Goal: Task Accomplishment & Management: Use online tool/utility

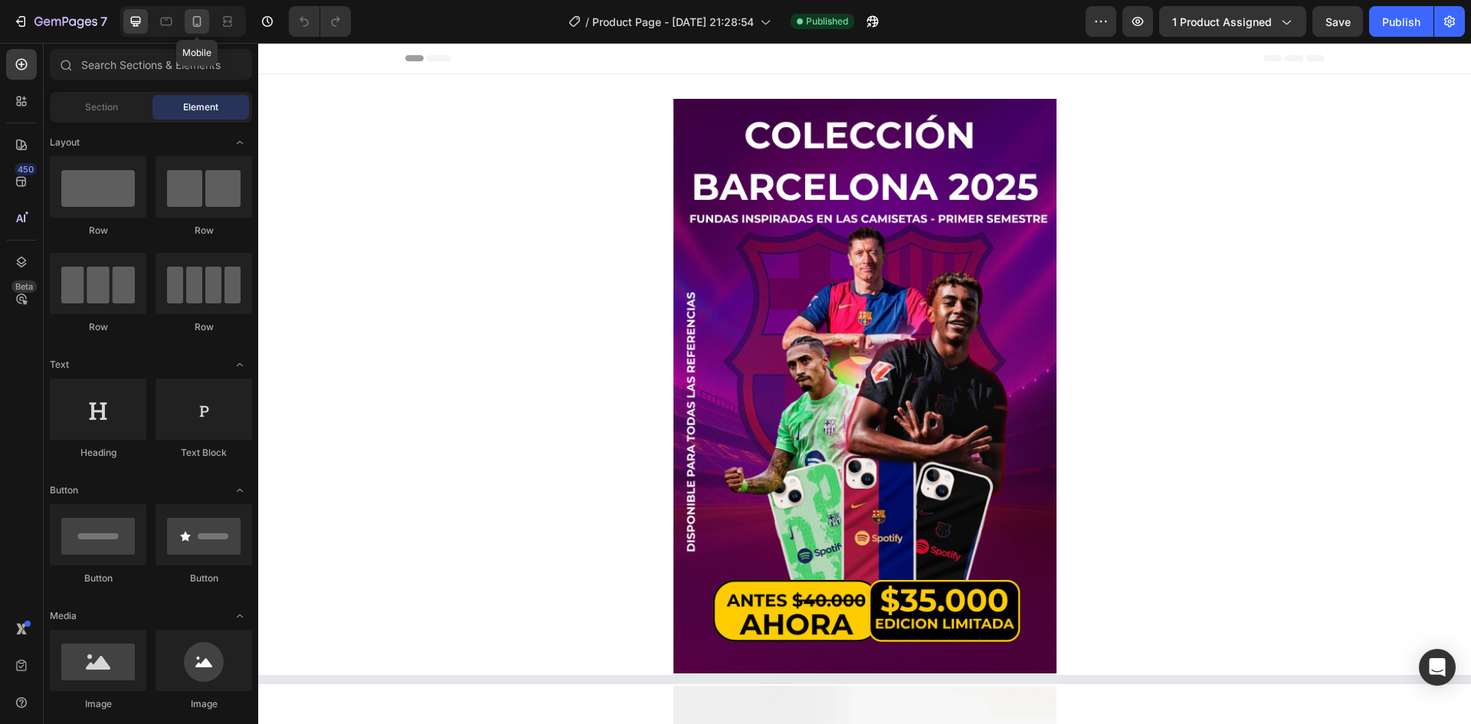
click at [194, 25] on icon at bounding box center [197, 21] width 8 height 11
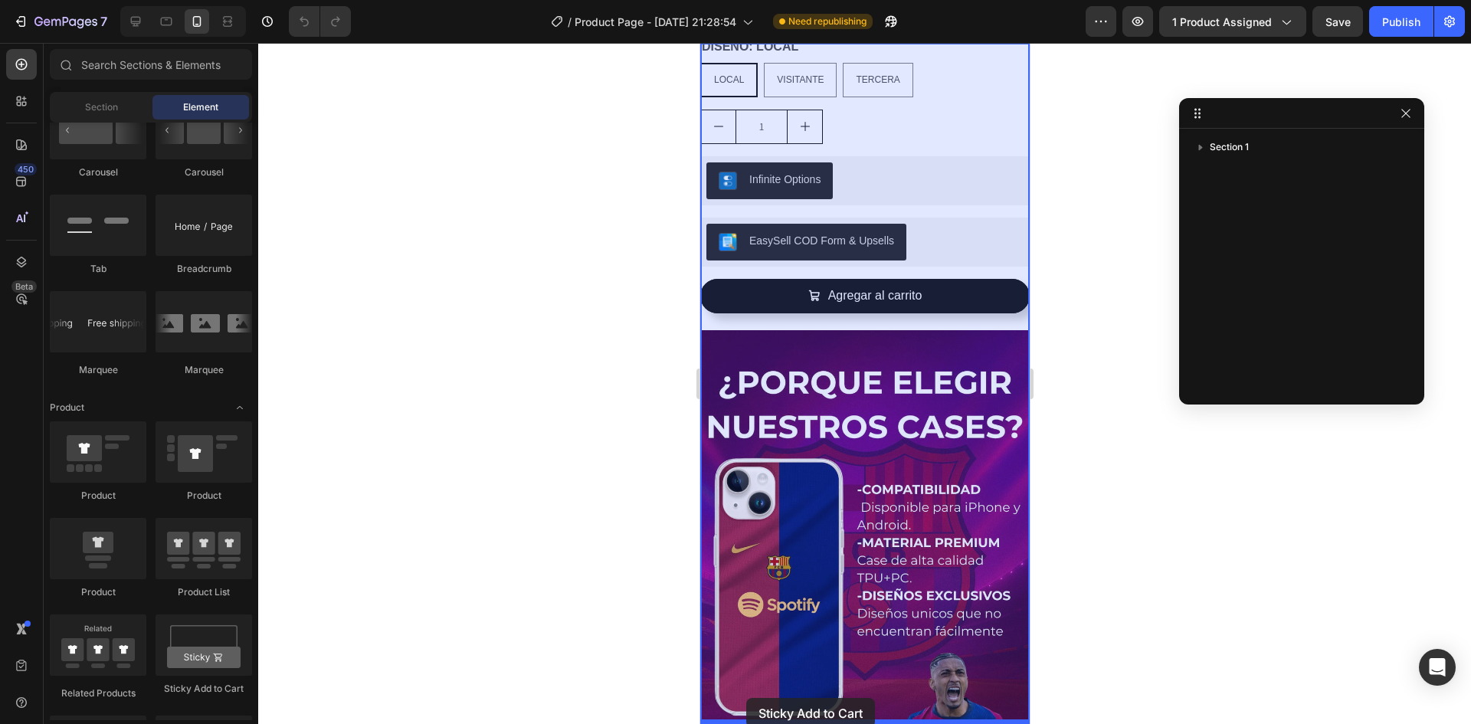
scroll to position [1479, 0]
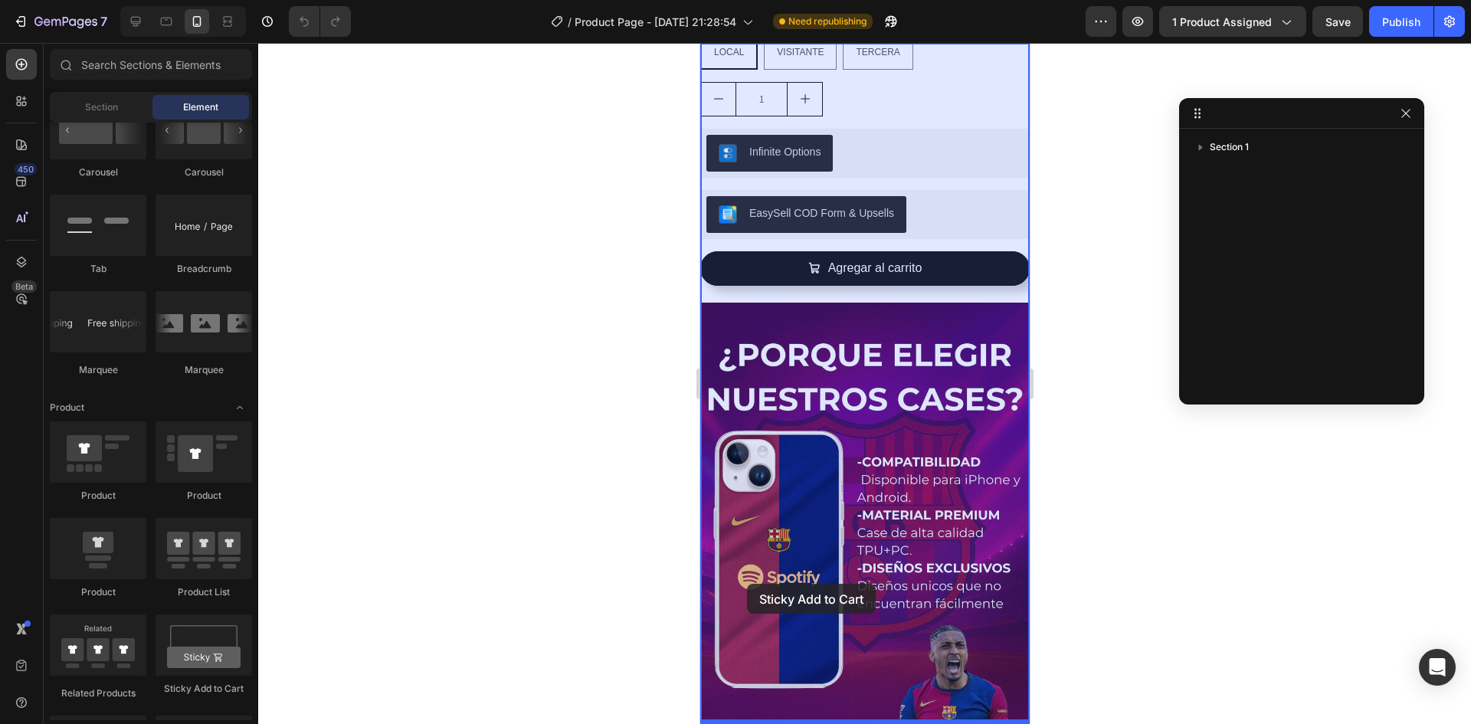
drag, startPoint x: 916, startPoint y: 690, endPoint x: 746, endPoint y: 584, distance: 200.7
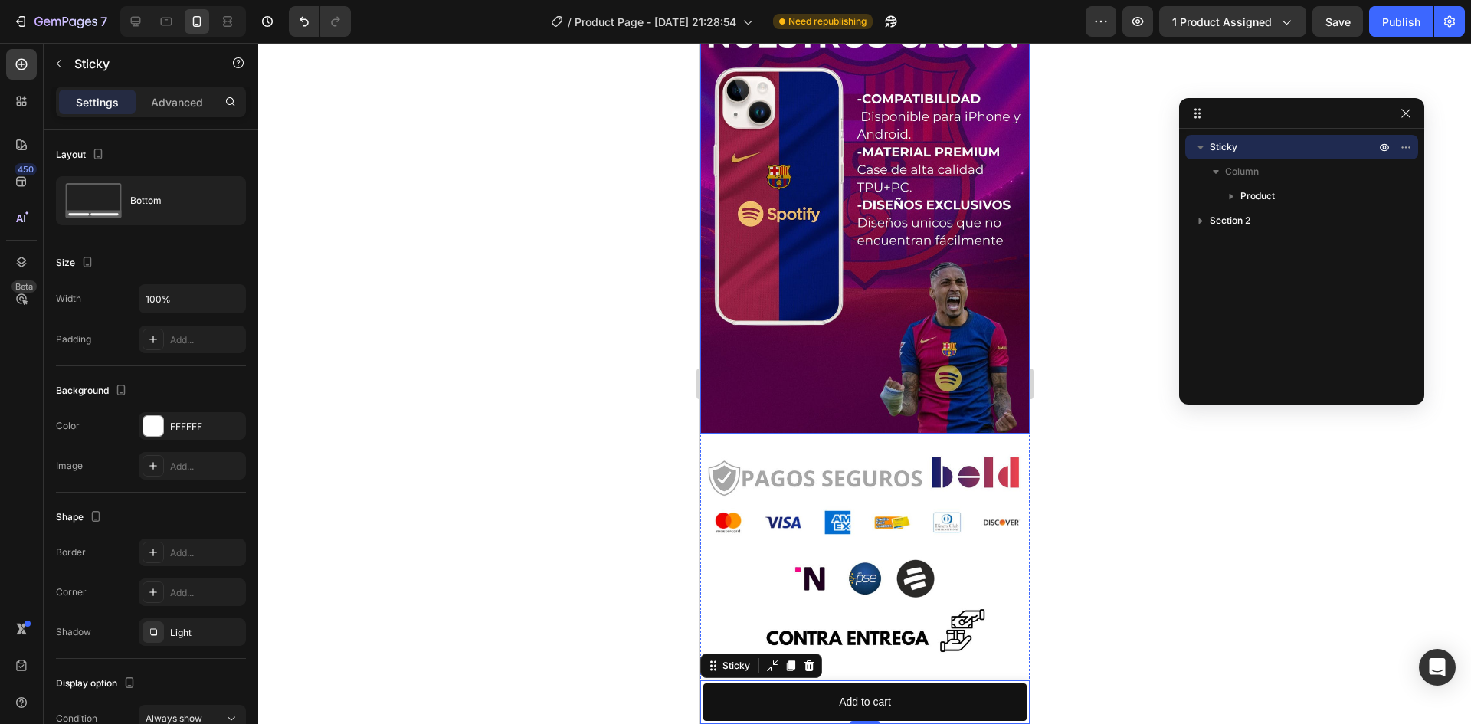
scroll to position [1607, 0]
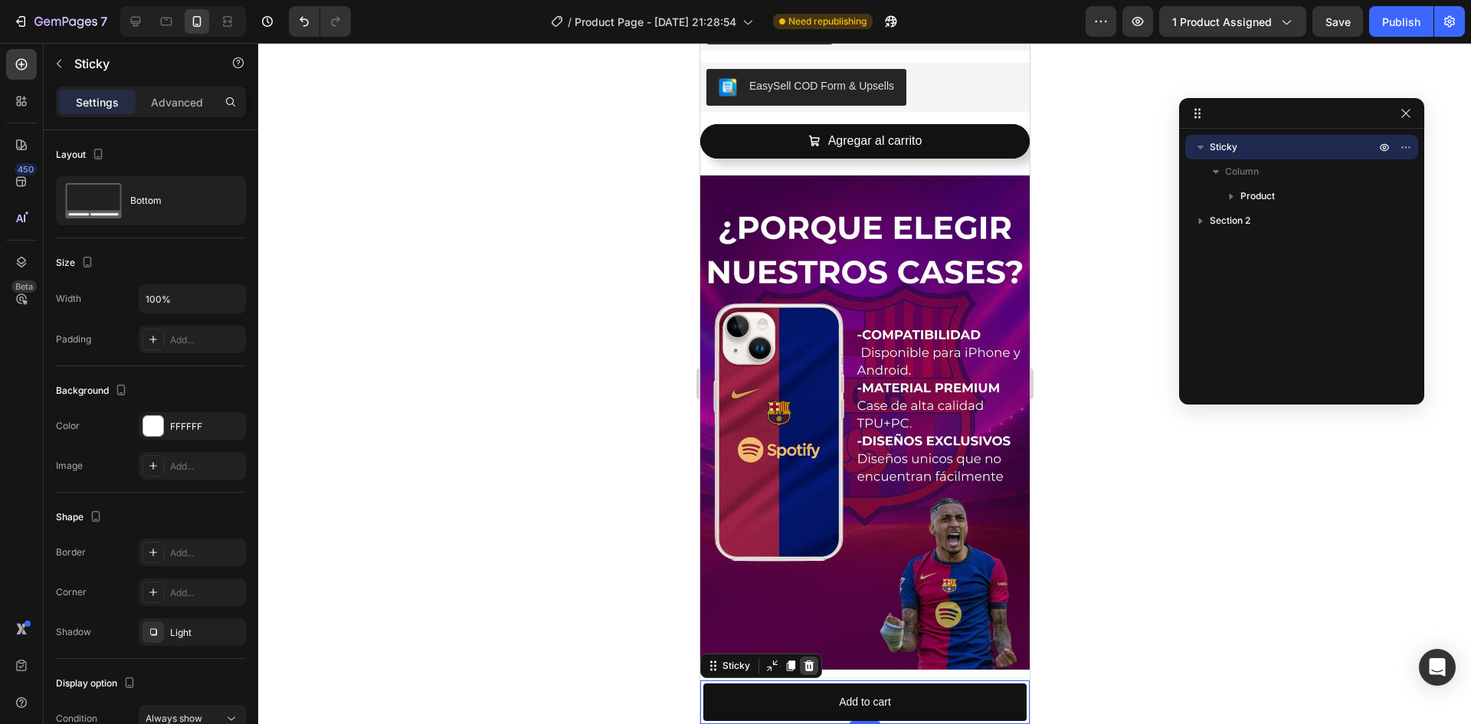
click at [808, 663] on icon at bounding box center [809, 665] width 10 height 11
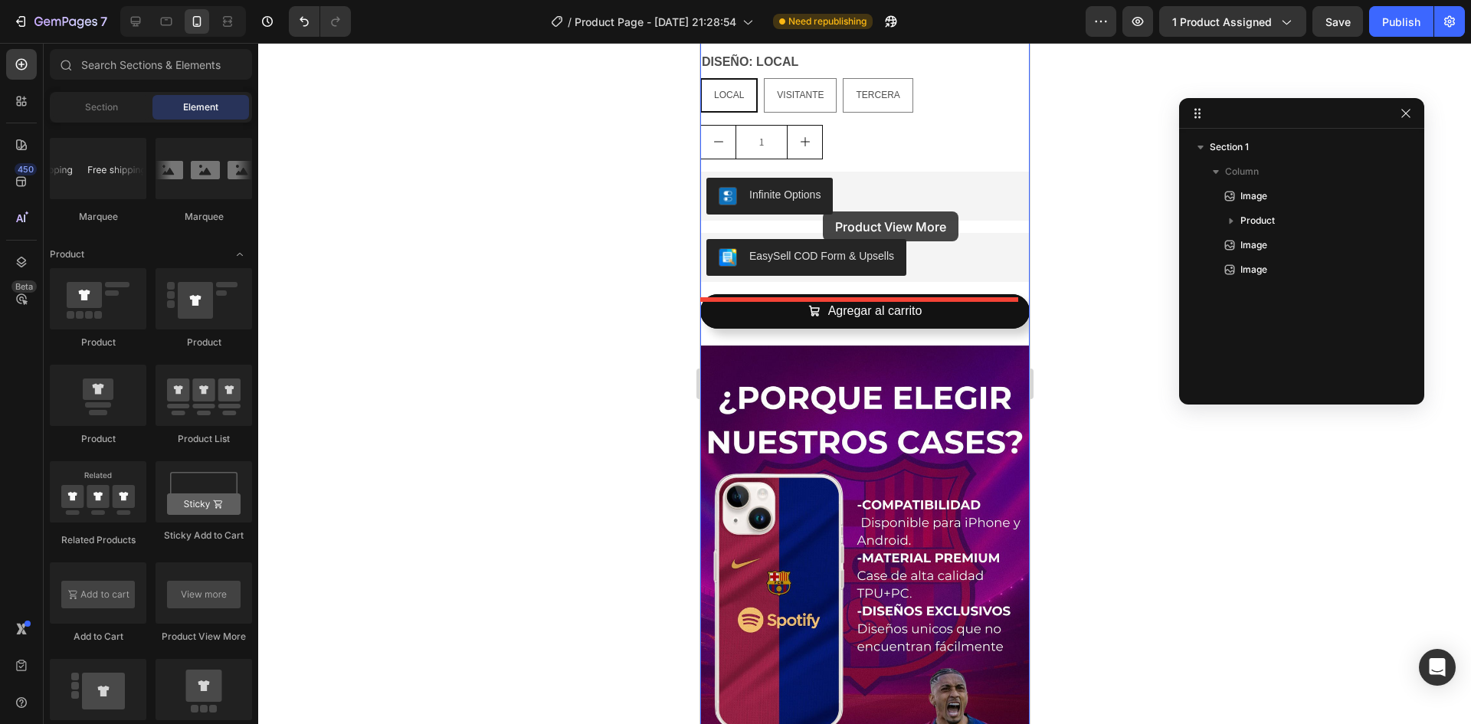
scroll to position [1377, 0]
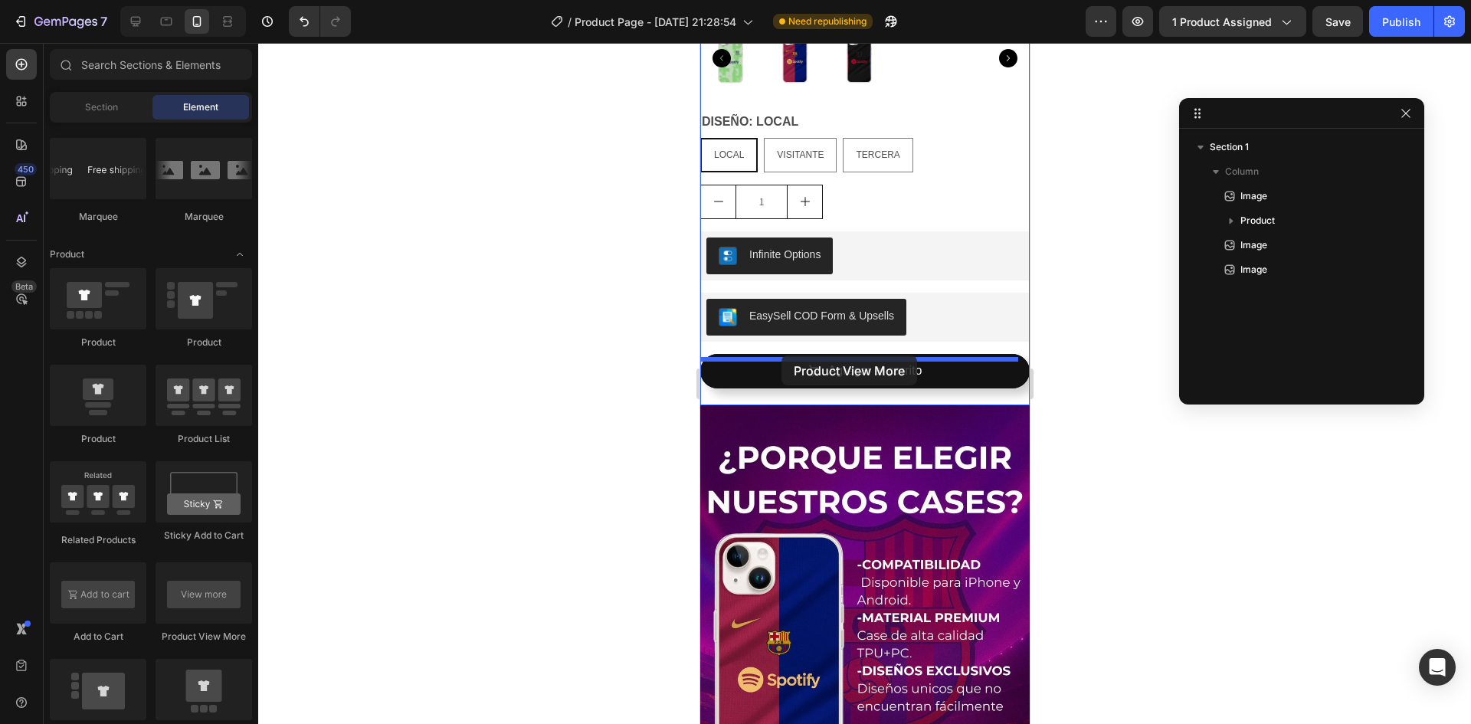
drag, startPoint x: 889, startPoint y: 647, endPoint x: 781, endPoint y: 355, distance: 310.5
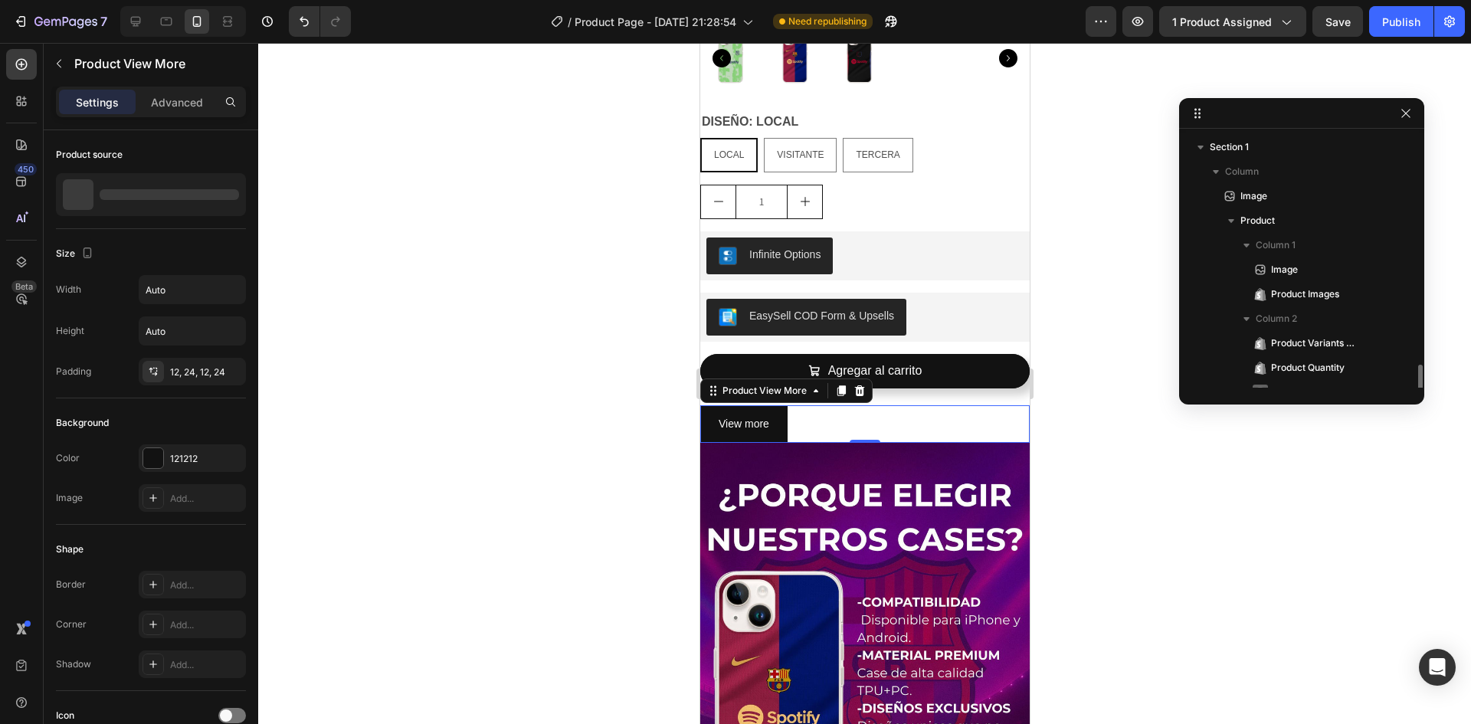
scroll to position [139, 0]
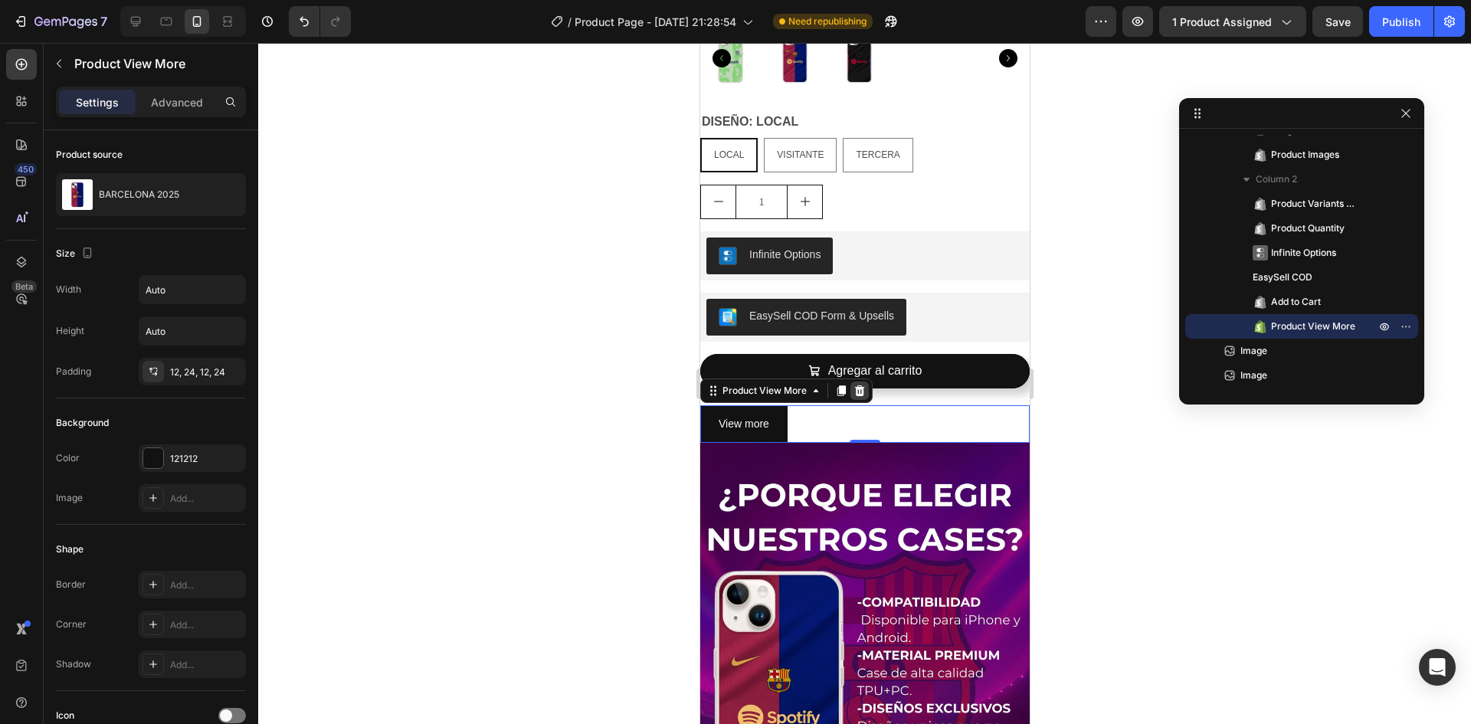
click at [863, 385] on icon at bounding box center [859, 391] width 12 height 12
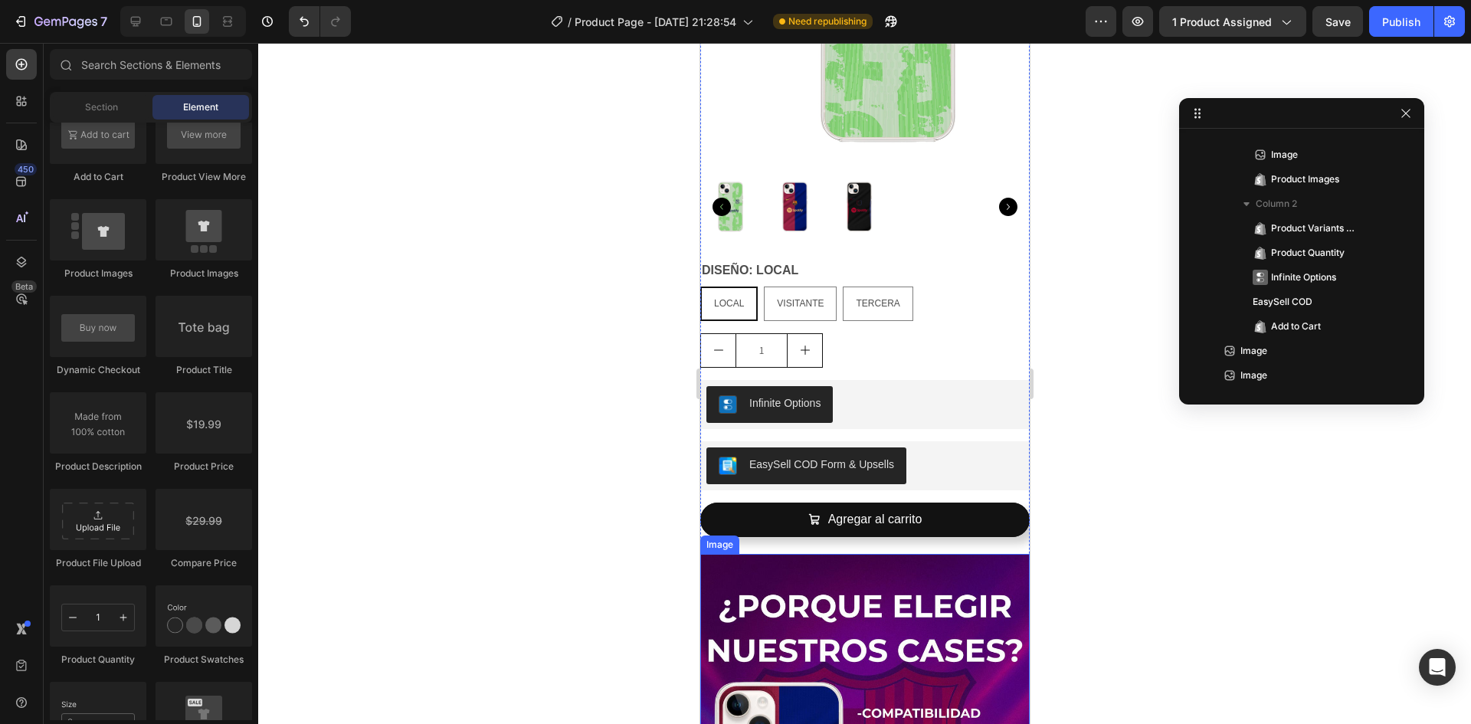
scroll to position [1224, 0]
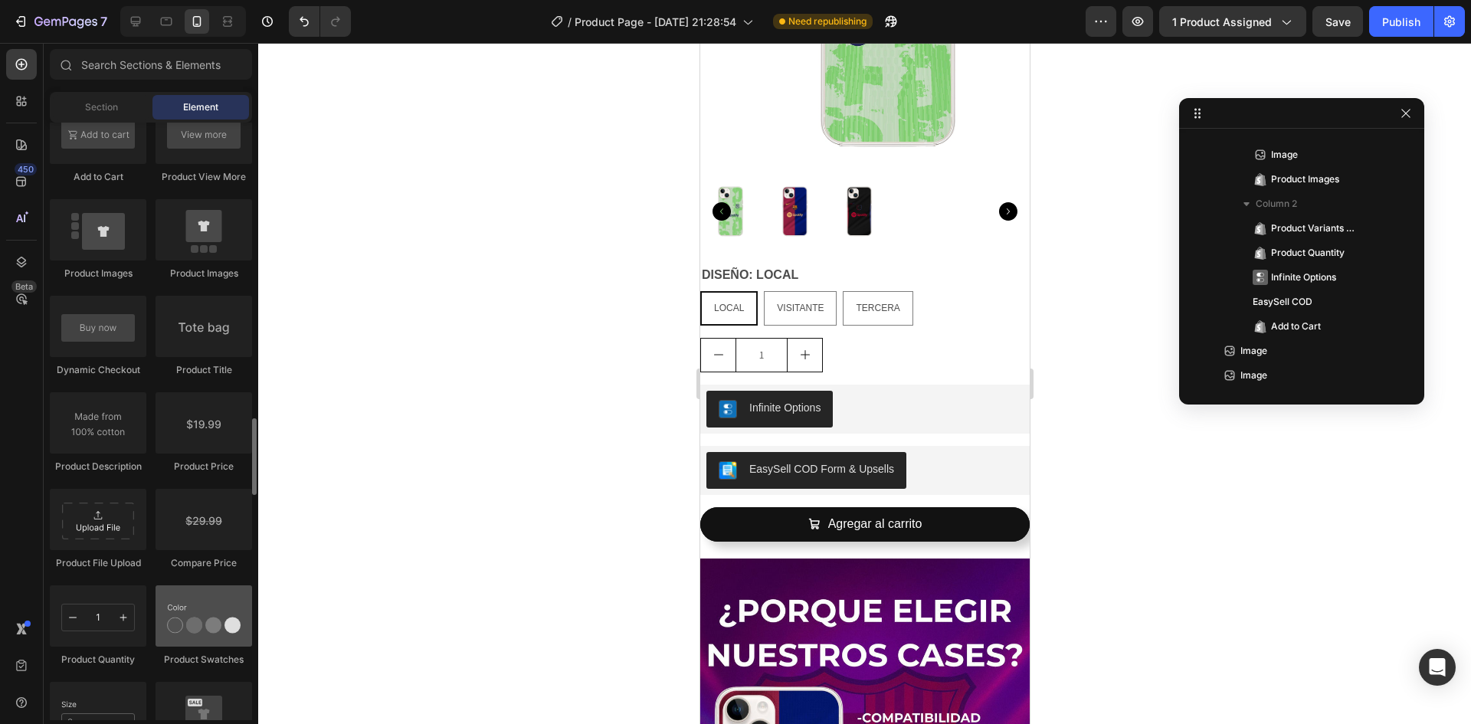
click at [172, 606] on div at bounding box center [204, 615] width 97 height 61
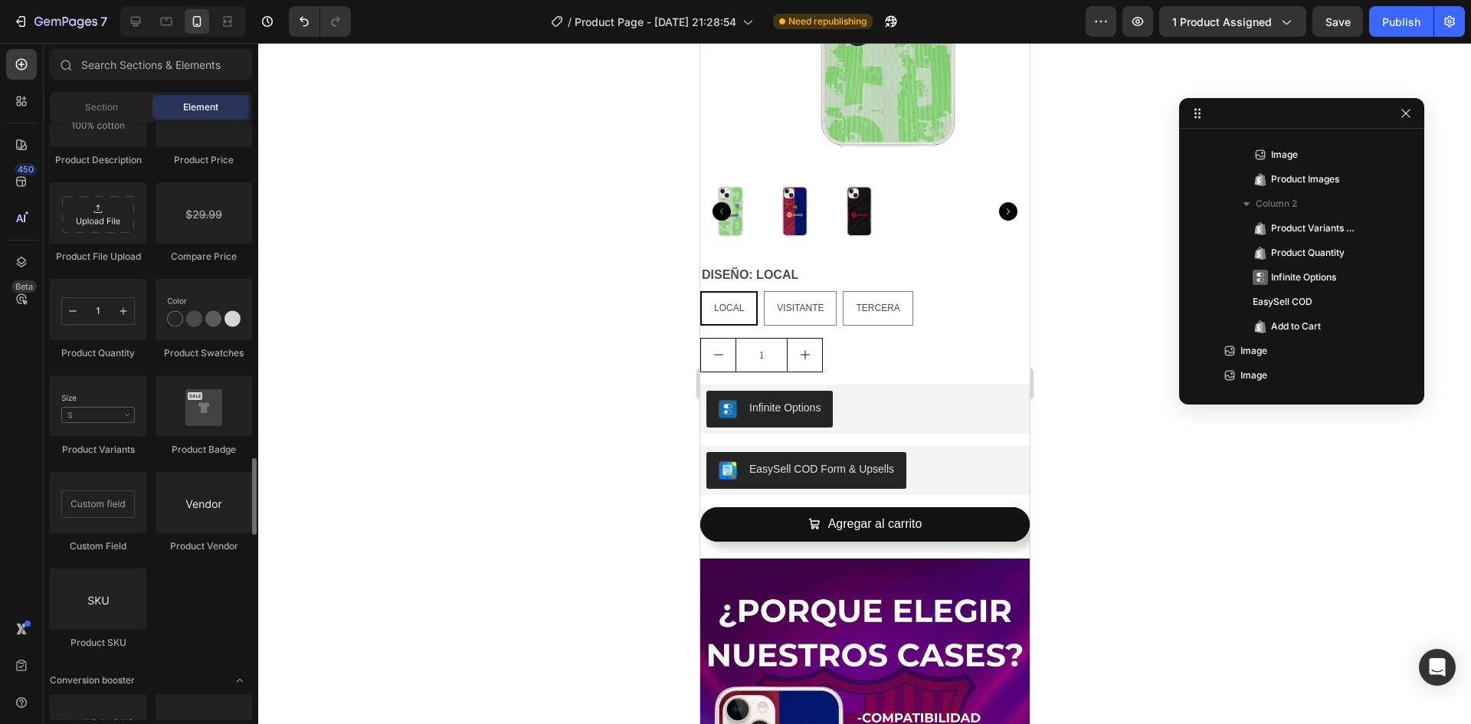
scroll to position [2682, 0]
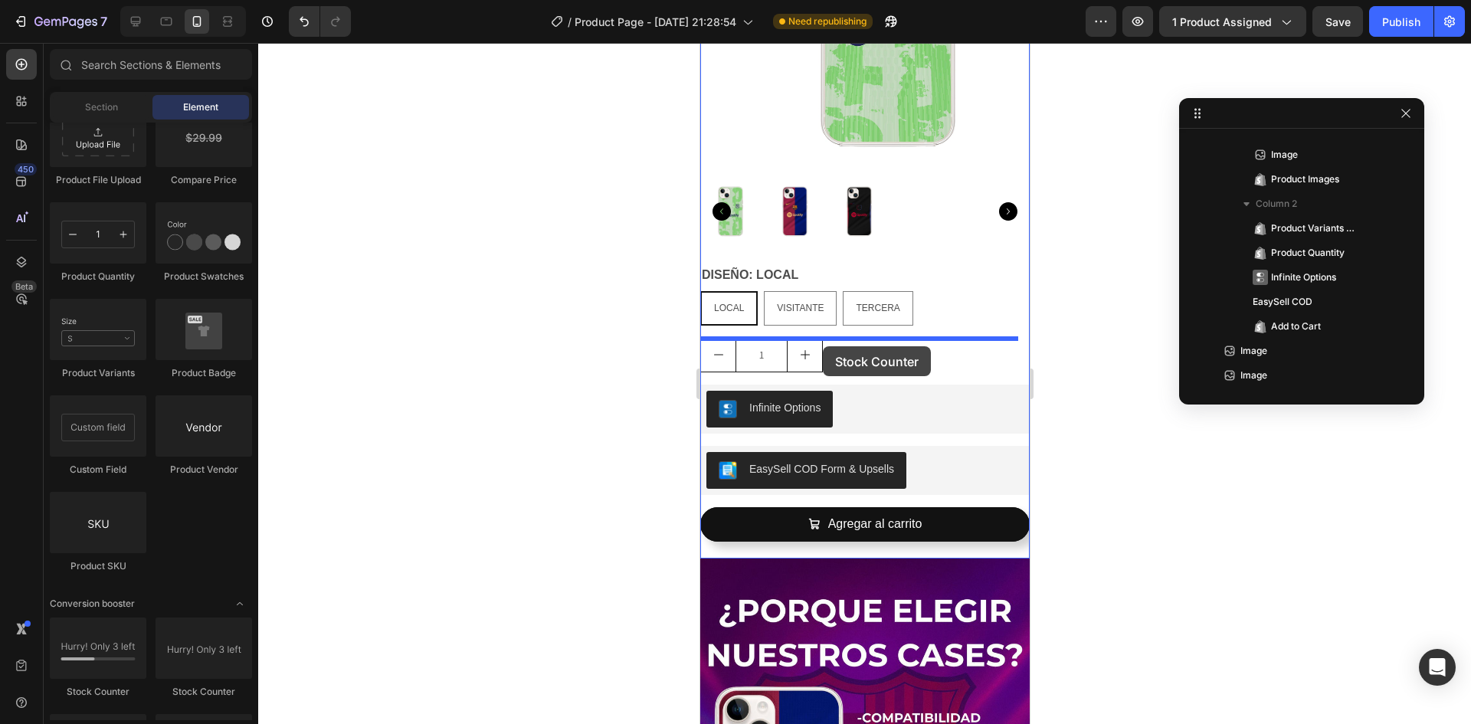
drag, startPoint x: 806, startPoint y: 710, endPoint x: 822, endPoint y: 346, distance: 364.3
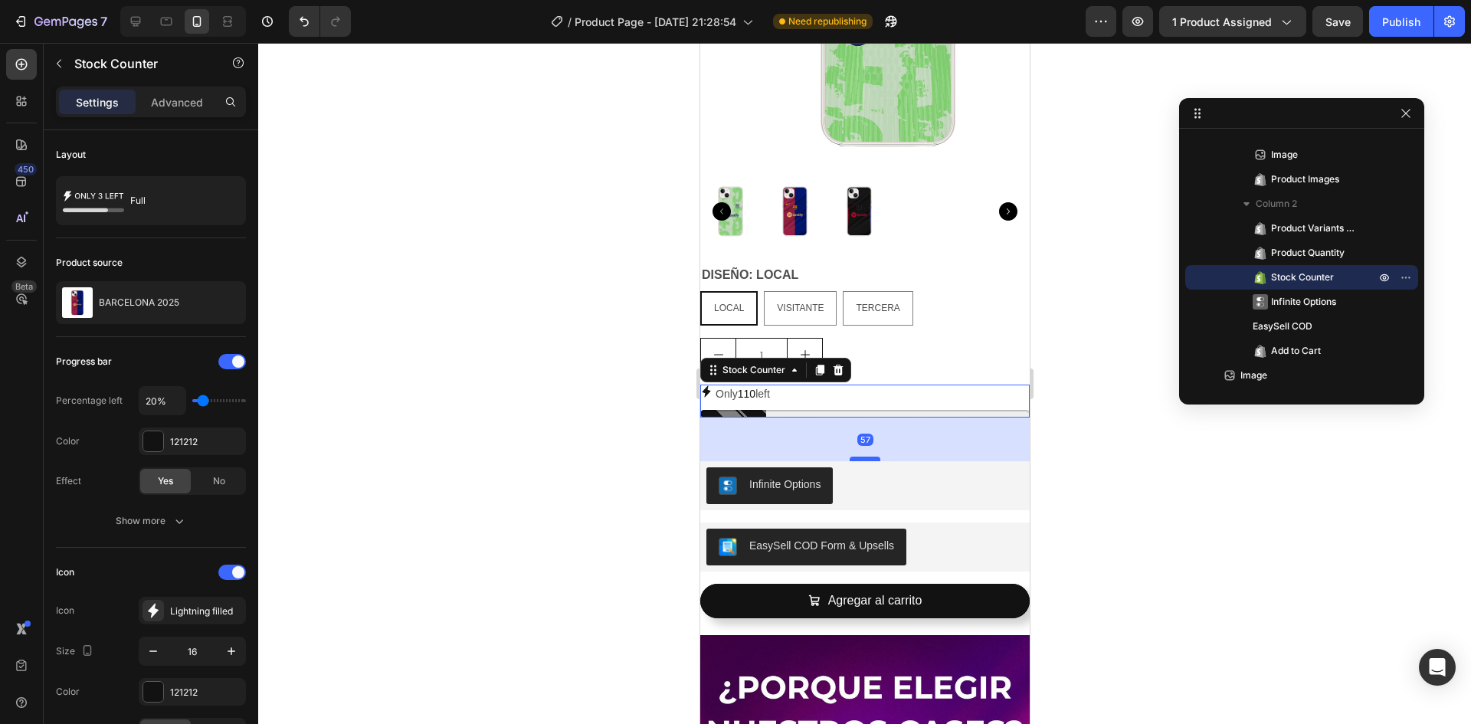
drag, startPoint x: 859, startPoint y: 382, endPoint x: 857, endPoint y: 413, distance: 31.5
click at [857, 457] on div at bounding box center [864, 459] width 31 height 5
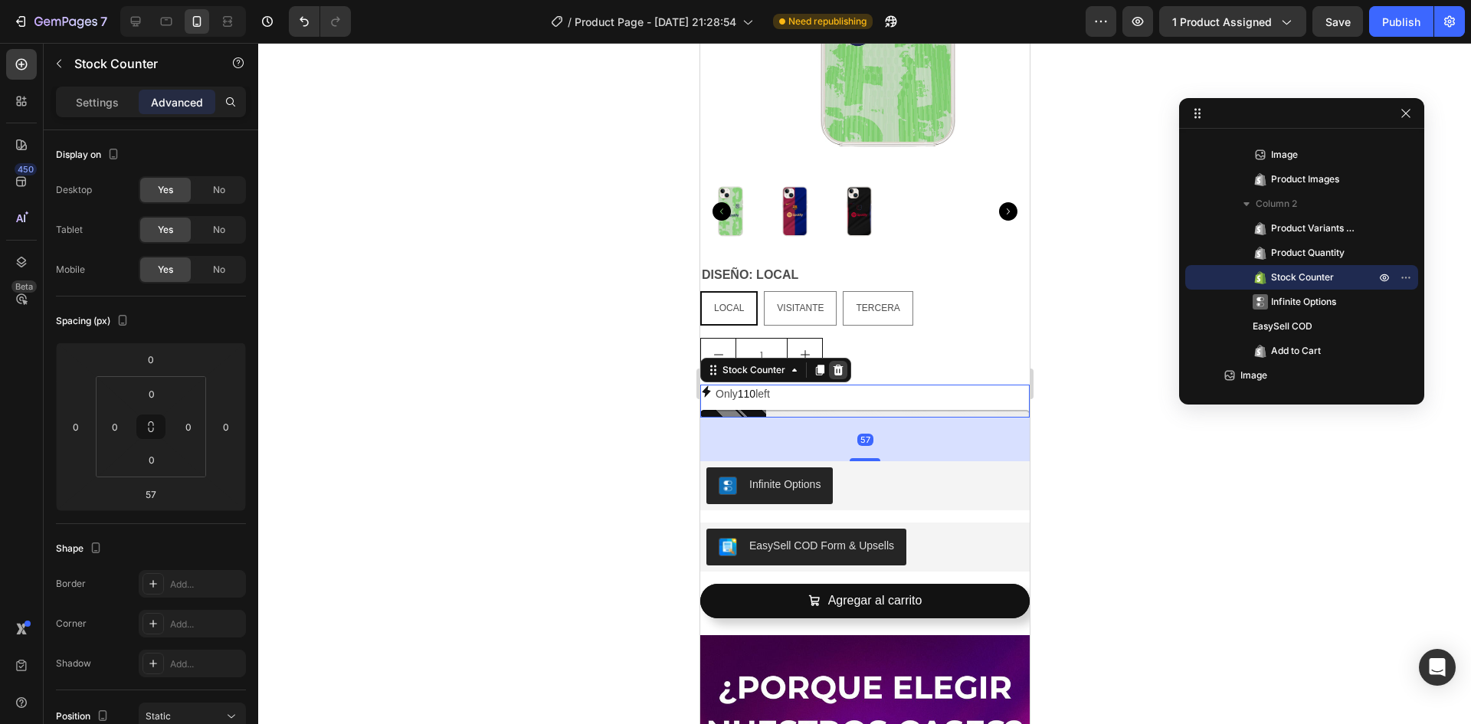
click at [838, 365] on icon at bounding box center [838, 370] width 10 height 11
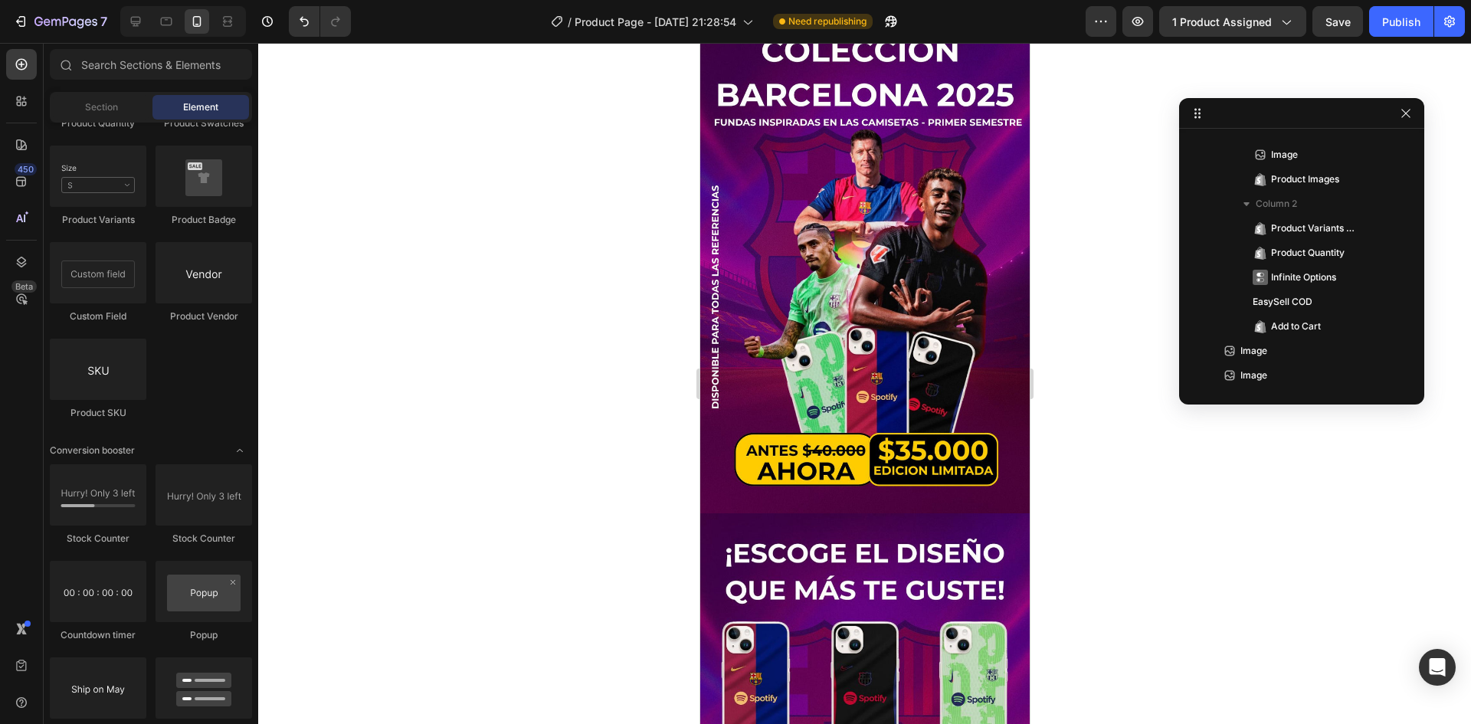
scroll to position [0, 0]
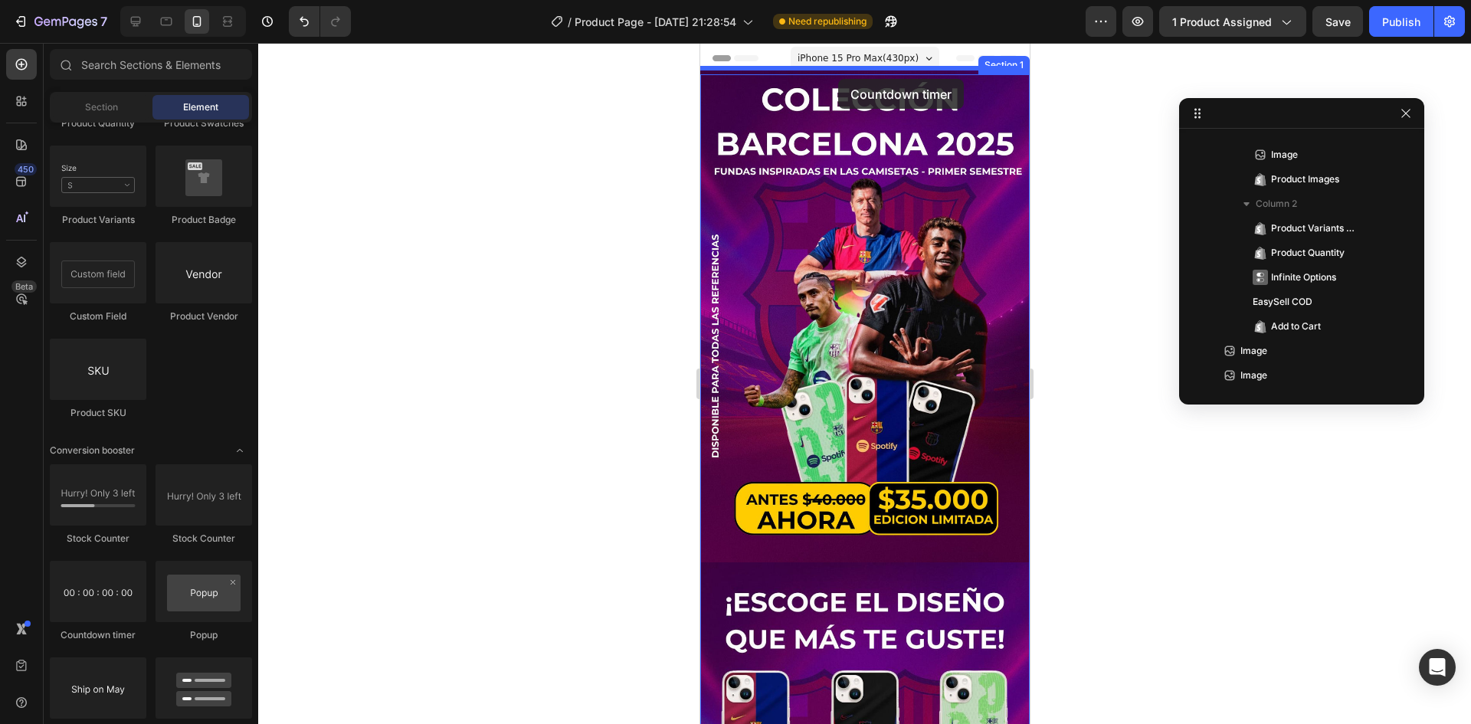
drag, startPoint x: 790, startPoint y: 644, endPoint x: 837, endPoint y: 79, distance: 567.4
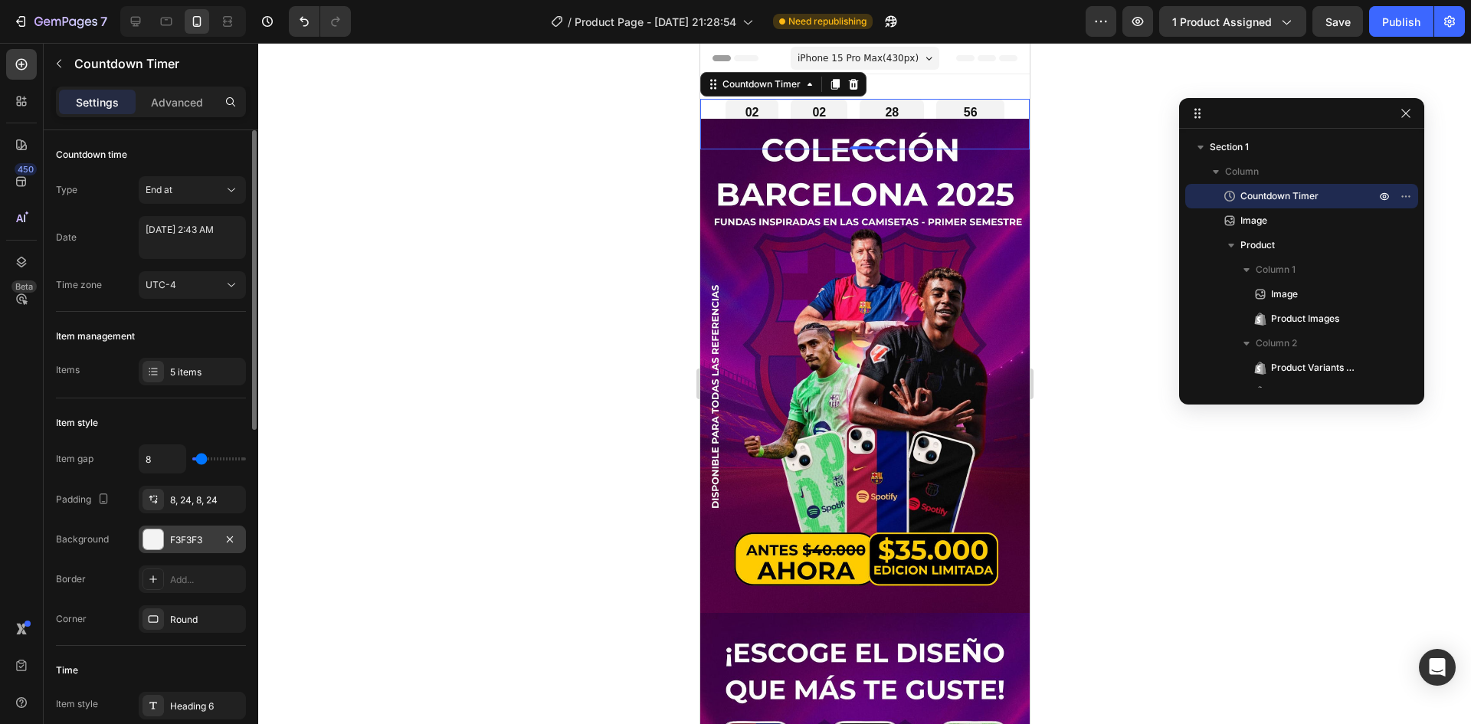
click at [159, 542] on div at bounding box center [153, 539] width 20 height 20
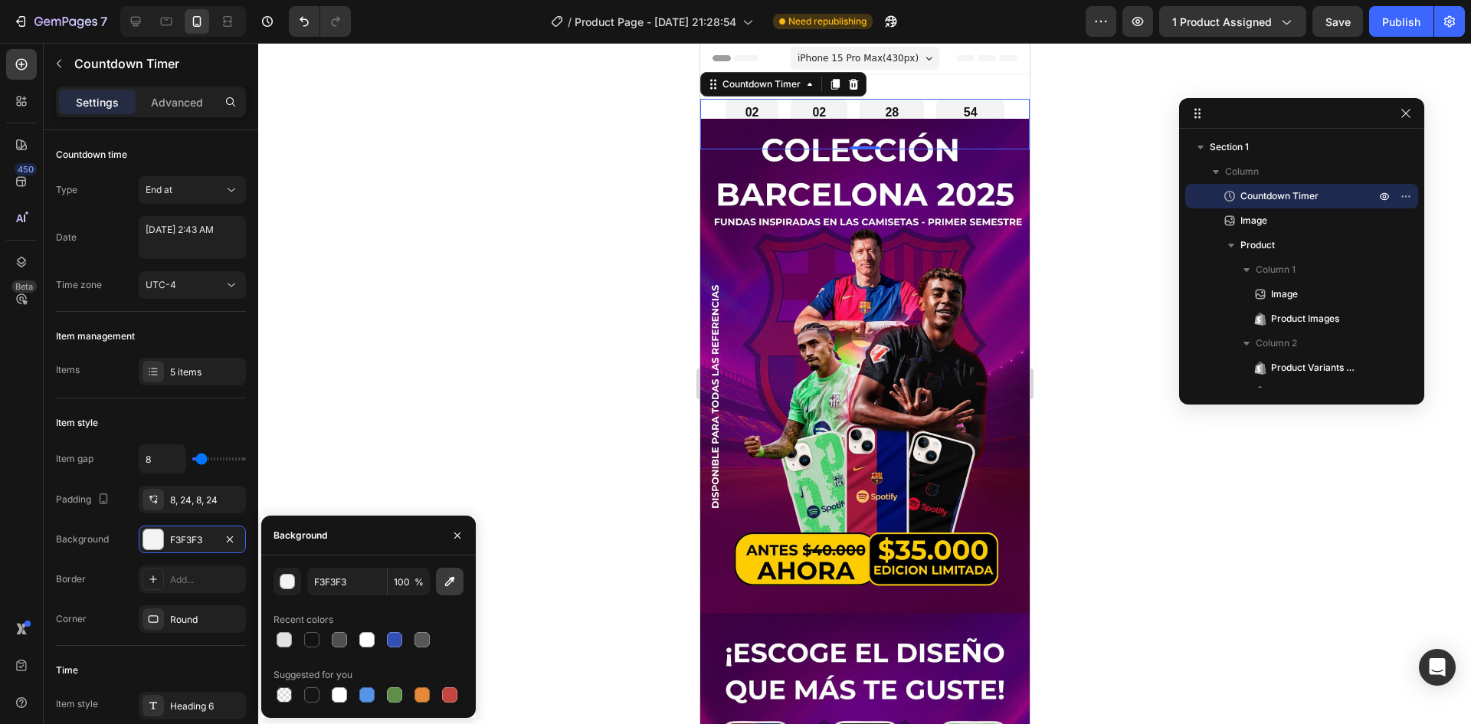
click at [451, 584] on icon "button" at bounding box center [449, 581] width 15 height 15
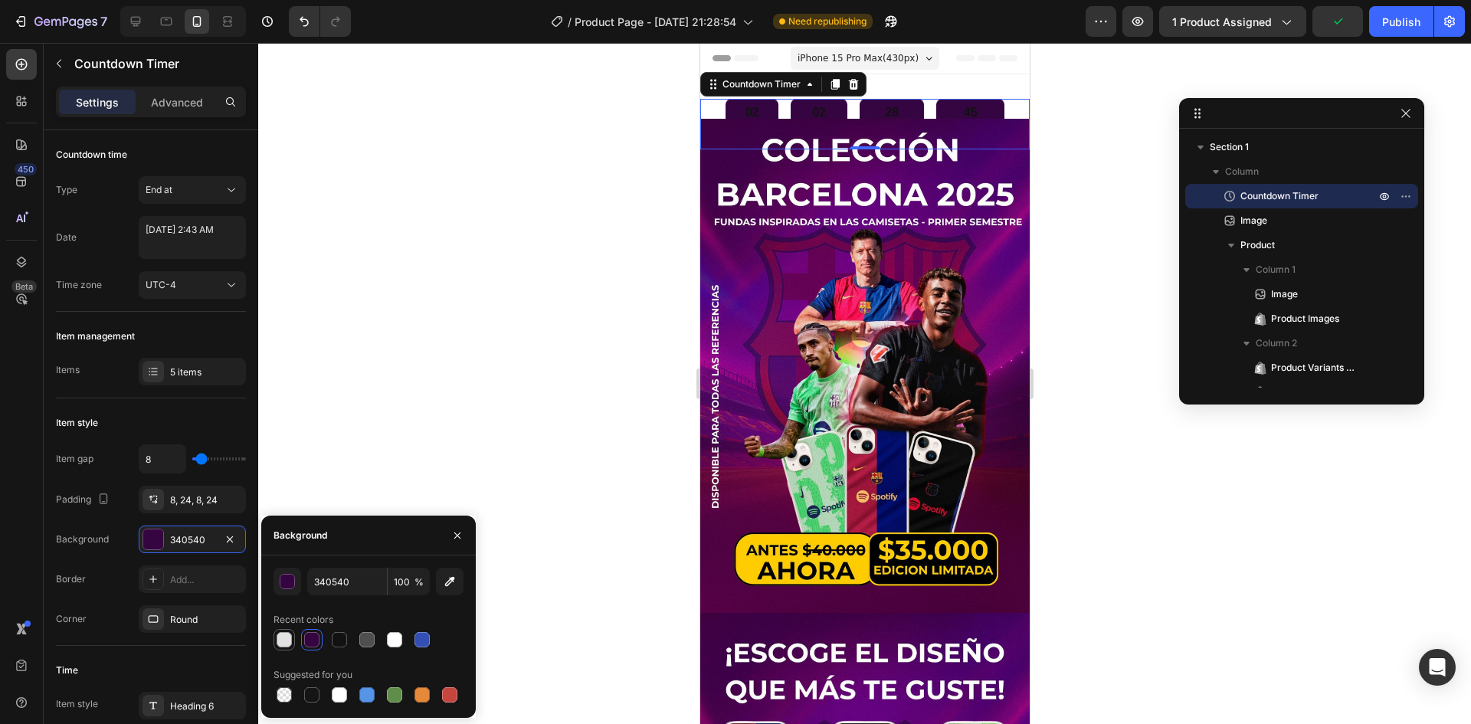
click at [287, 643] on div at bounding box center [284, 639] width 15 height 15
click at [292, 586] on div "button" at bounding box center [287, 582] width 15 height 15
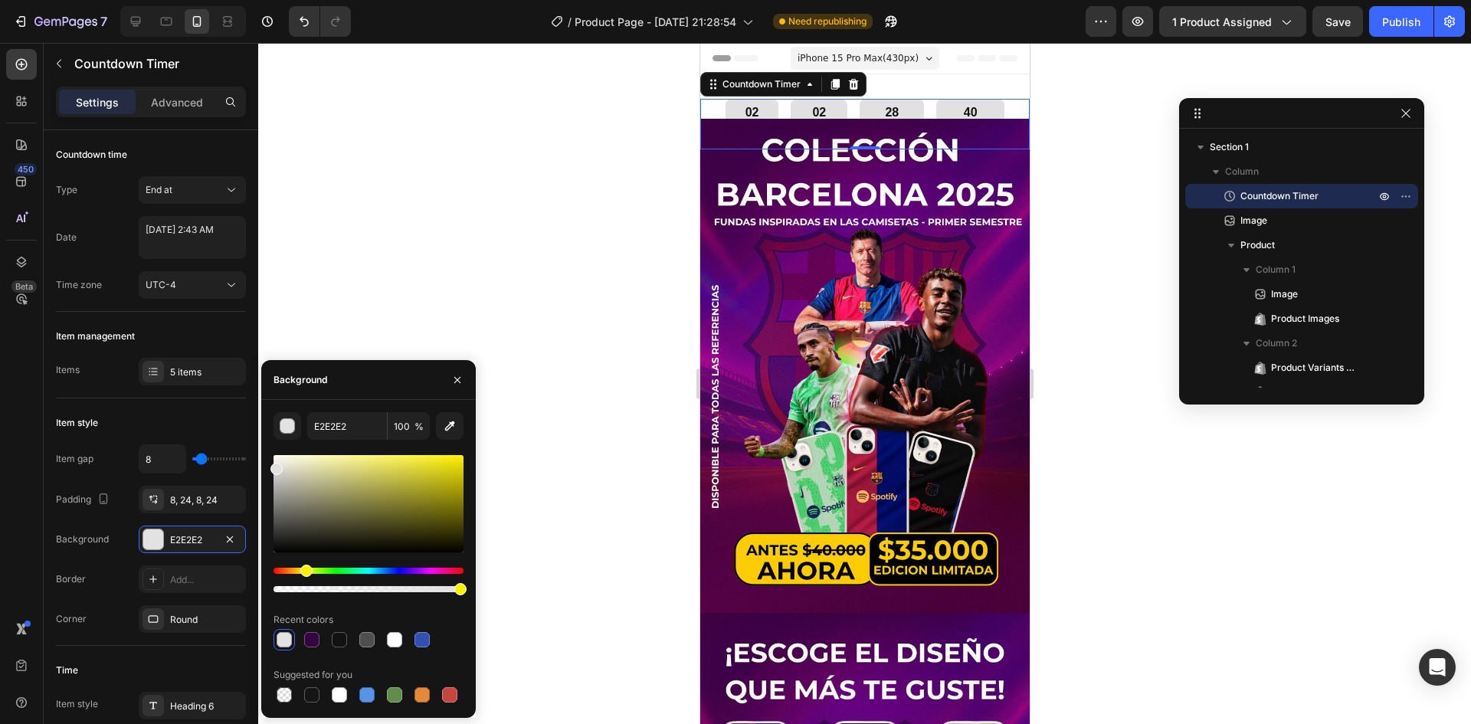
drag, startPoint x: 280, startPoint y: 572, endPoint x: 304, endPoint y: 571, distance: 24.6
click at [304, 571] on div "Hue" at bounding box center [306, 571] width 12 height 12
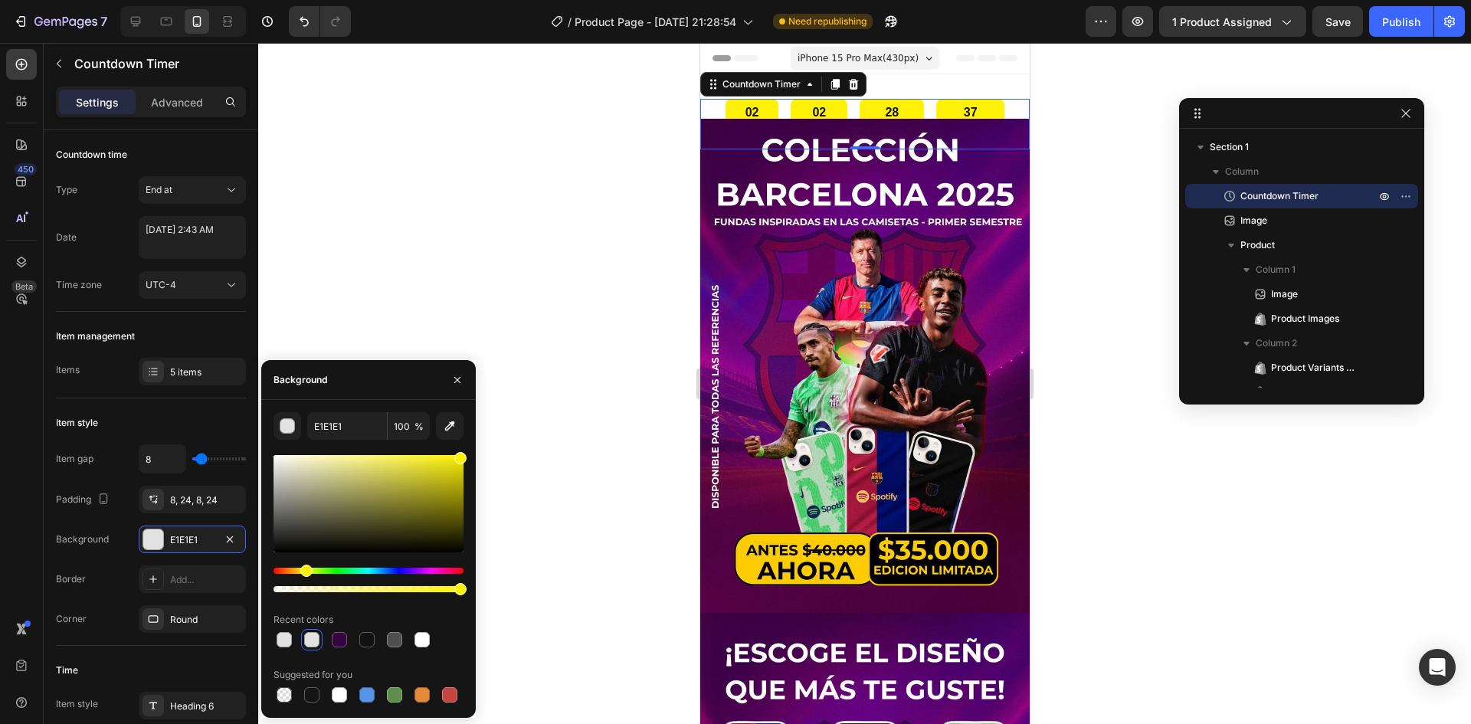
type input "FFF207"
drag, startPoint x: 407, startPoint y: 472, endPoint x: 460, endPoint y: 454, distance: 55.7
click at [460, 455] on div at bounding box center [369, 503] width 190 height 97
click at [156, 619] on icon at bounding box center [153, 619] width 12 height 12
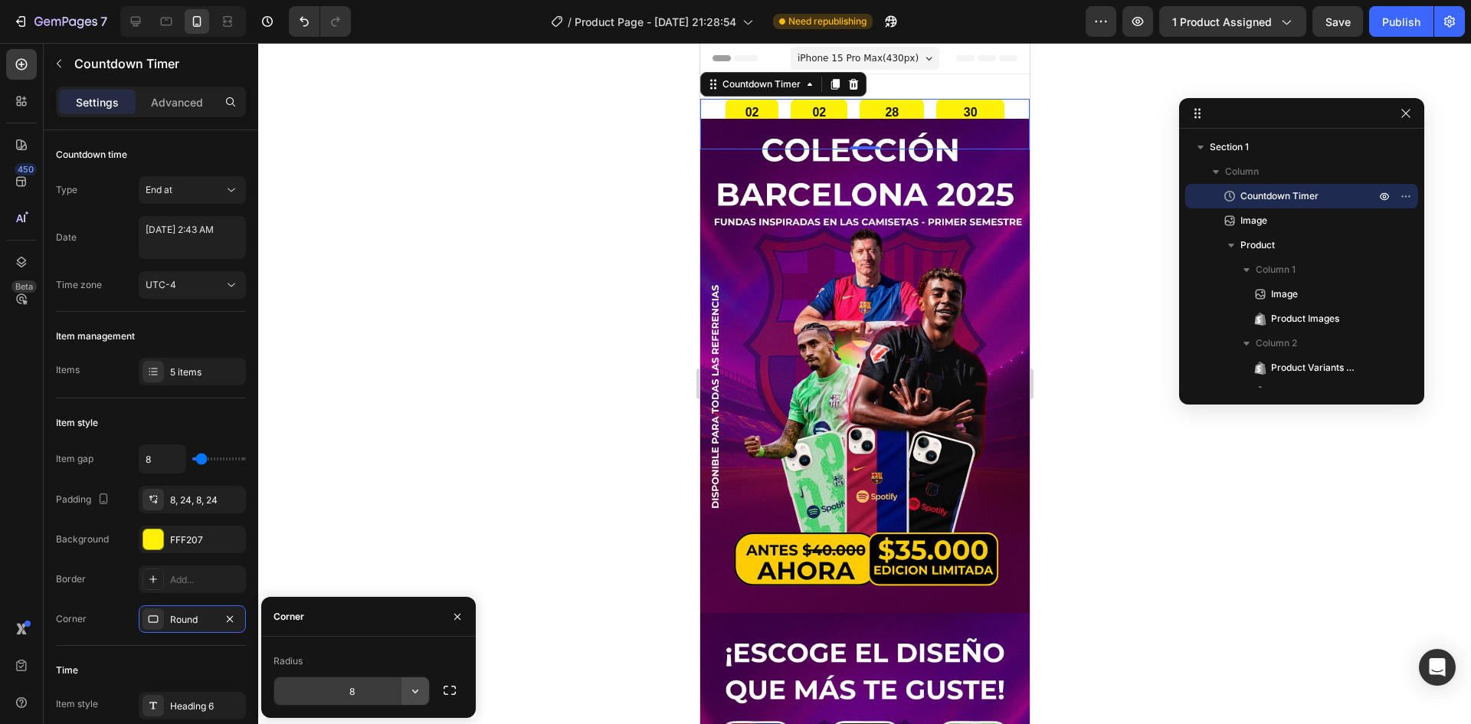
click at [418, 697] on icon "button" at bounding box center [415, 690] width 15 height 15
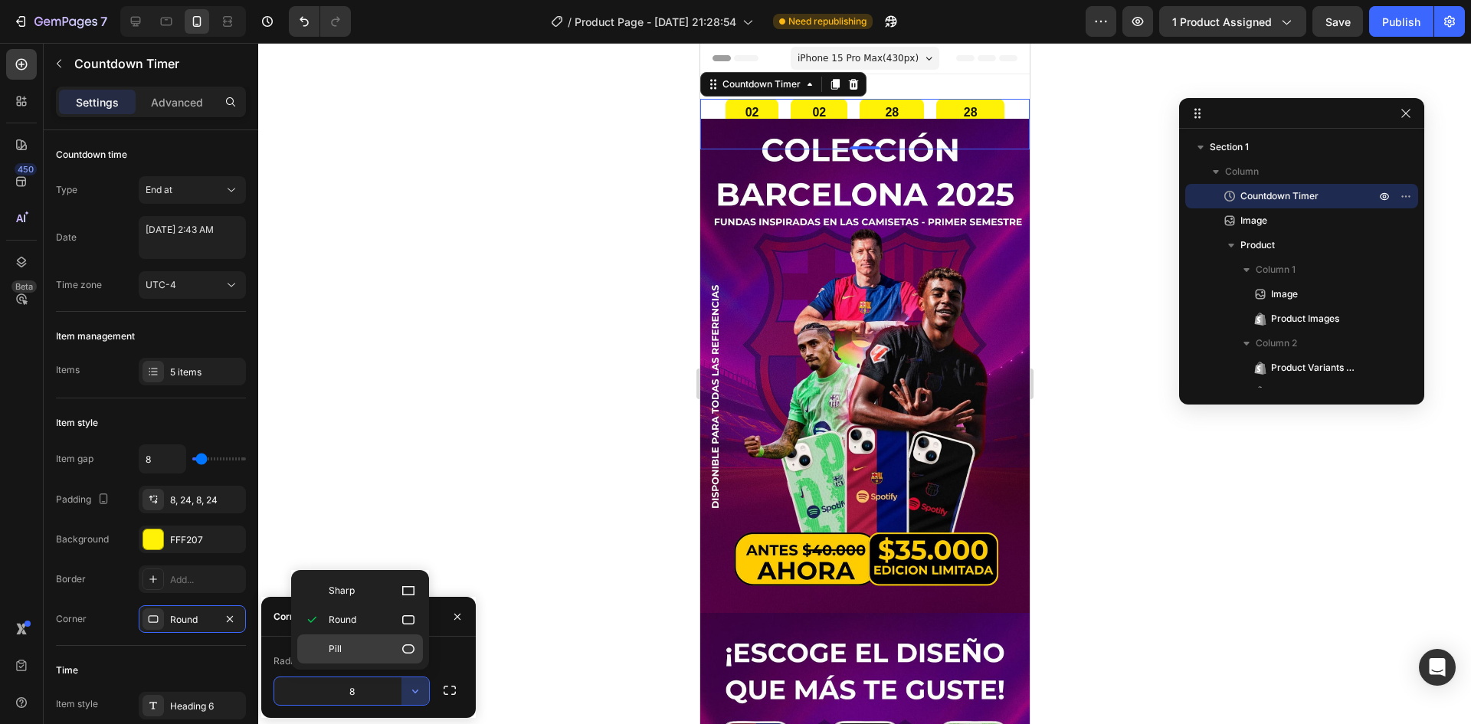
click at [375, 646] on p "Pill" at bounding box center [372, 648] width 87 height 15
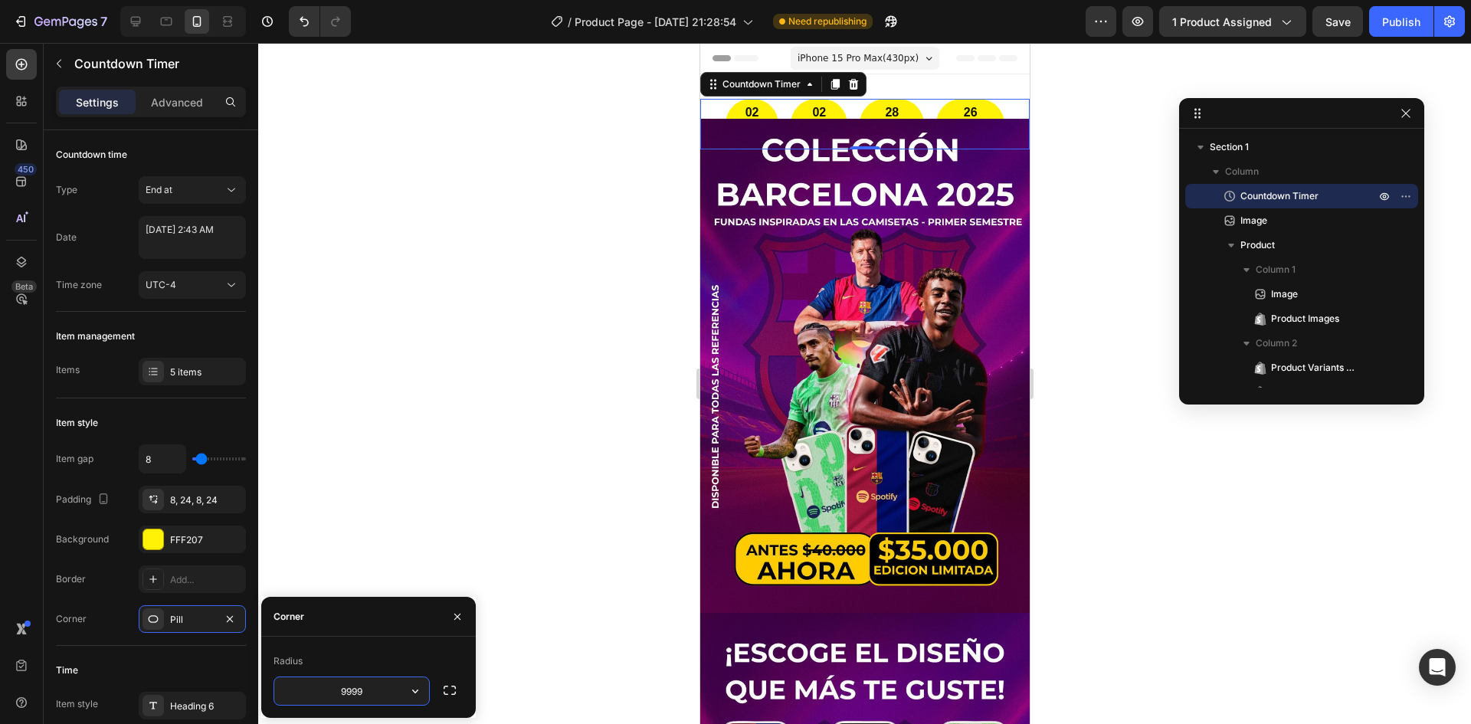
click at [356, 691] on input "9999" at bounding box center [351, 691] width 155 height 28
click at [310, 620] on div "Corner" at bounding box center [285, 616] width 49 height 39
click at [188, 620] on div "Pill" at bounding box center [192, 620] width 44 height 14
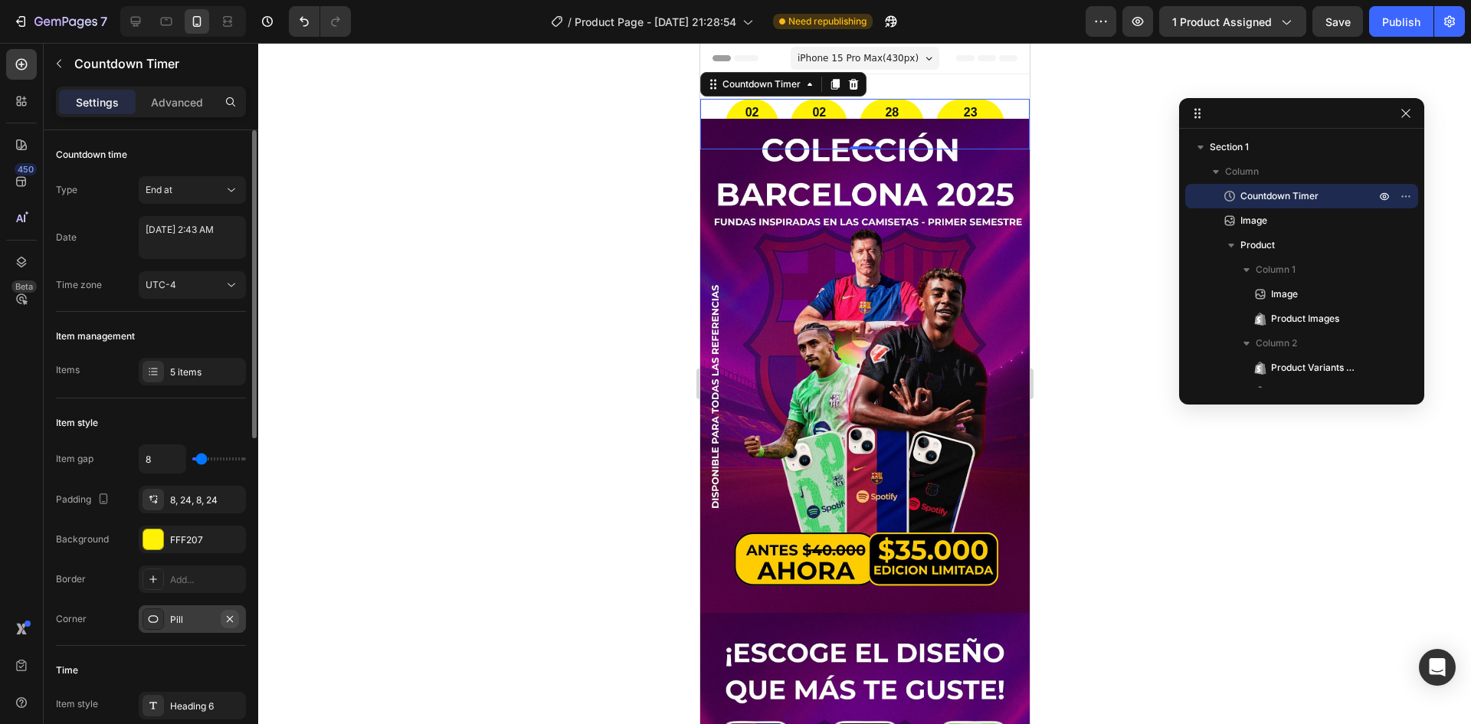
click at [227, 620] on icon "button" at bounding box center [230, 619] width 12 height 12
click at [192, 622] on div "Add..." at bounding box center [206, 620] width 72 height 14
type input "8"
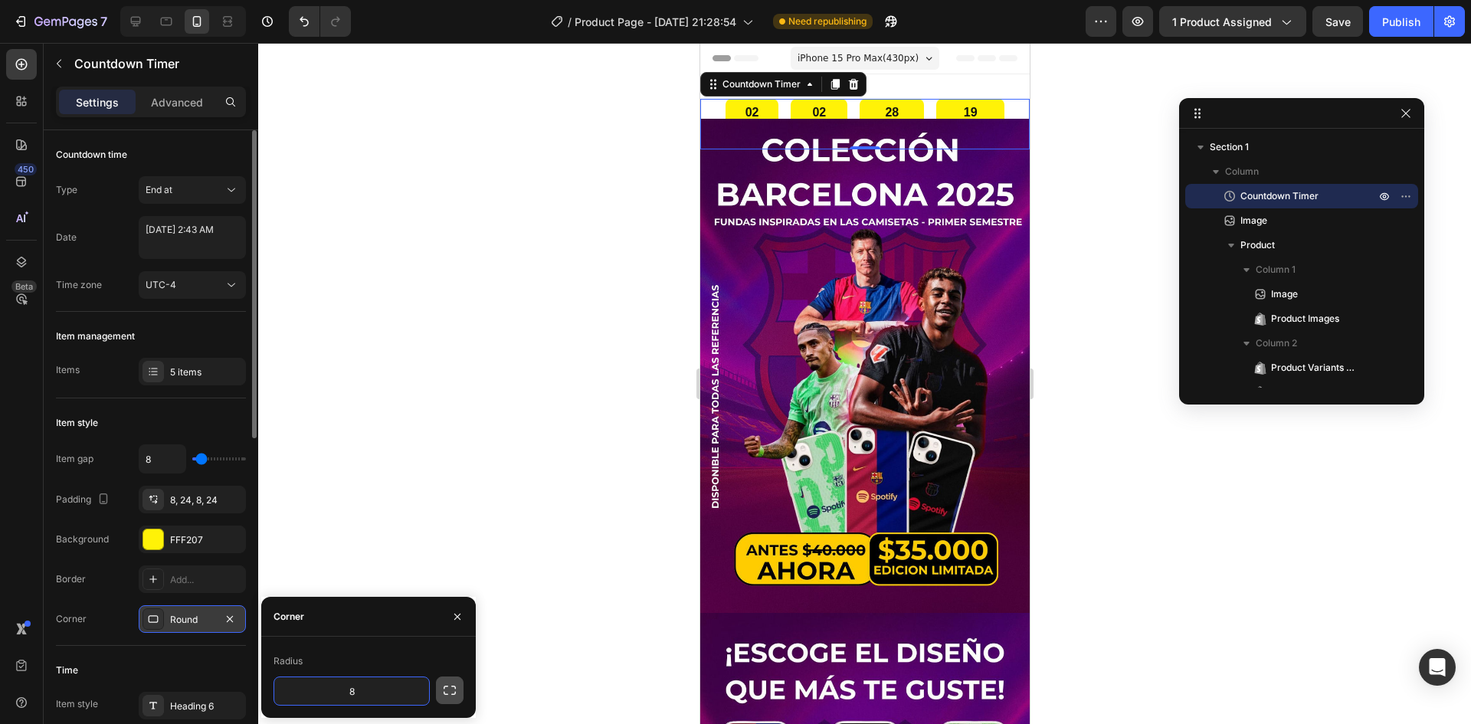
click at [445, 685] on icon "button" at bounding box center [449, 690] width 15 height 15
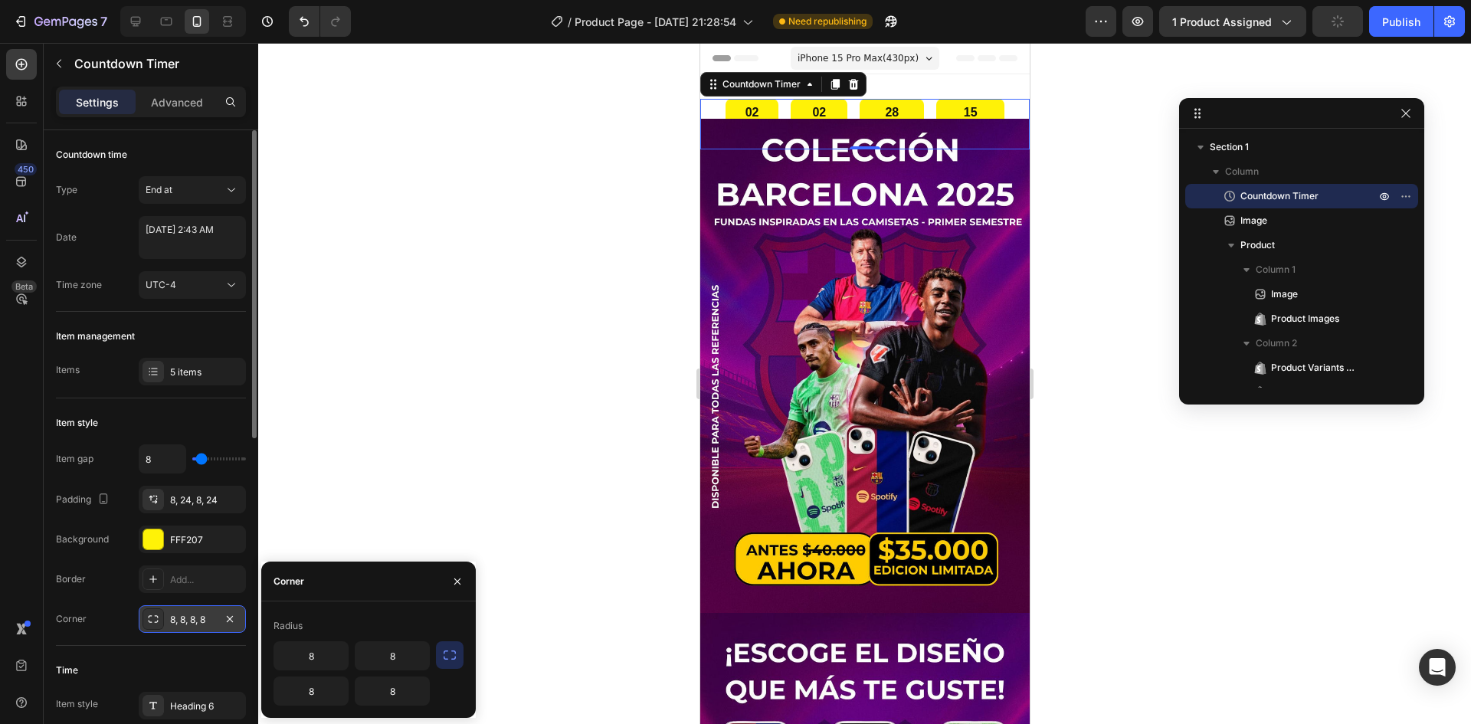
click at [454, 585] on icon "button" at bounding box center [457, 581] width 12 height 12
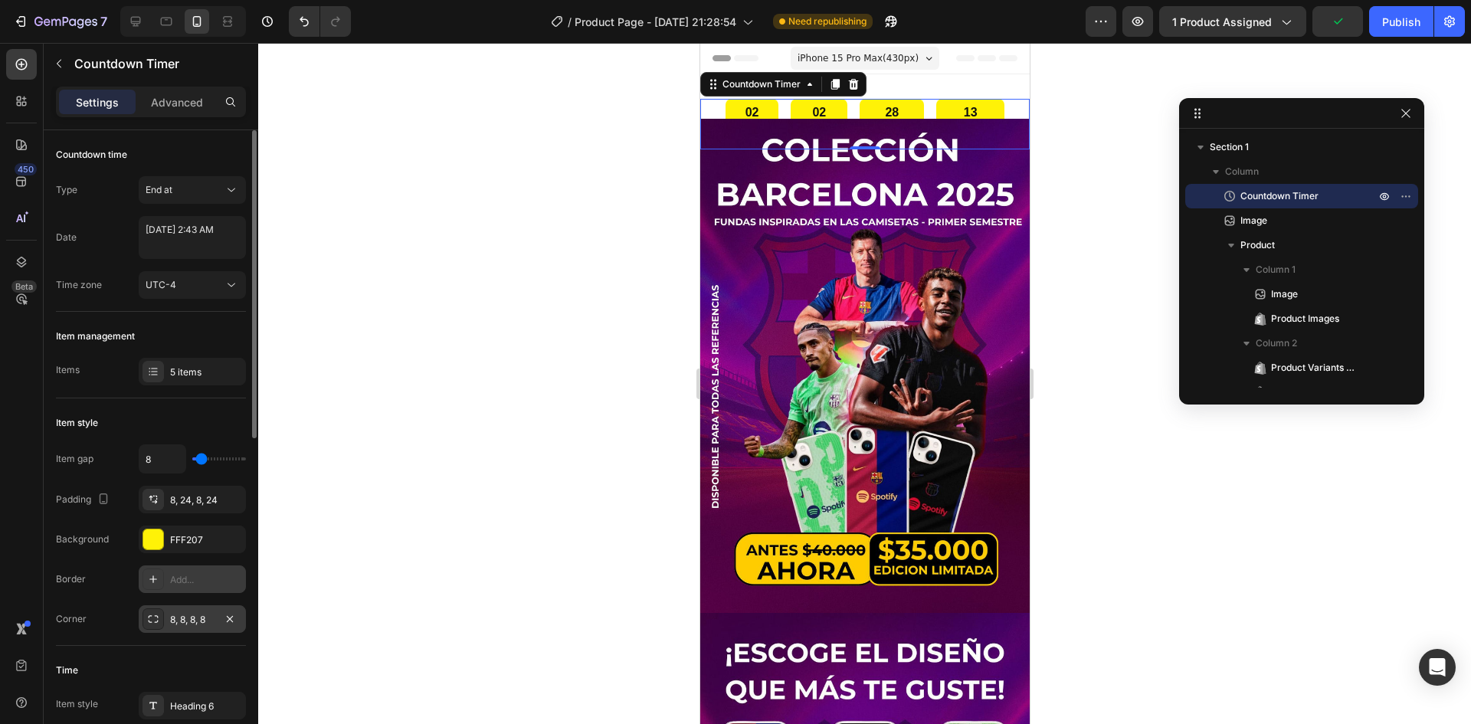
click at [173, 582] on div "Add..." at bounding box center [206, 580] width 72 height 14
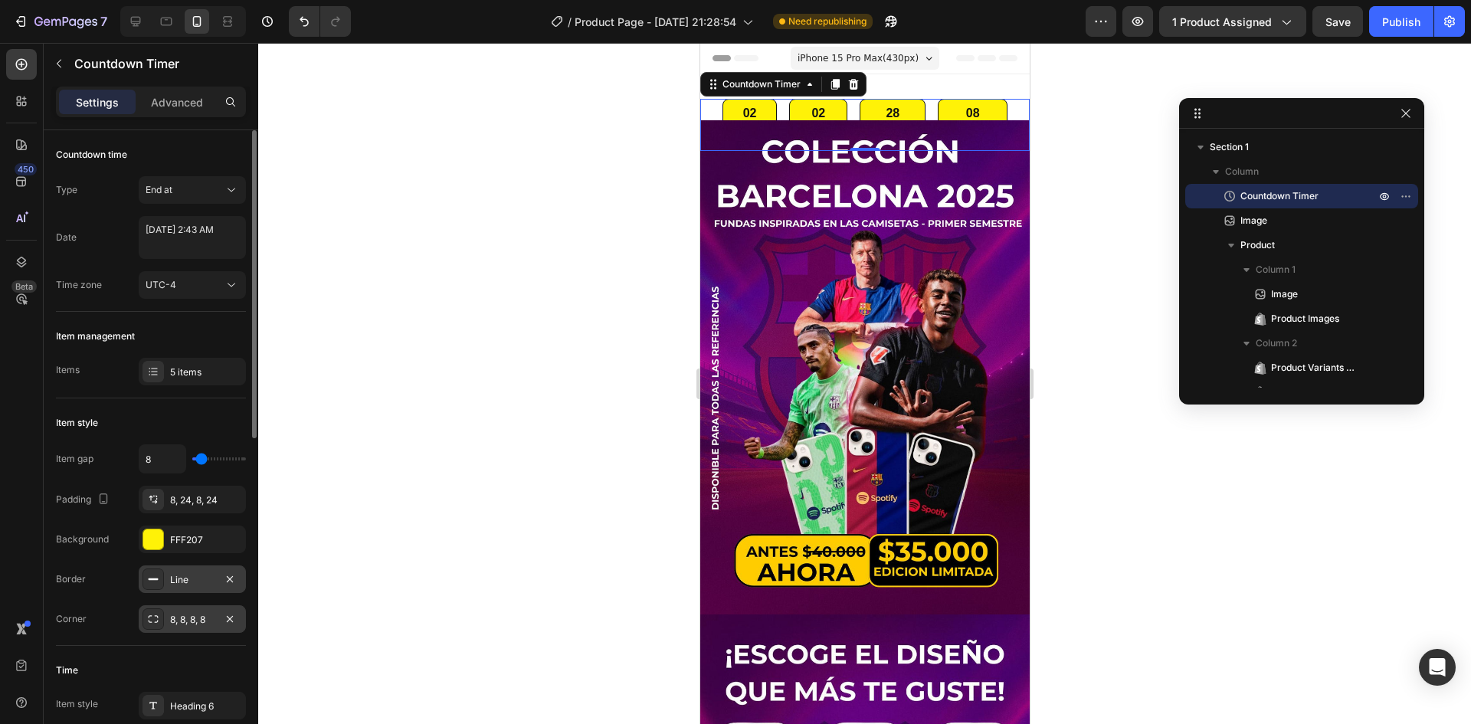
click at [115, 520] on div "Item gap 8 Padding 8, 24, 8, 24 Background FFF207 Border Line Corner 8, 8, 8, 8" at bounding box center [151, 538] width 190 height 188
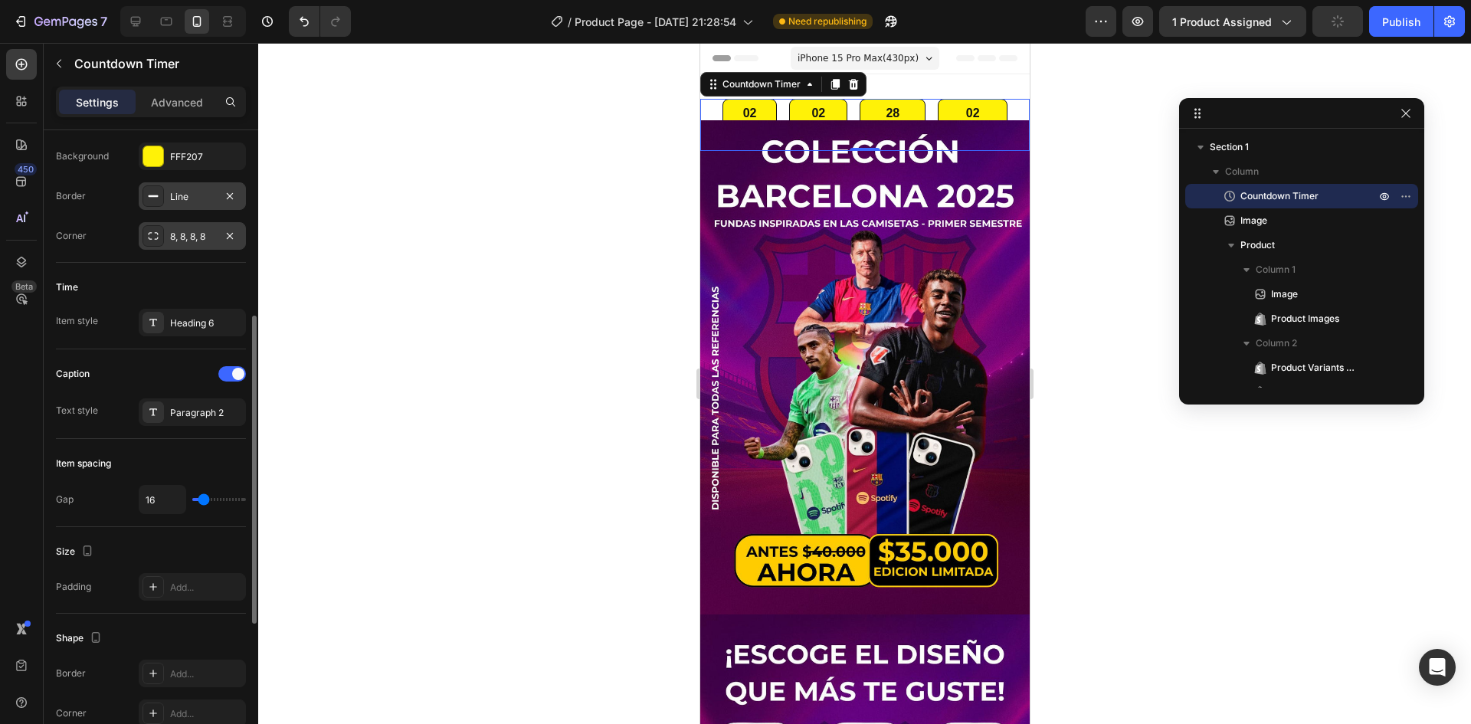
scroll to position [460, 0]
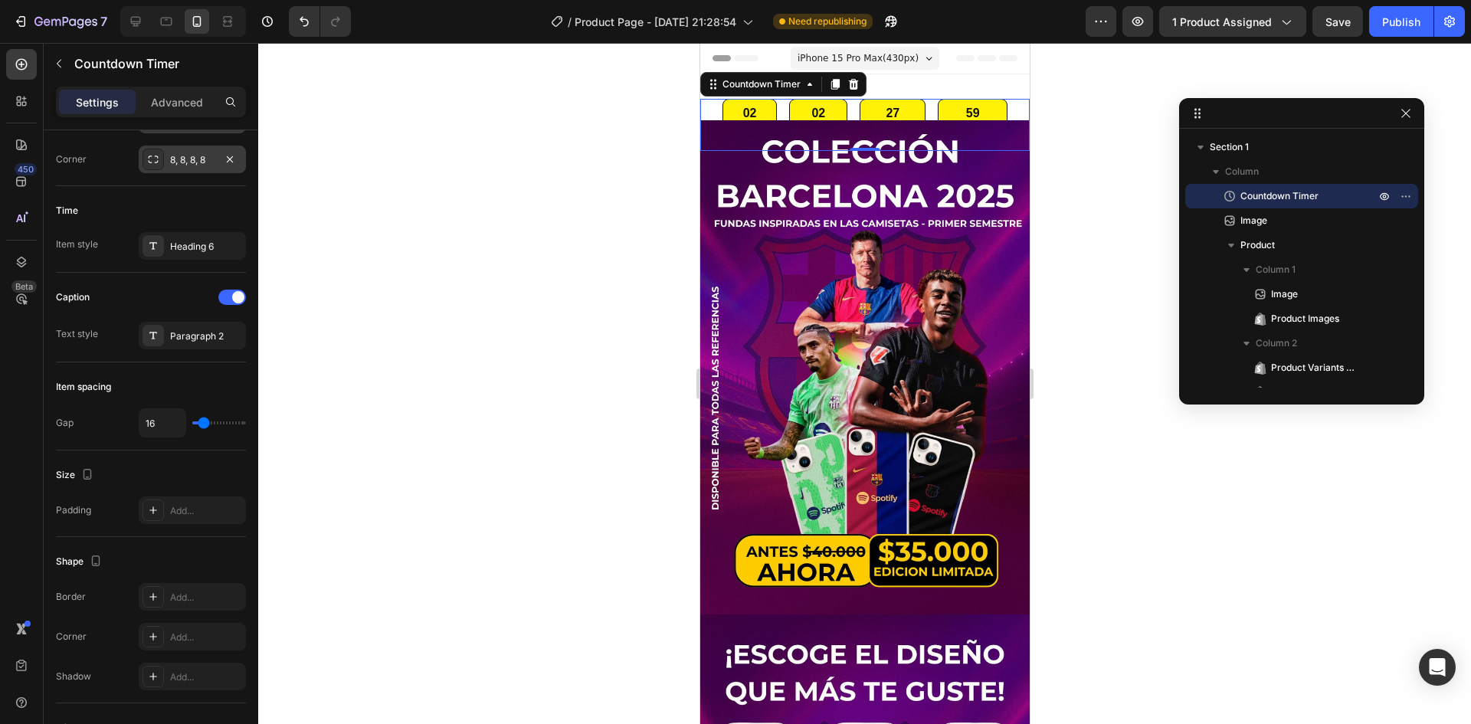
click at [749, 107] on div "02" at bounding box center [749, 114] width 16 height 16
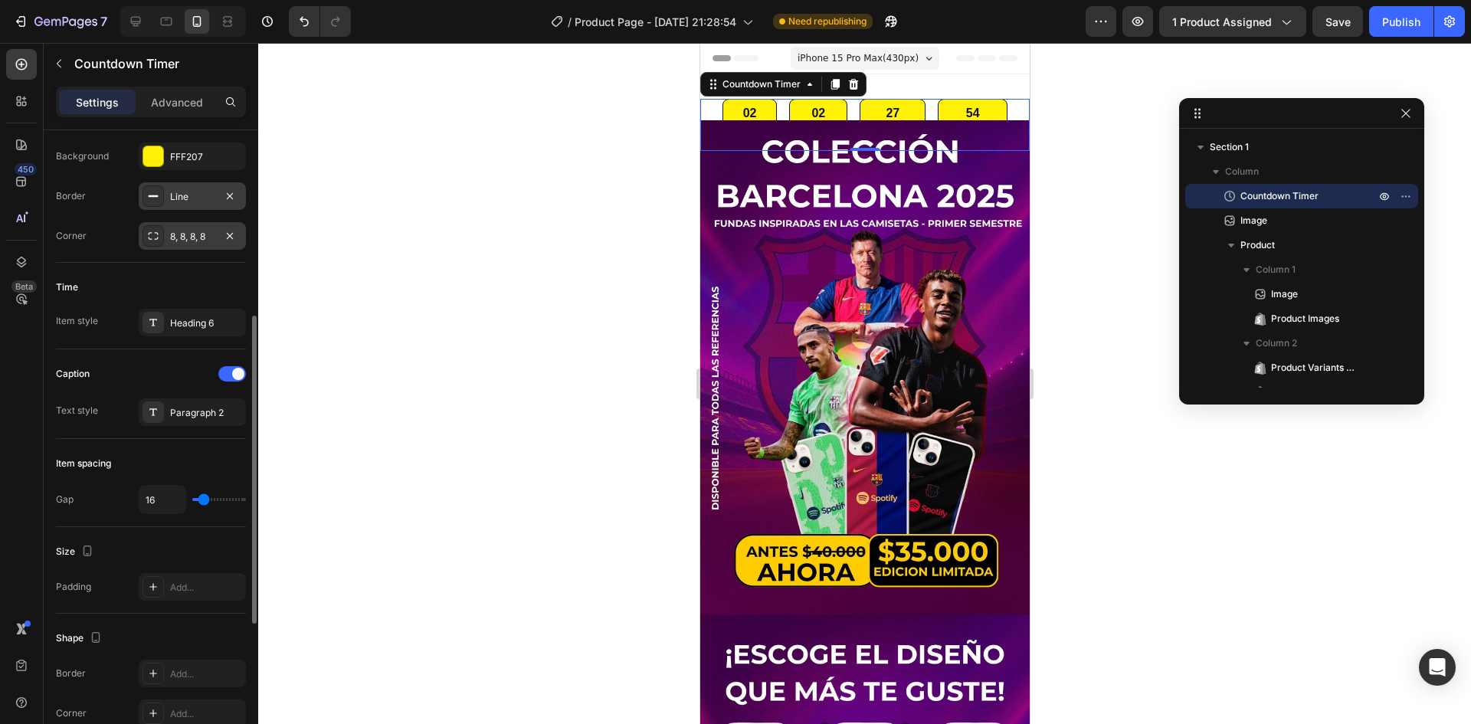
scroll to position [153, 0]
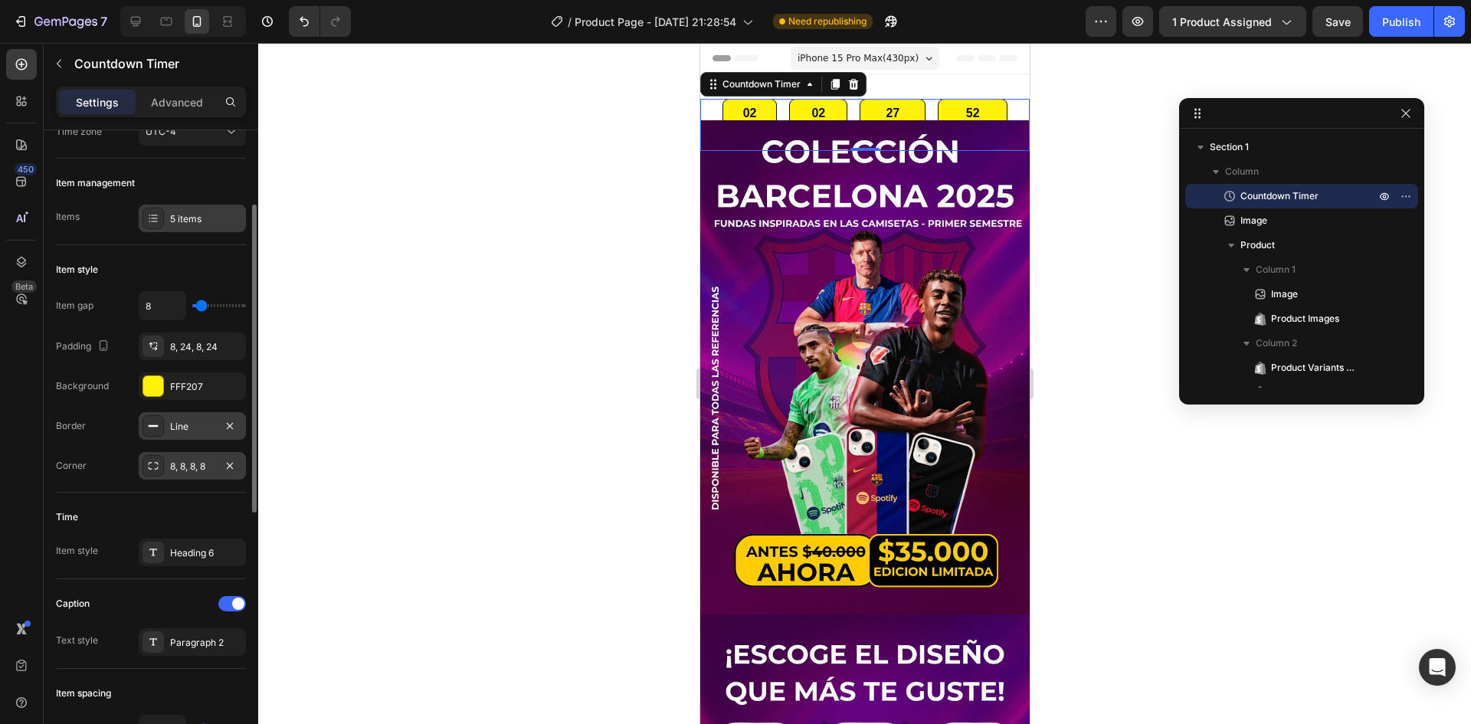
click at [190, 225] on div "5 items" at bounding box center [206, 219] width 72 height 14
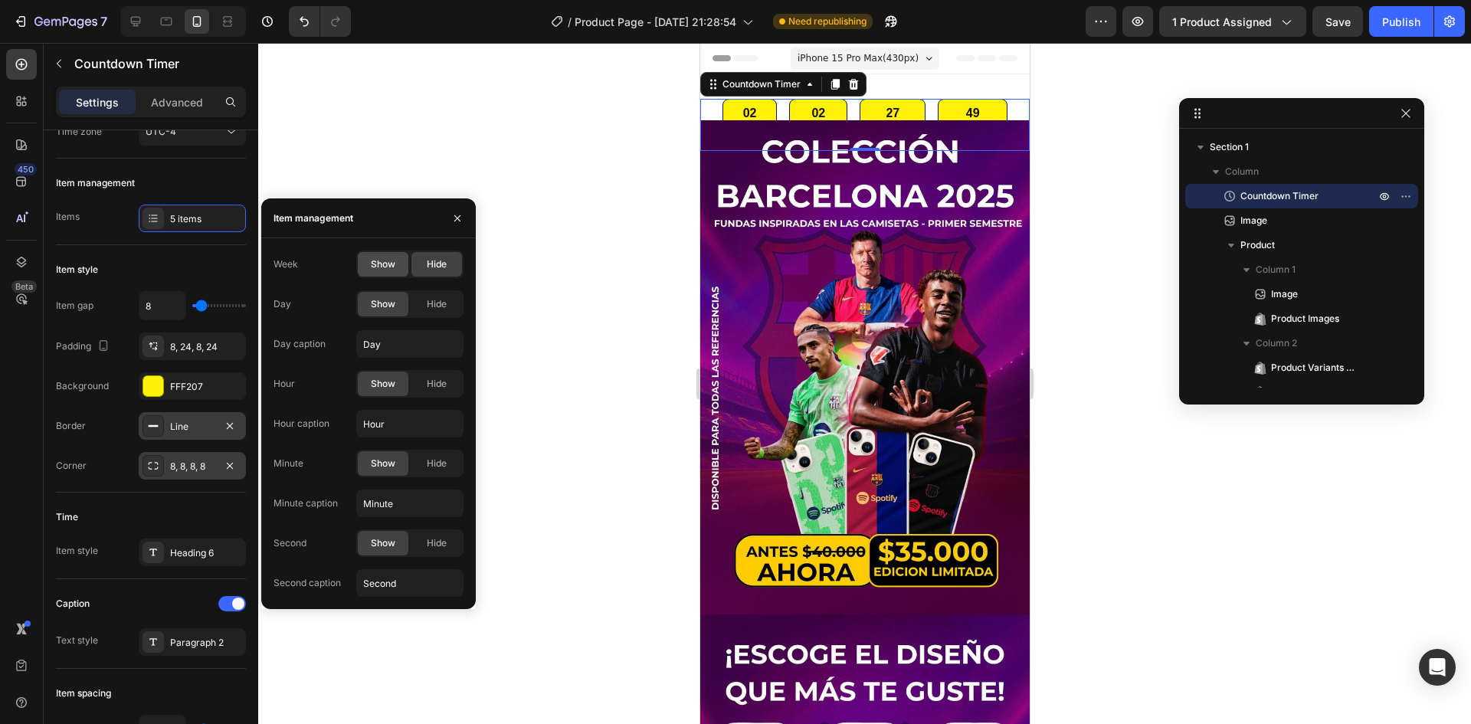
click at [386, 266] on span "Show" at bounding box center [383, 264] width 25 height 14
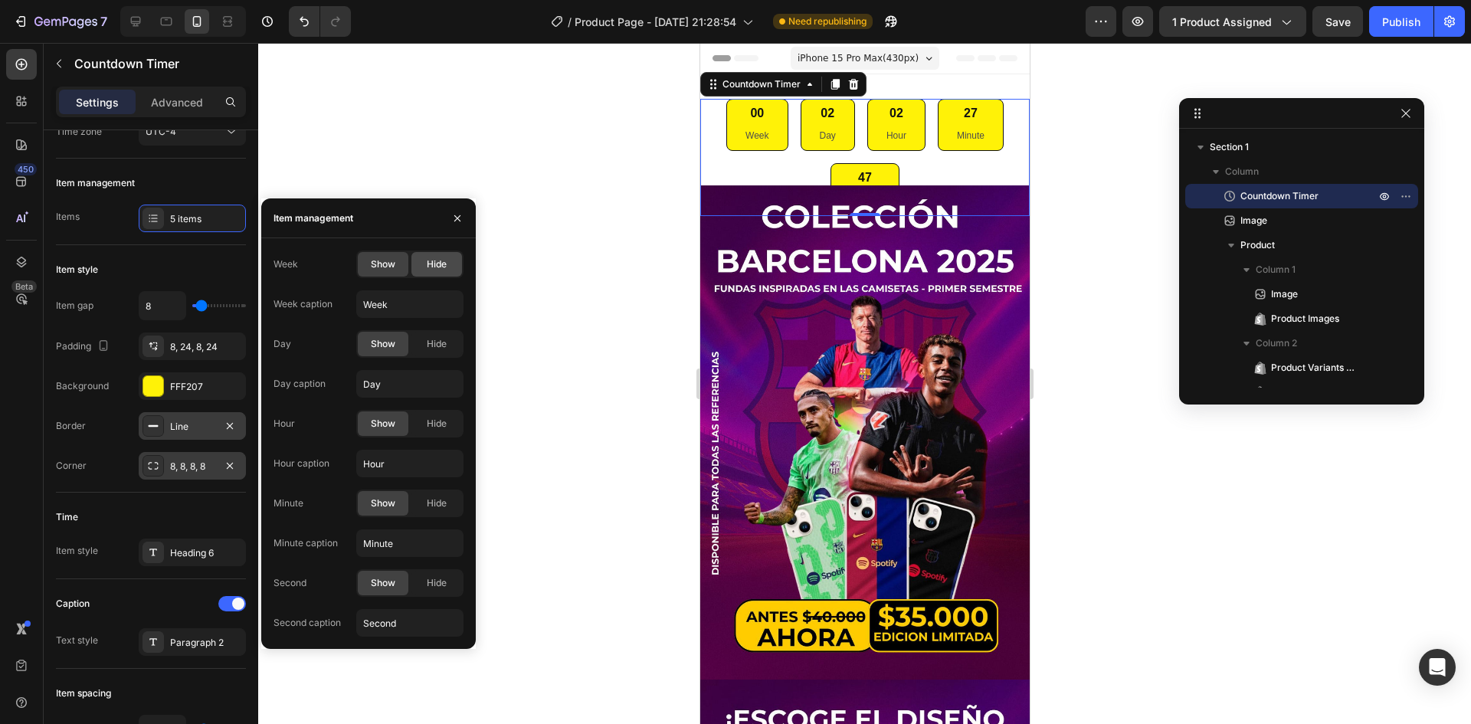
click at [432, 268] on span "Hide" at bounding box center [437, 264] width 20 height 14
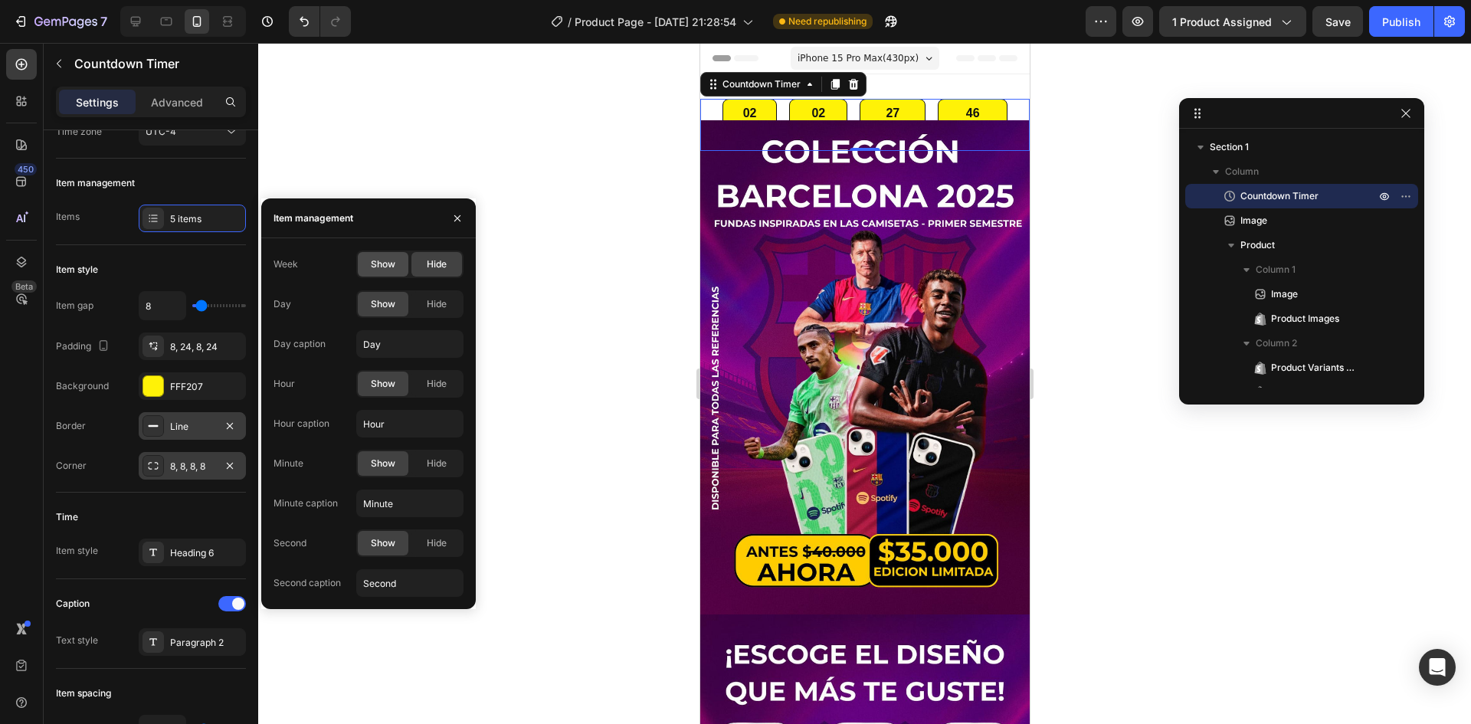
click at [393, 264] on span "Show" at bounding box center [383, 264] width 25 height 14
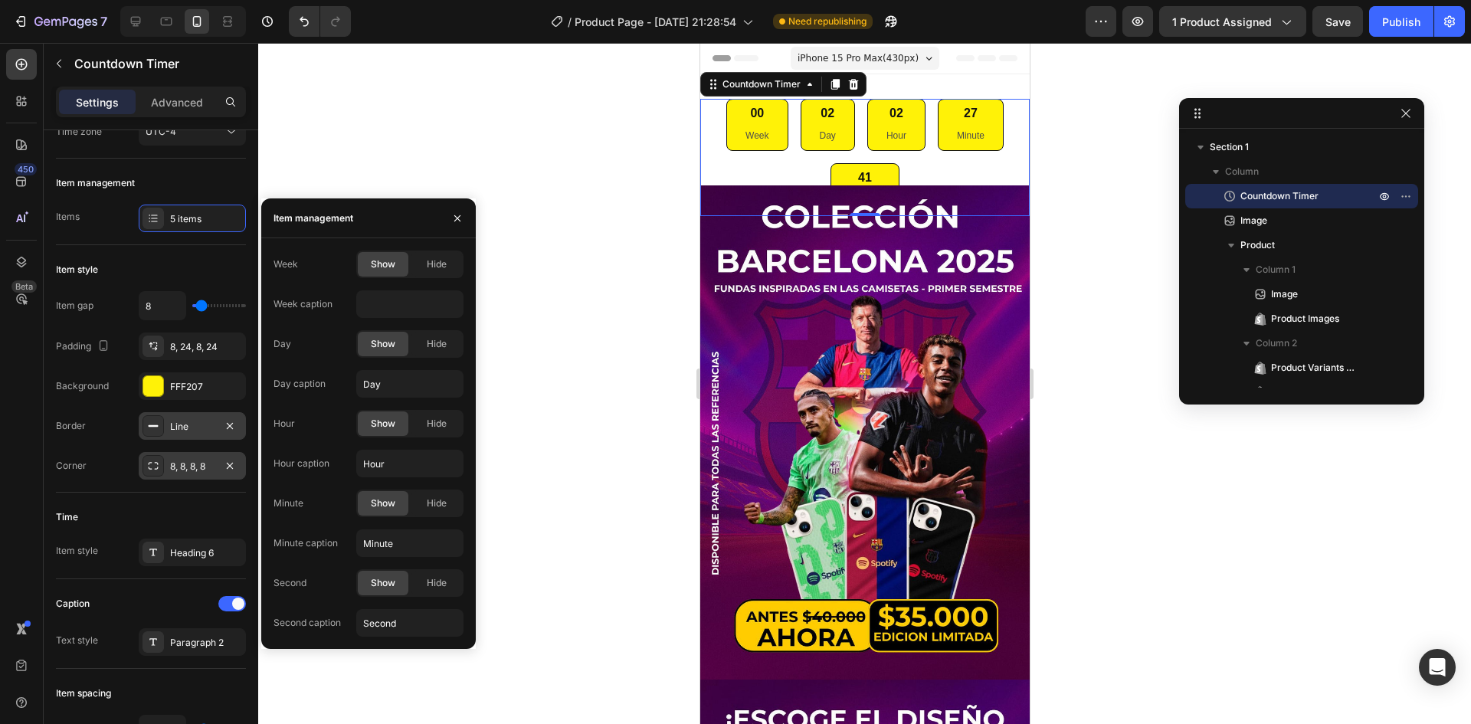
click at [338, 345] on div "Day Show Hide" at bounding box center [369, 344] width 190 height 28
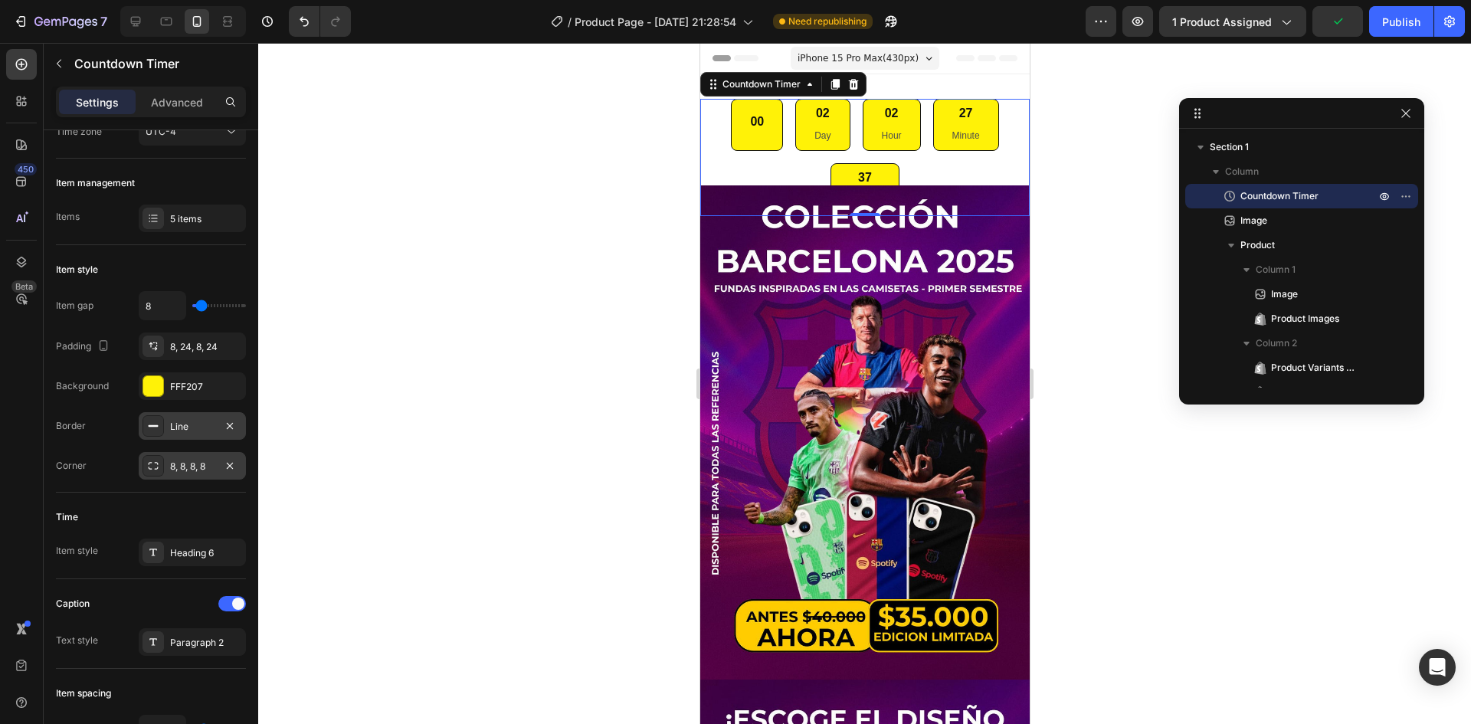
click at [775, 130] on div "00" at bounding box center [756, 125] width 52 height 52
click at [758, 143] on div "00" at bounding box center [756, 125] width 52 height 52
click at [851, 85] on icon at bounding box center [853, 84] width 12 height 12
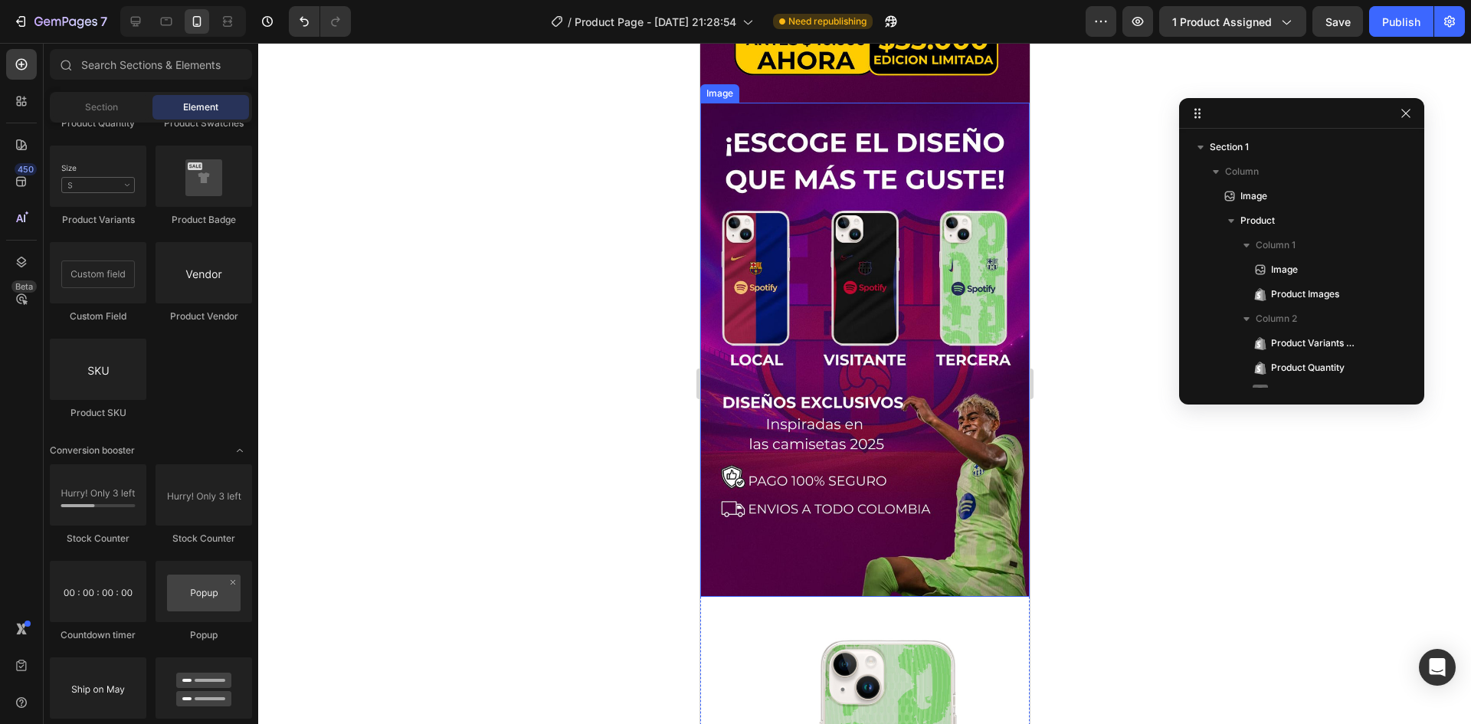
scroll to position [843, 0]
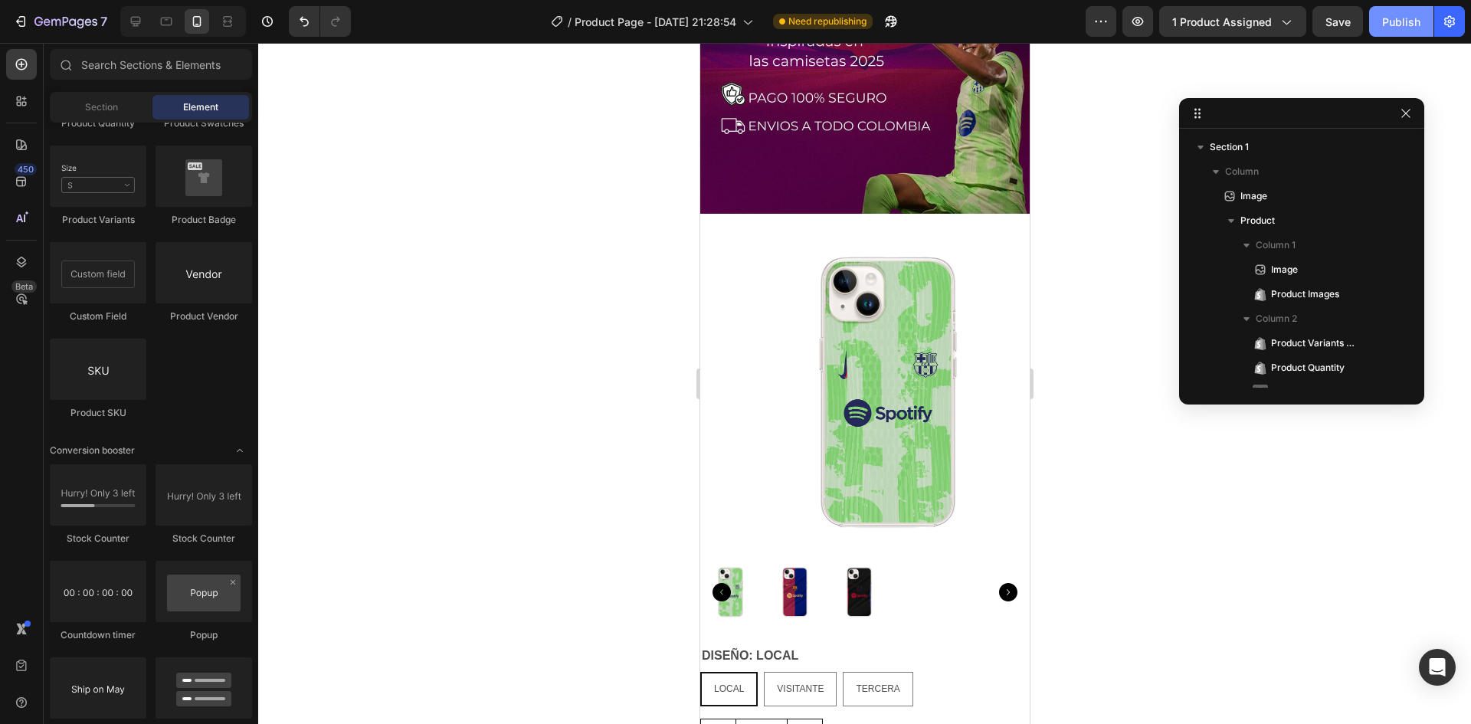
click at [1430, 21] on button "Publish" at bounding box center [1401, 21] width 64 height 31
click at [1253, 28] on span "1 product assigned" at bounding box center [1222, 22] width 100 height 16
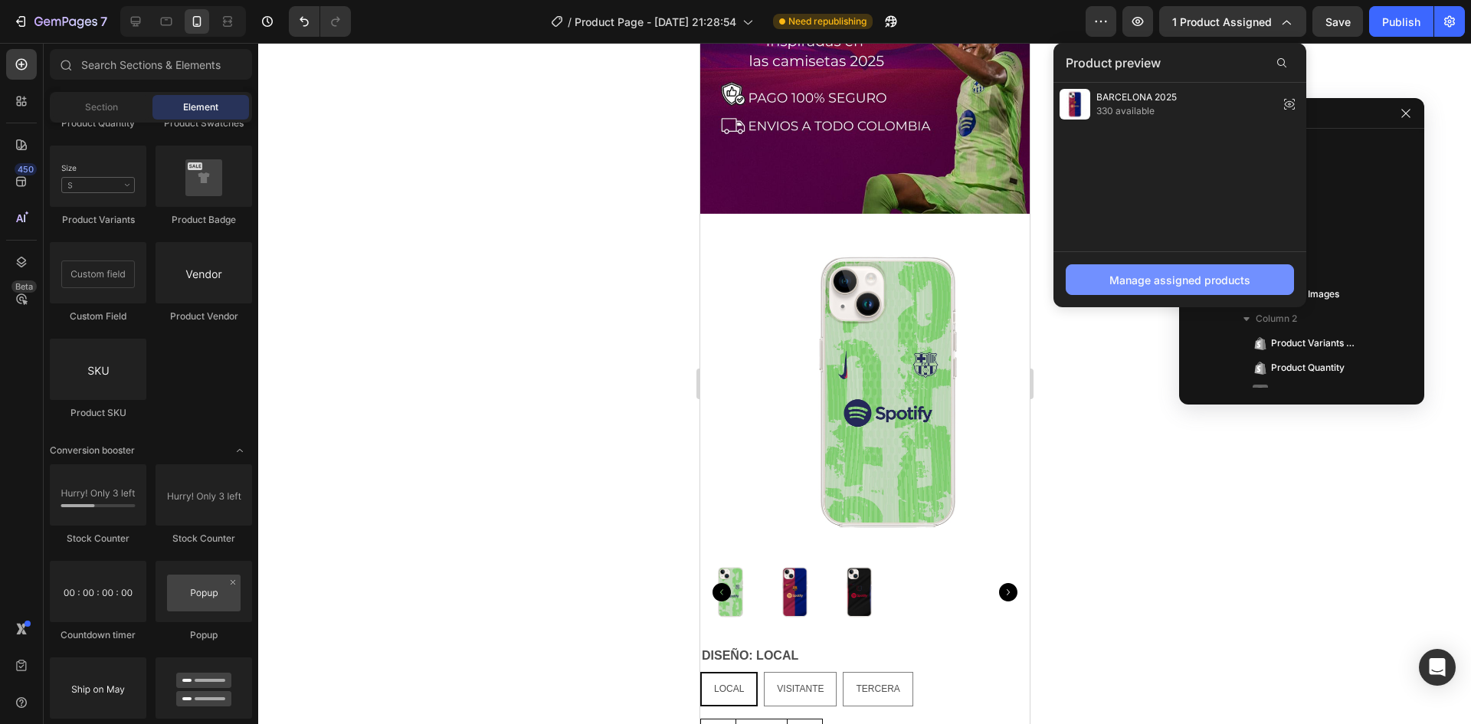
click at [1208, 285] on div "Manage assigned products" at bounding box center [1179, 280] width 141 height 16
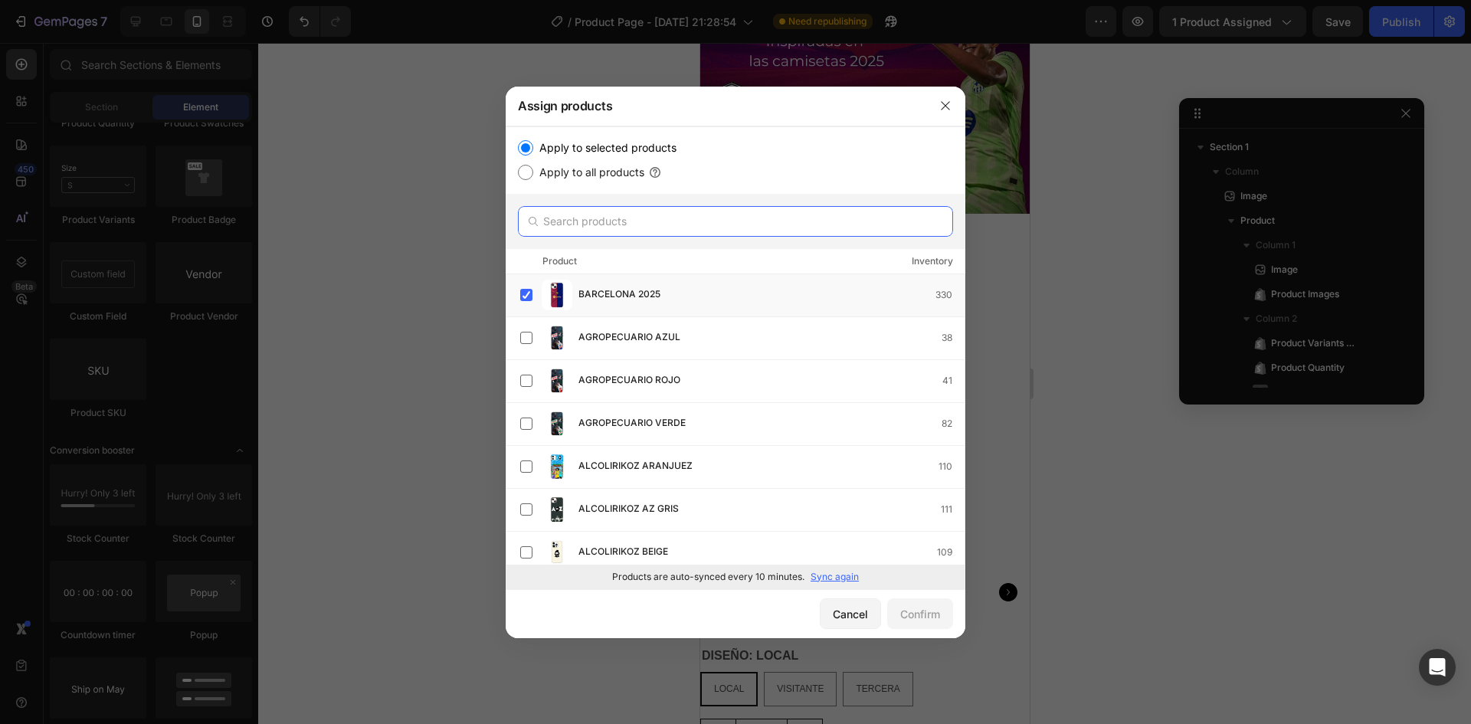
click at [617, 222] on input "text" at bounding box center [735, 221] width 435 height 31
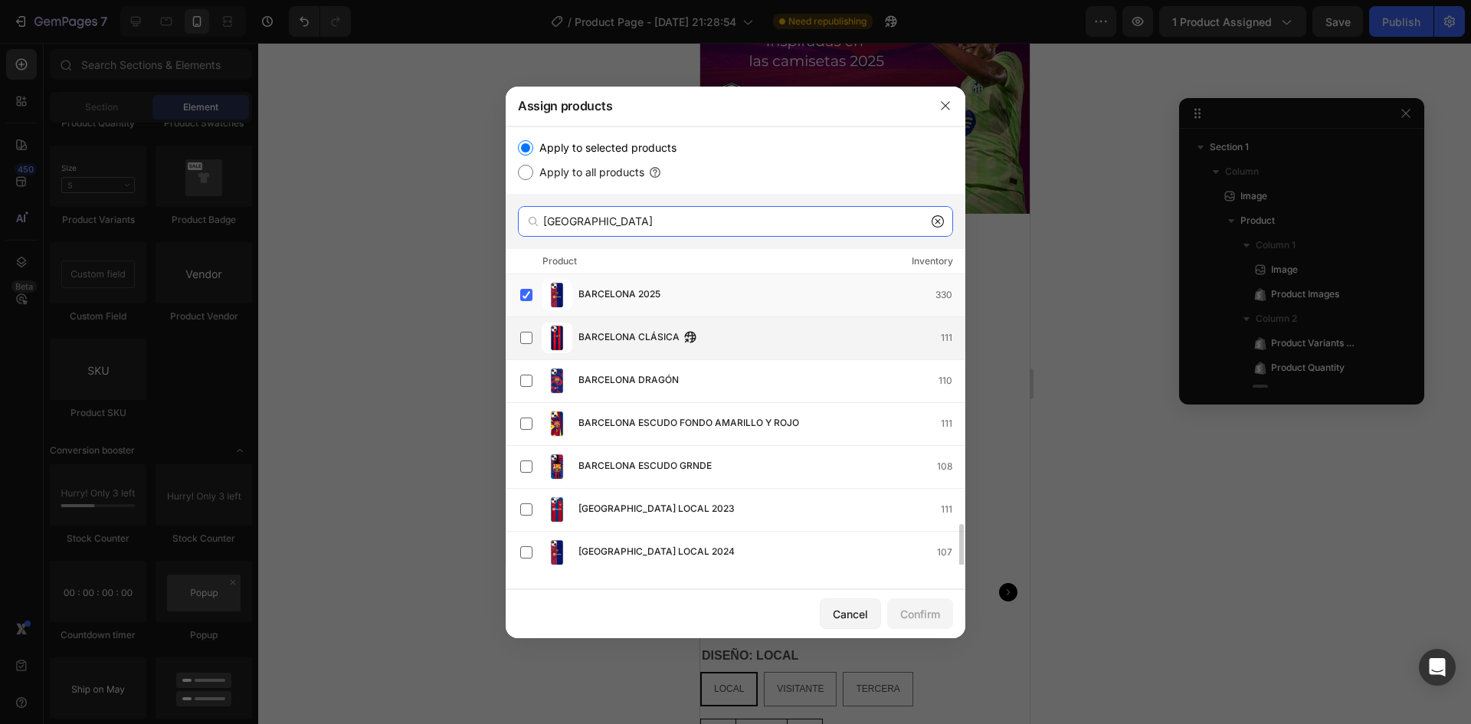
scroll to position [169, 0]
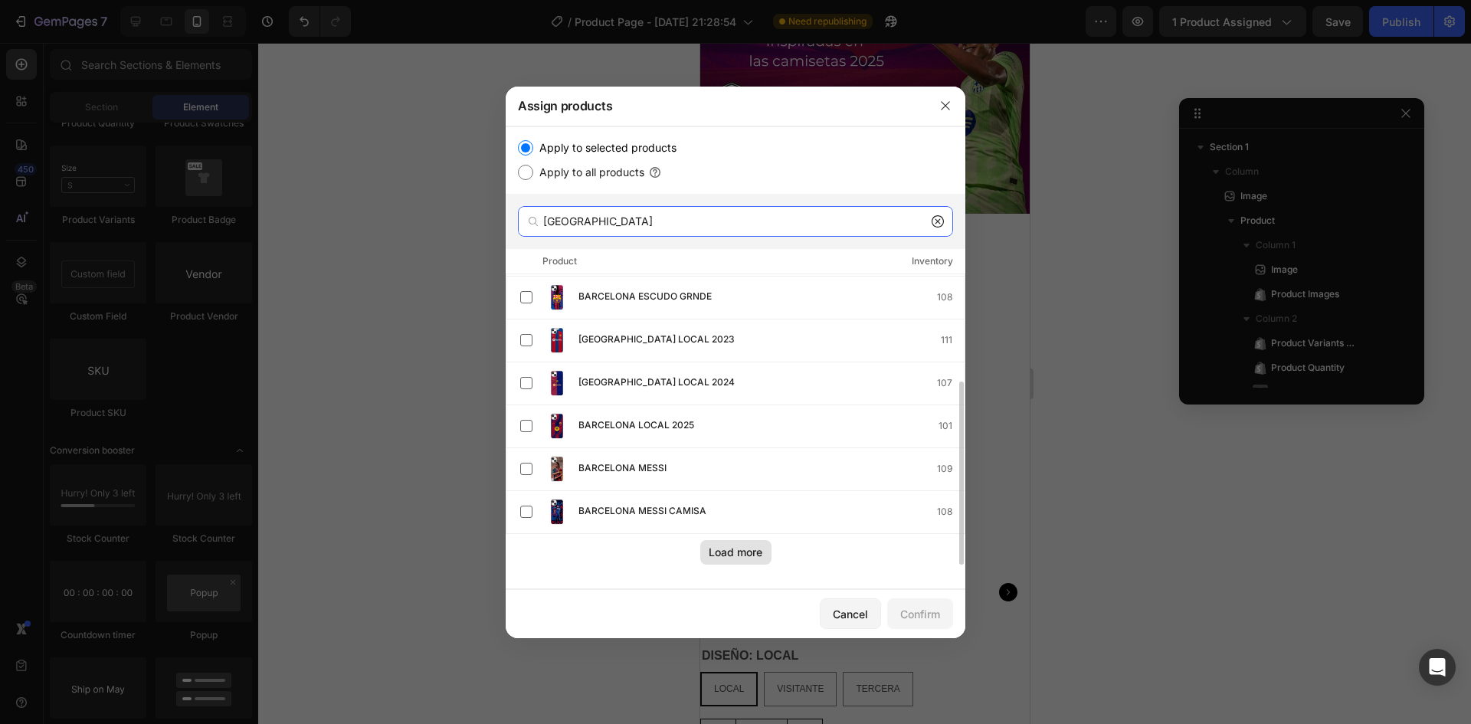
type input "[GEOGRAPHIC_DATA]"
click at [763, 557] on button "Load more" at bounding box center [735, 552] width 71 height 25
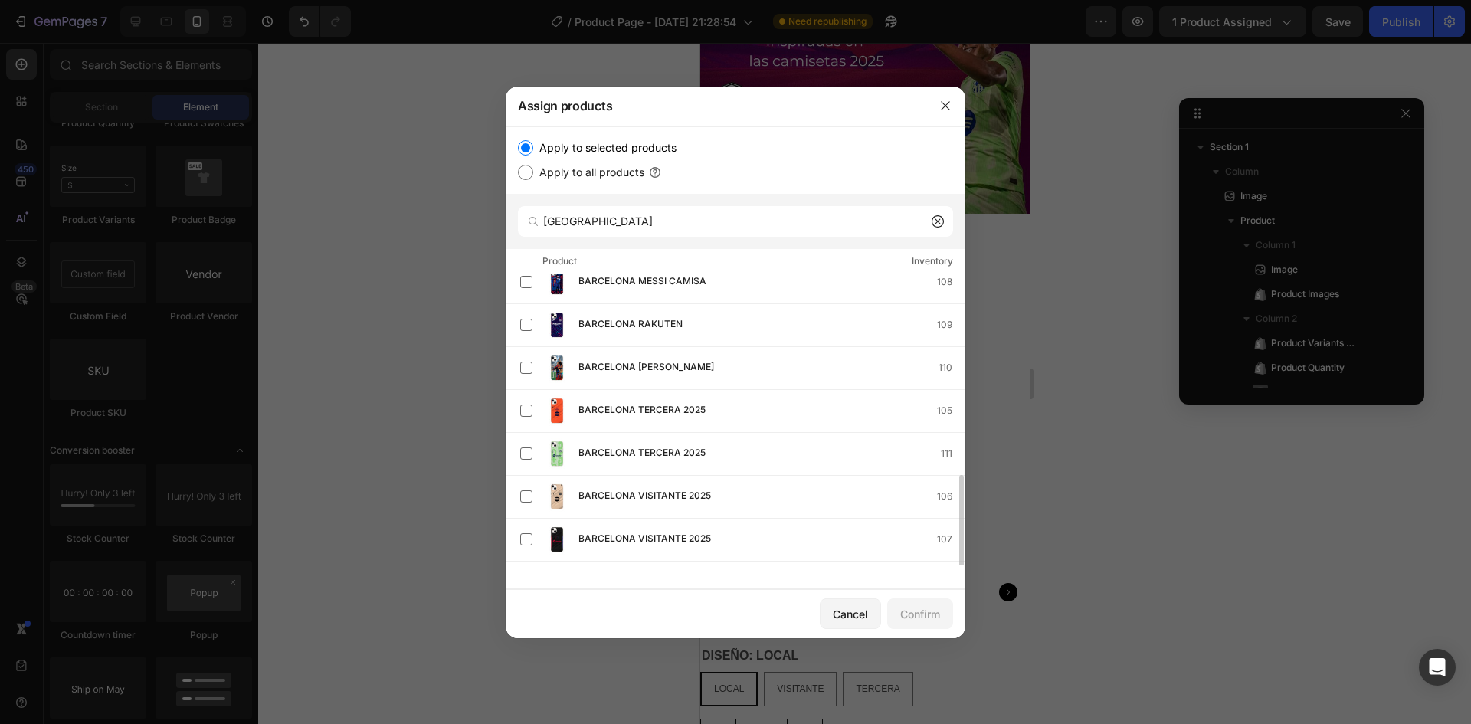
scroll to position [427, 0]
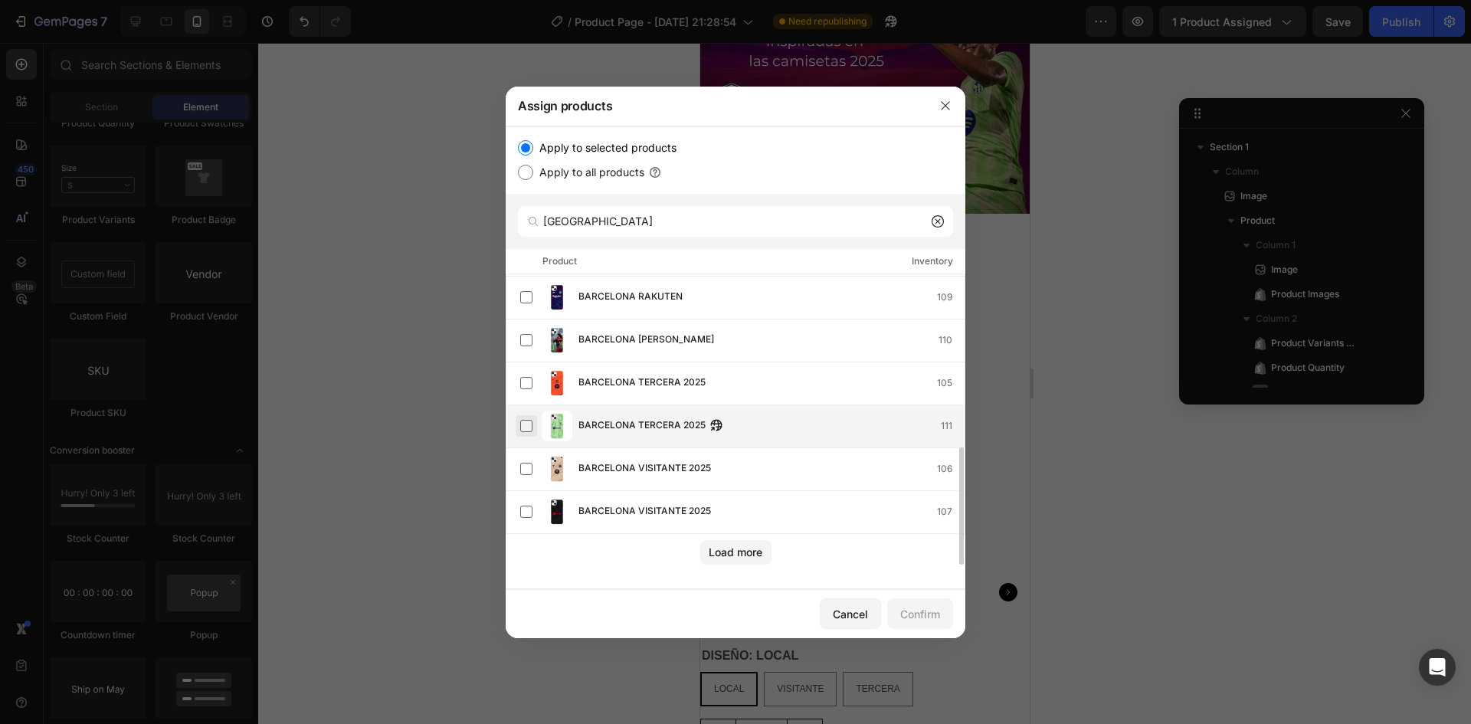
click at [526, 428] on label at bounding box center [526, 426] width 12 height 12
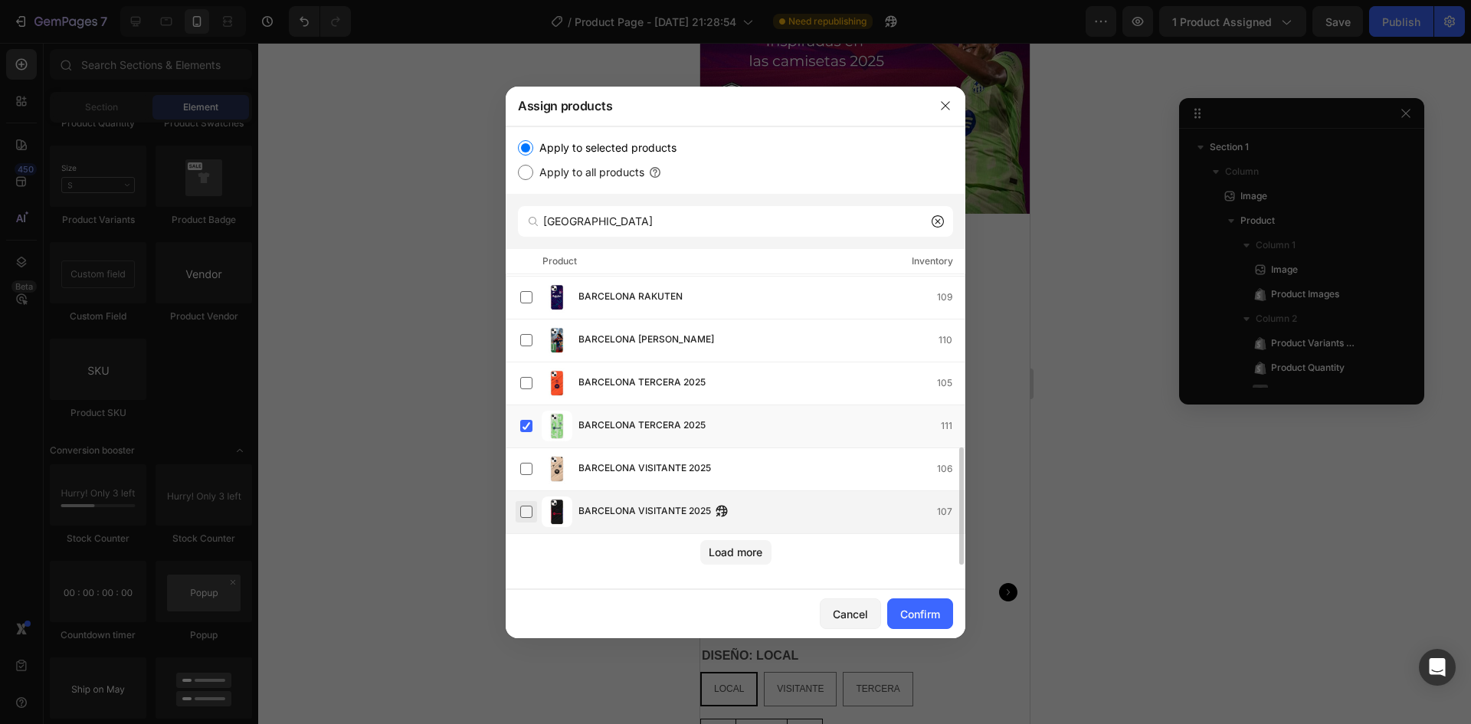
click at [529, 513] on label at bounding box center [526, 512] width 12 height 12
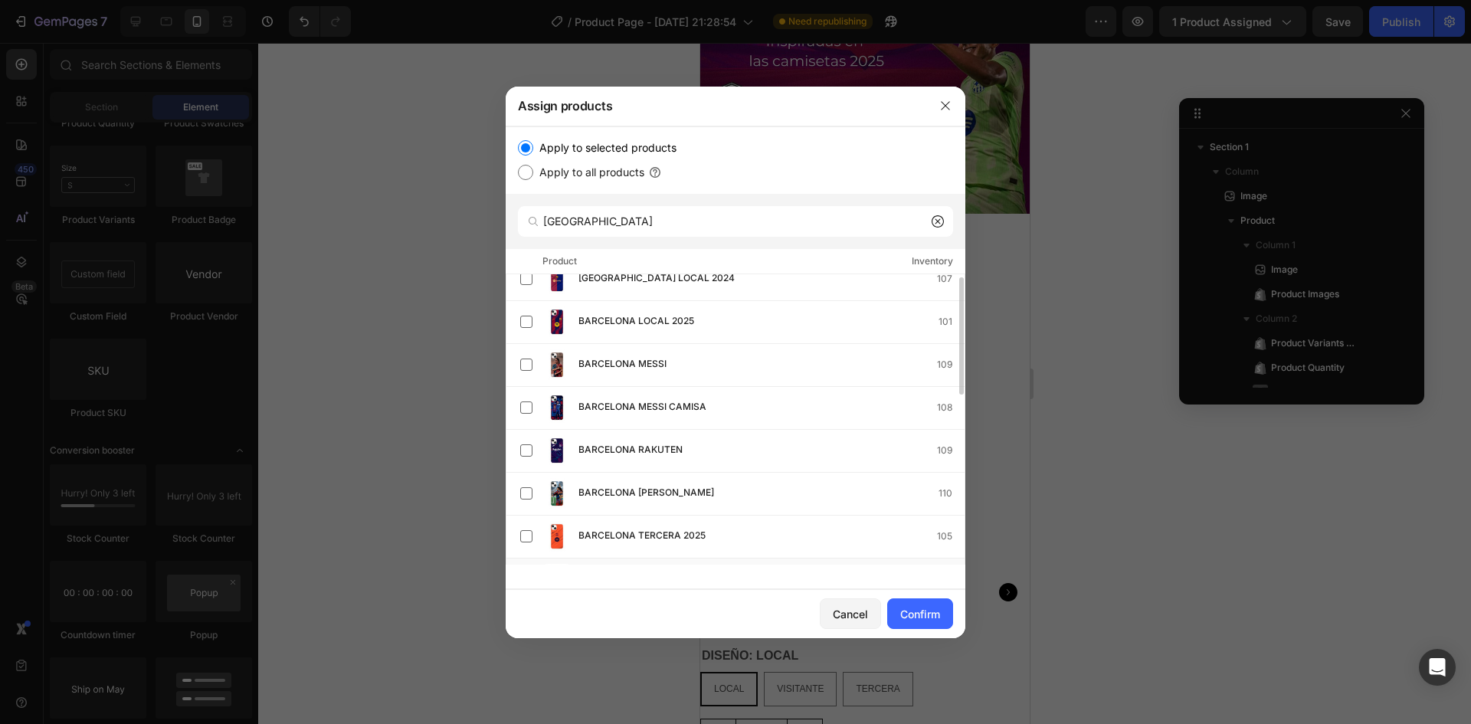
scroll to position [197, 0]
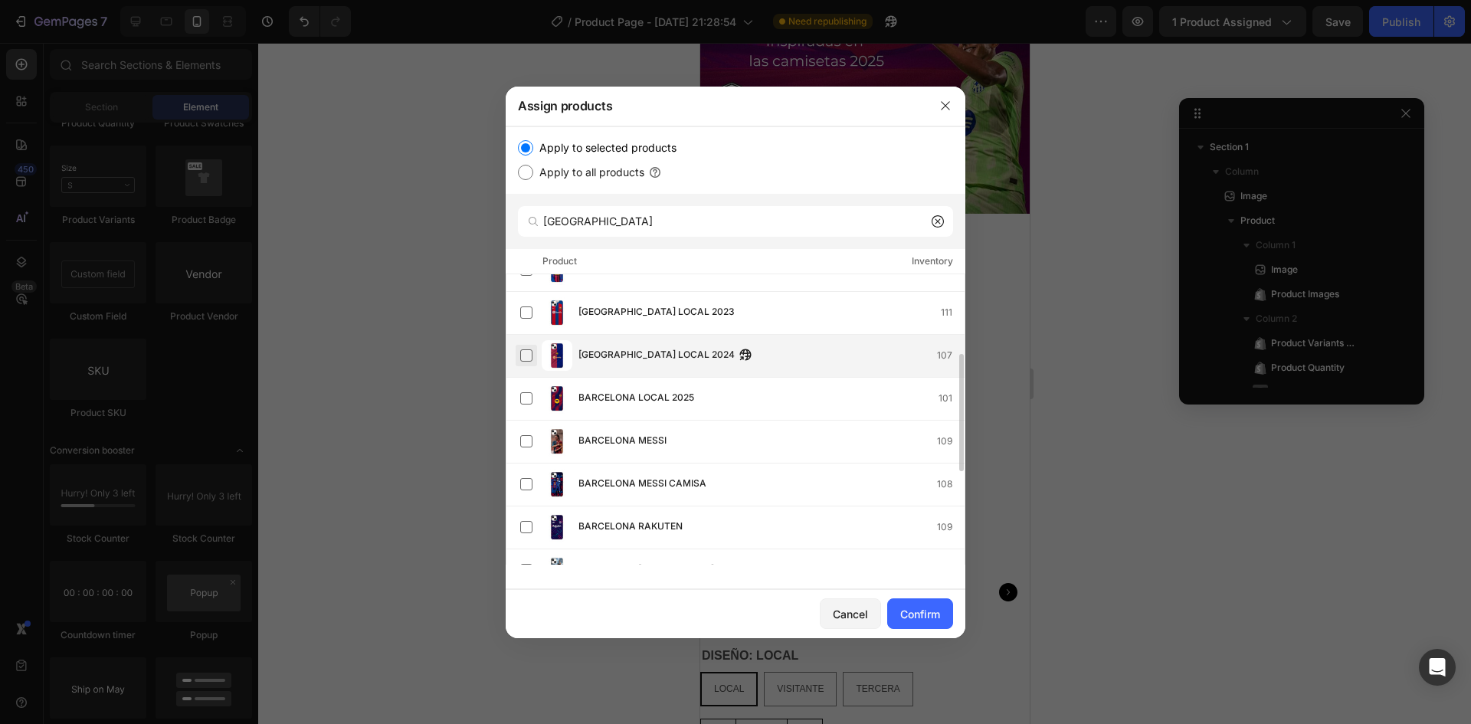
click at [529, 356] on label at bounding box center [526, 355] width 12 height 12
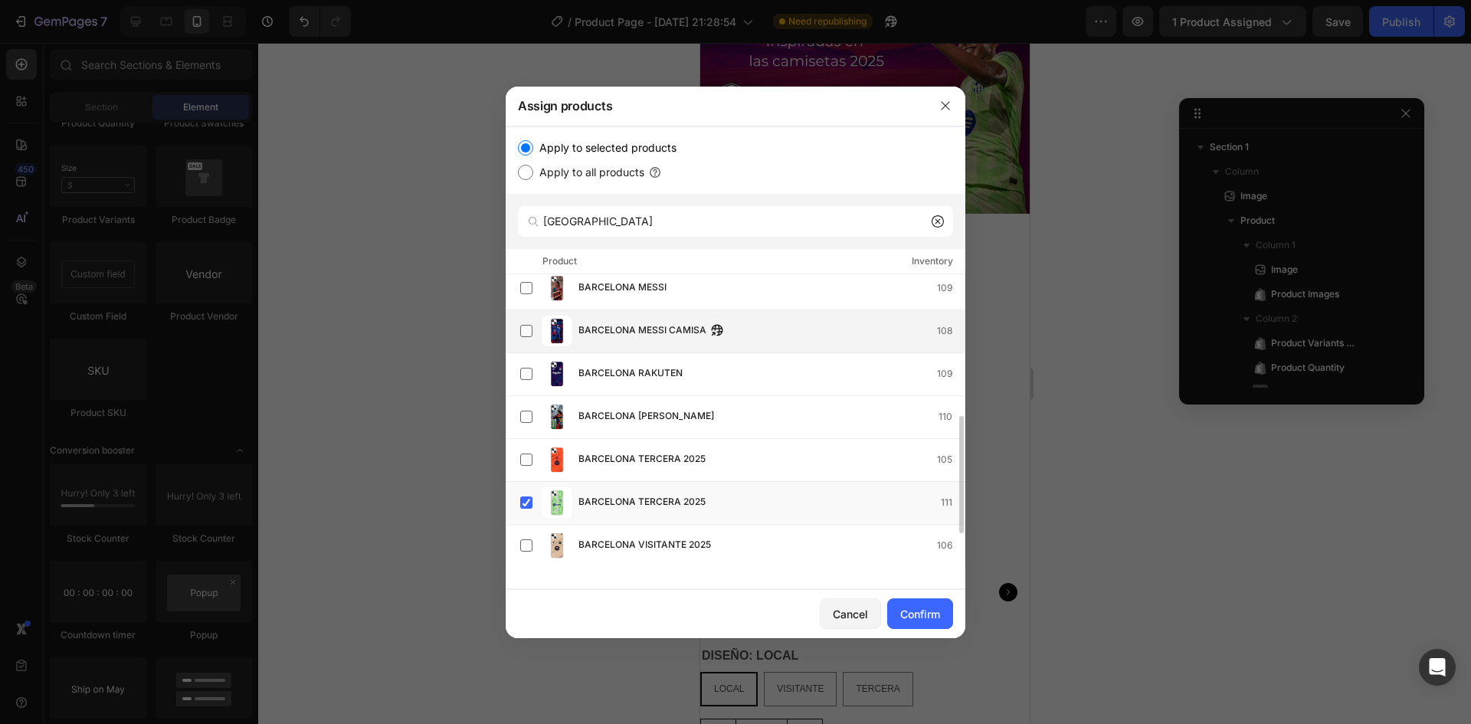
scroll to position [274, 0]
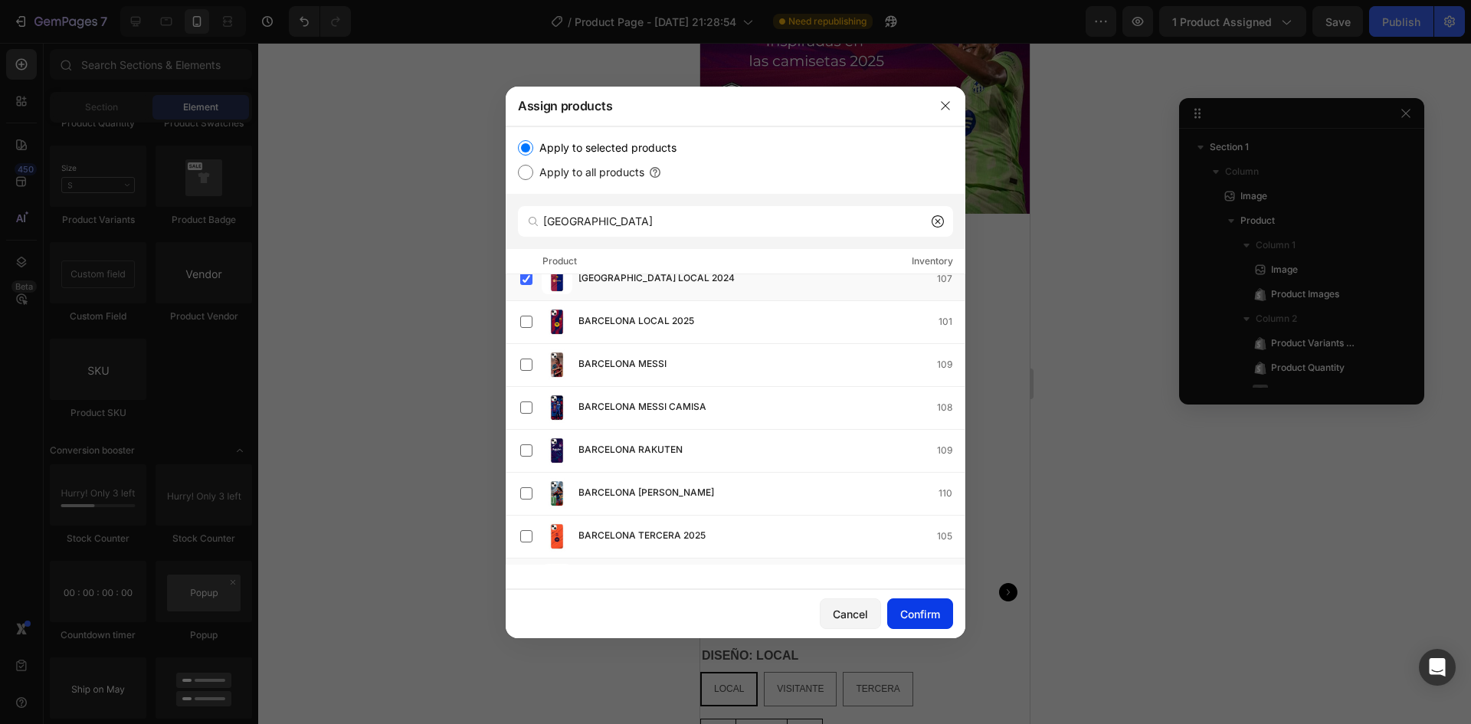
click at [926, 614] on div "Confirm" at bounding box center [920, 614] width 40 height 16
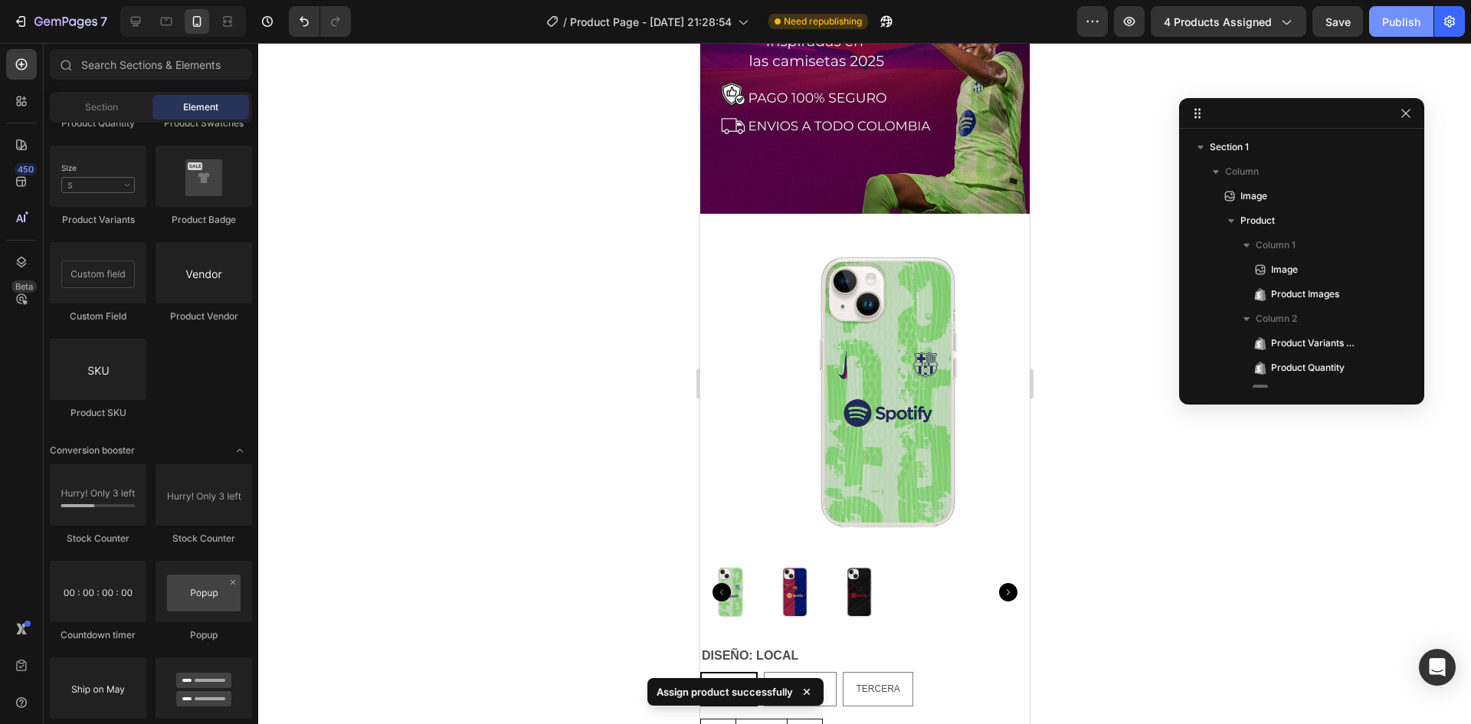
click at [1387, 18] on div "Publish" at bounding box center [1401, 22] width 38 height 16
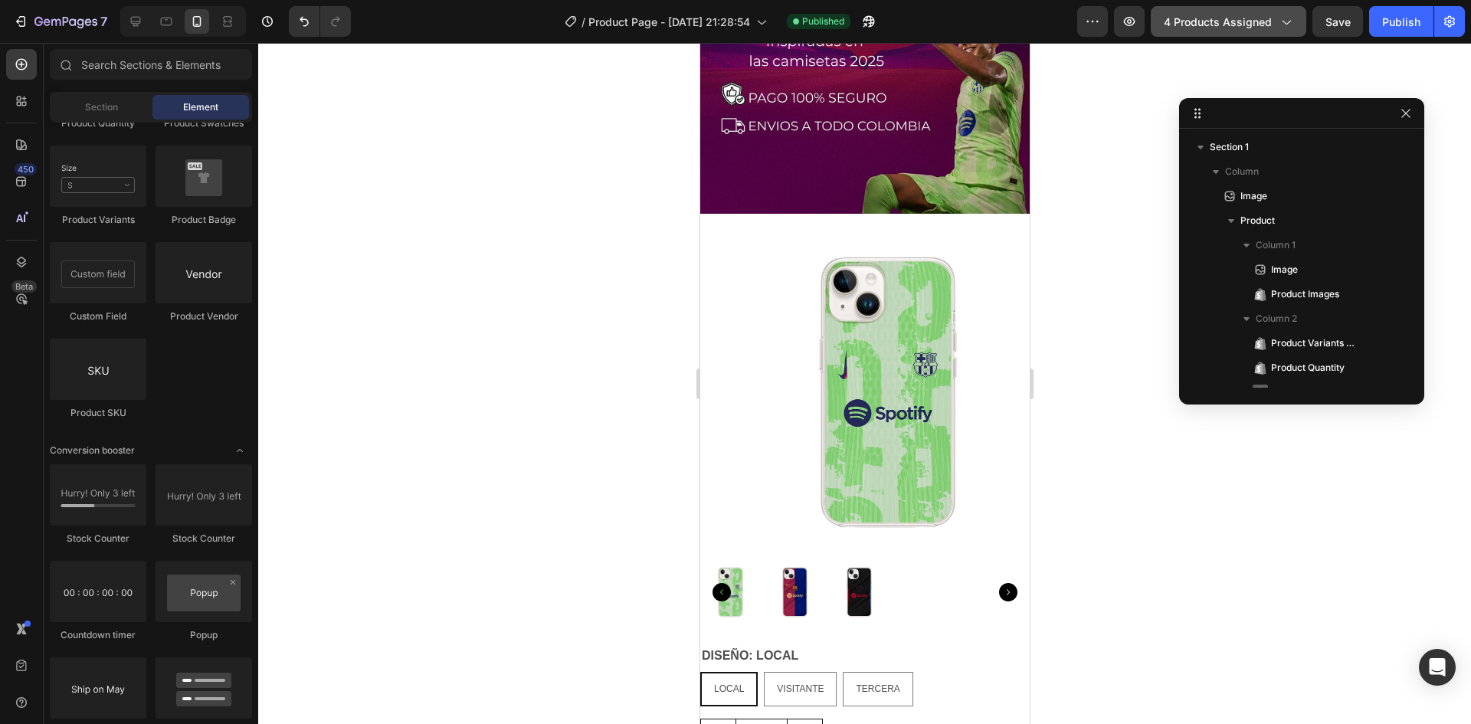
click at [1191, 18] on span "4 products assigned" at bounding box center [1218, 22] width 108 height 16
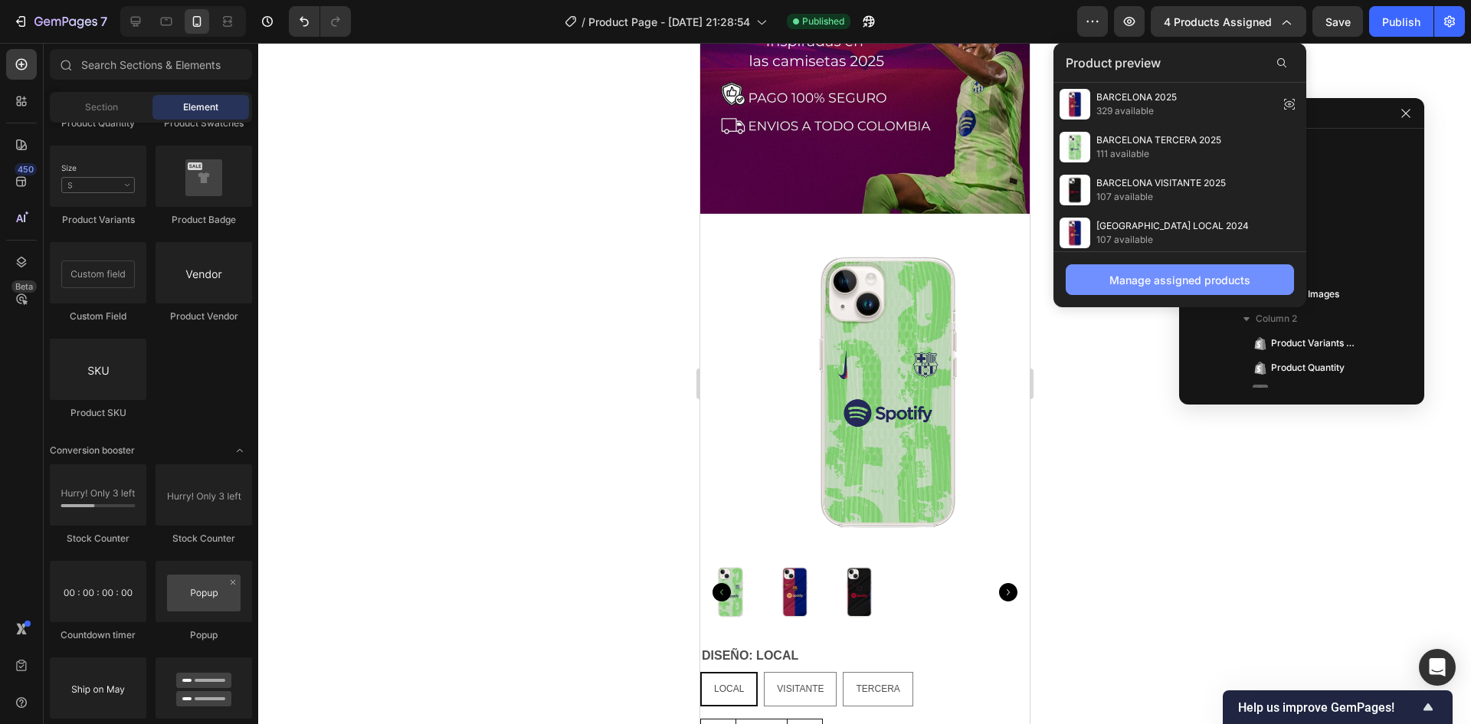
click at [1143, 280] on div "Manage assigned products" at bounding box center [1179, 280] width 141 height 16
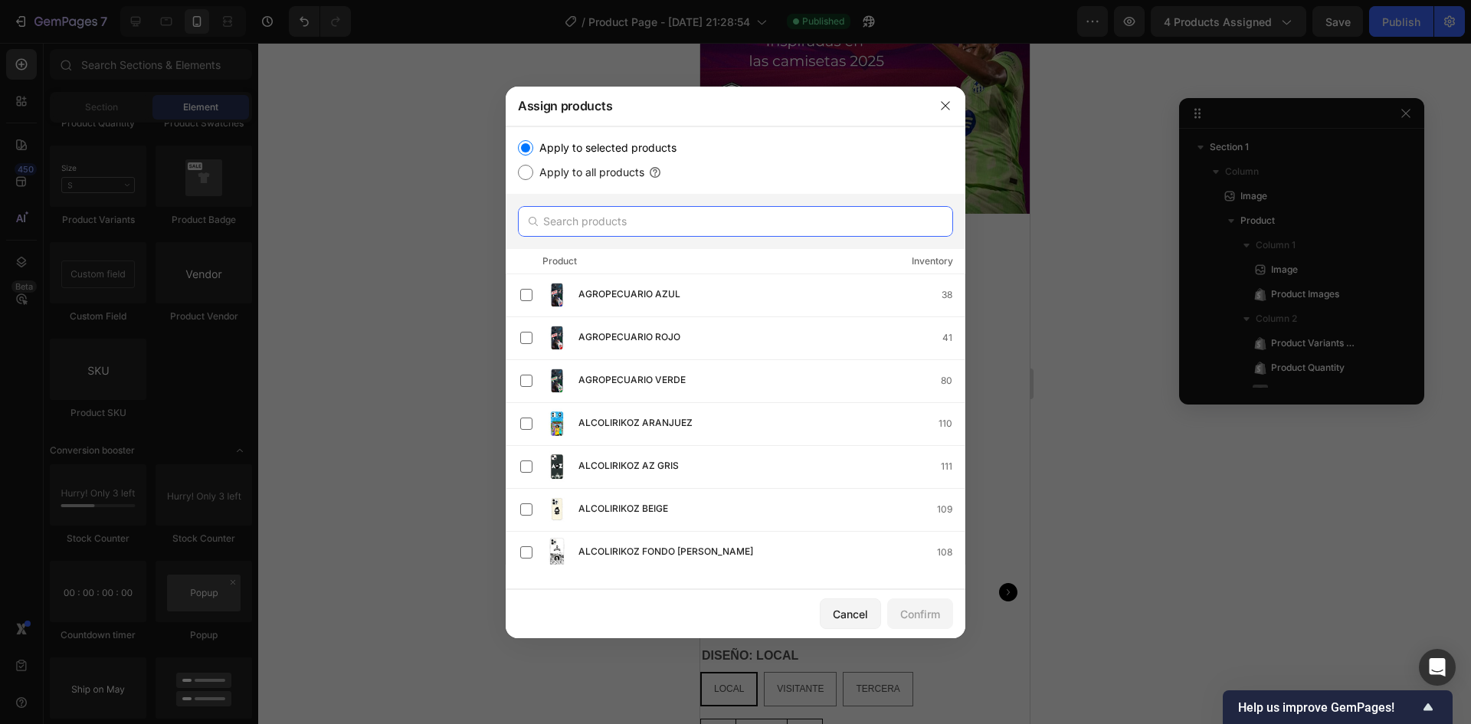
click at [617, 228] on input "text" at bounding box center [735, 221] width 435 height 31
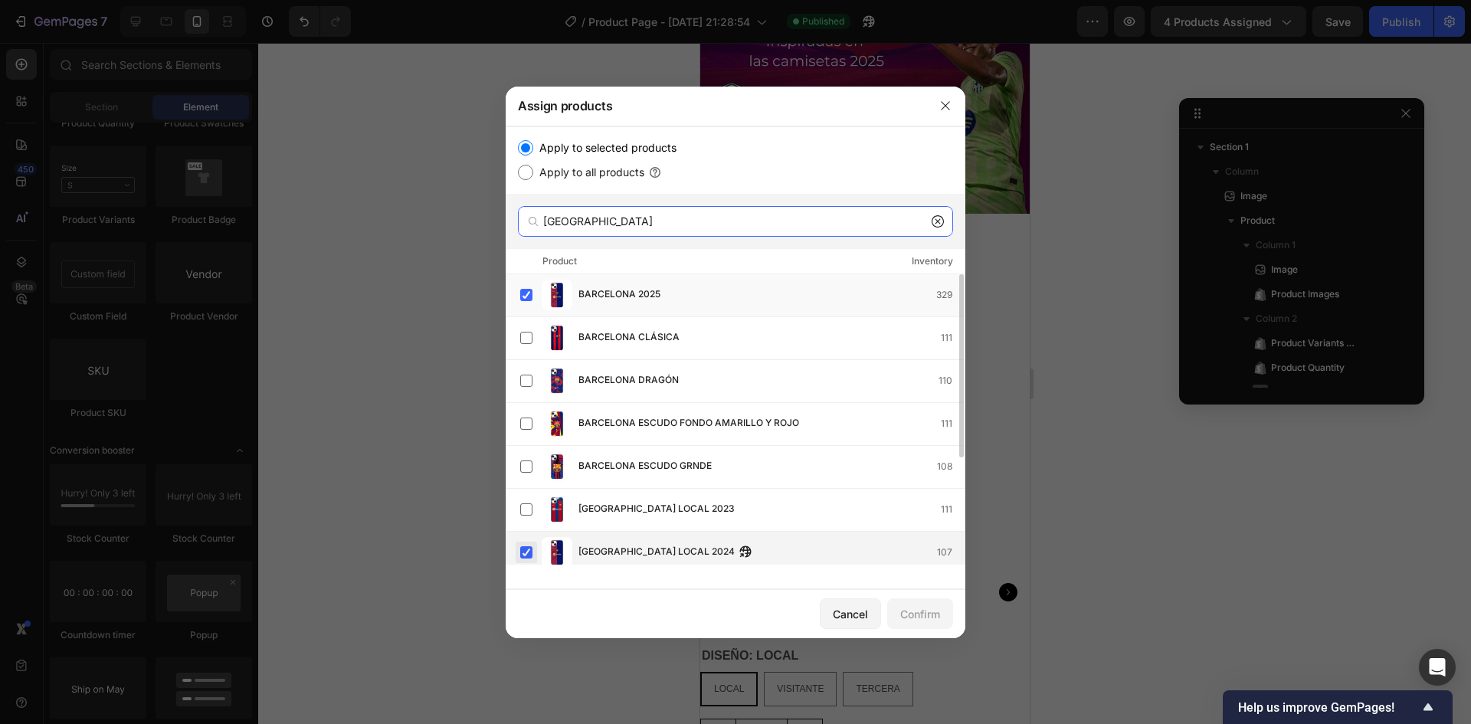
type input "[GEOGRAPHIC_DATA]"
click at [526, 553] on label at bounding box center [526, 552] width 12 height 12
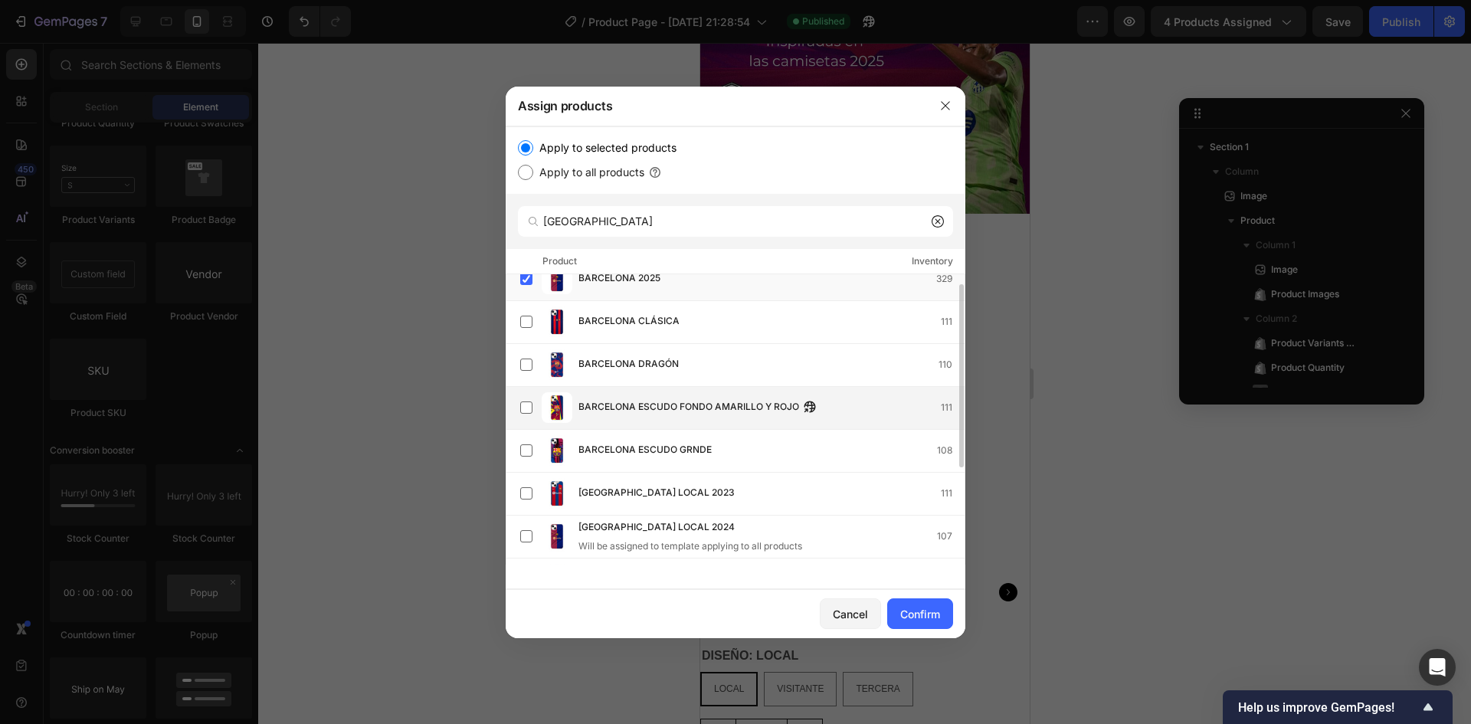
scroll to position [169, 0]
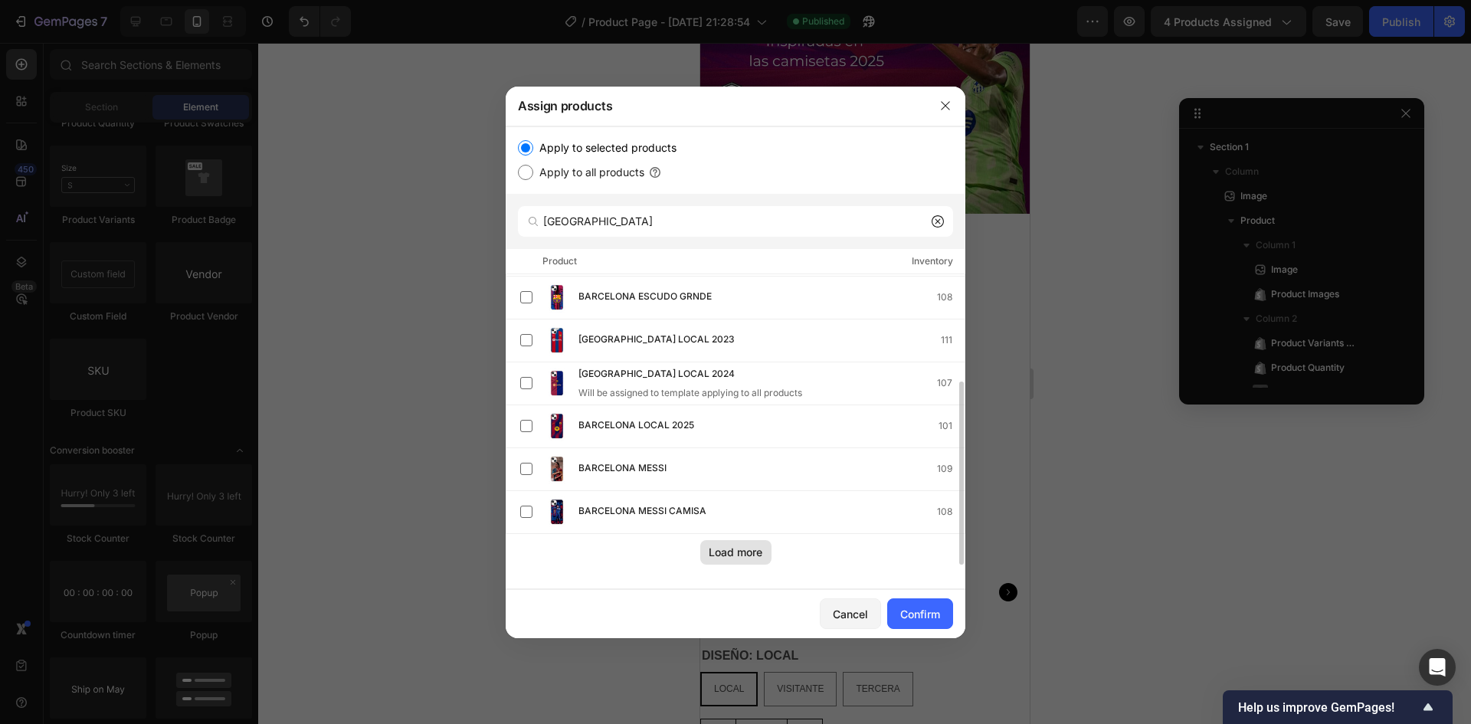
click at [721, 553] on div "Load more" at bounding box center [736, 552] width 54 height 16
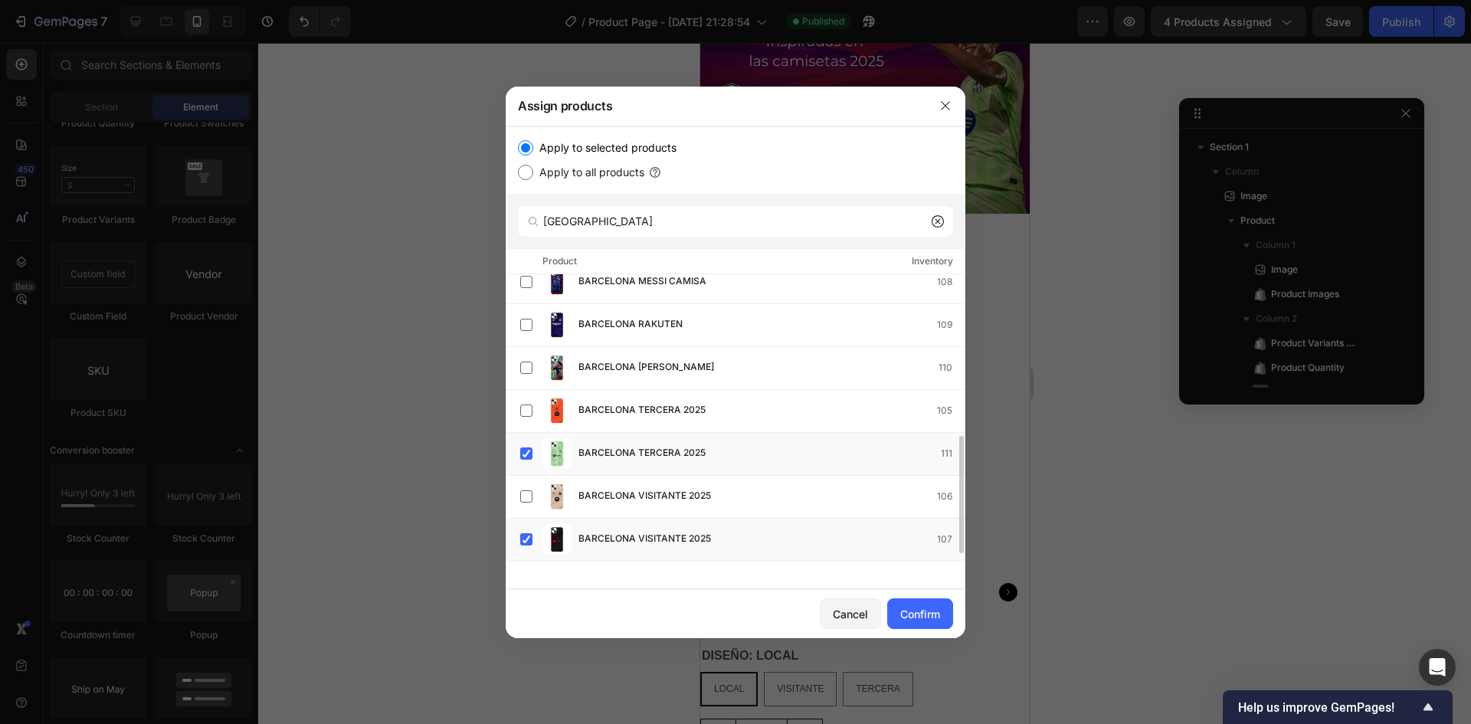
scroll to position [427, 0]
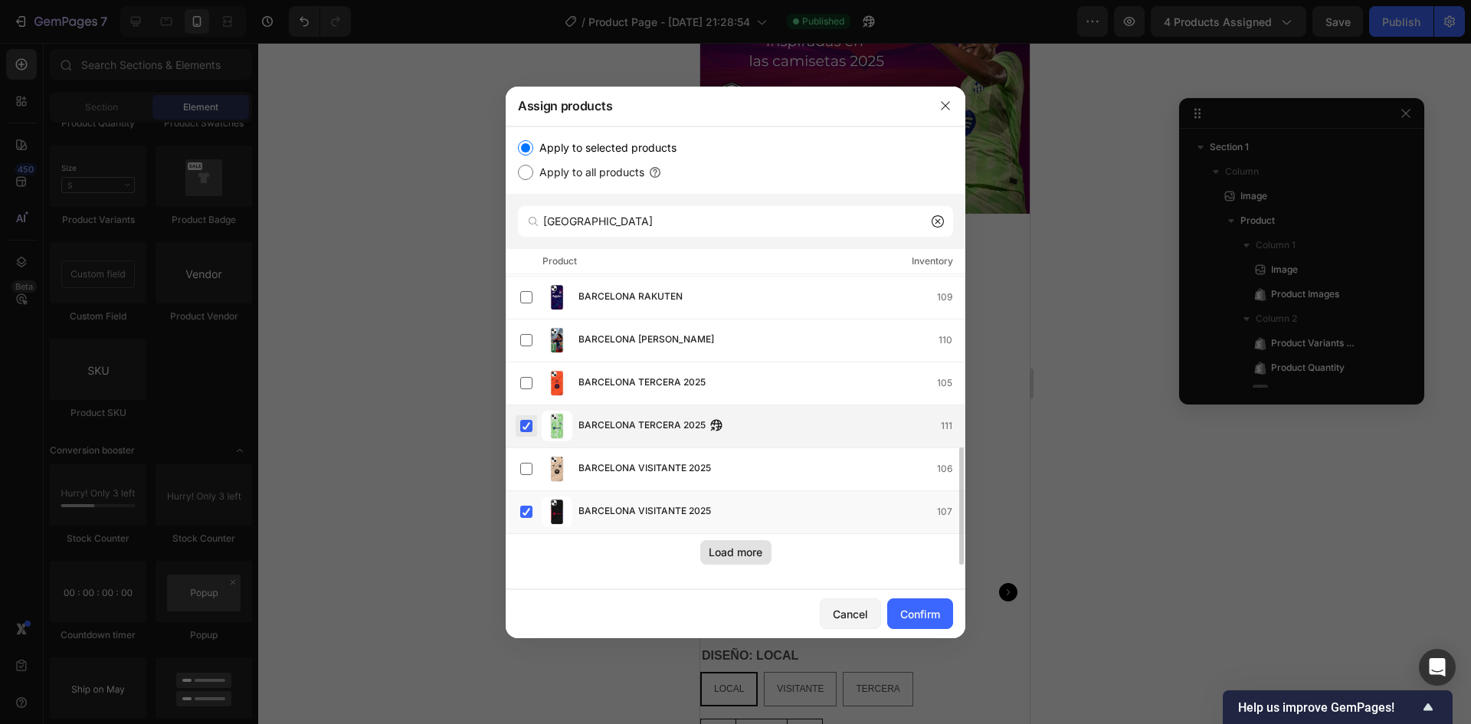
click at [526, 425] on label at bounding box center [526, 426] width 12 height 12
click at [529, 509] on label at bounding box center [526, 512] width 12 height 12
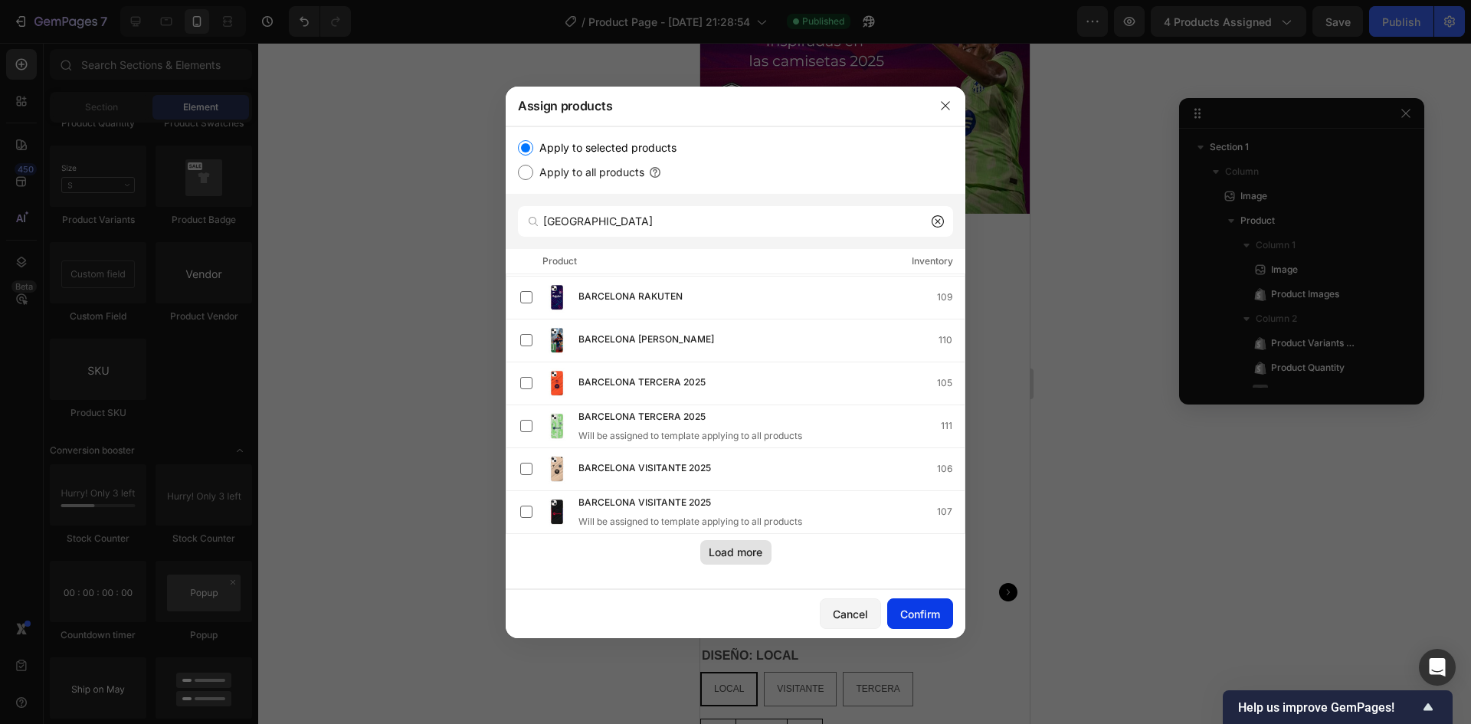
click at [922, 614] on div "Confirm" at bounding box center [920, 614] width 40 height 16
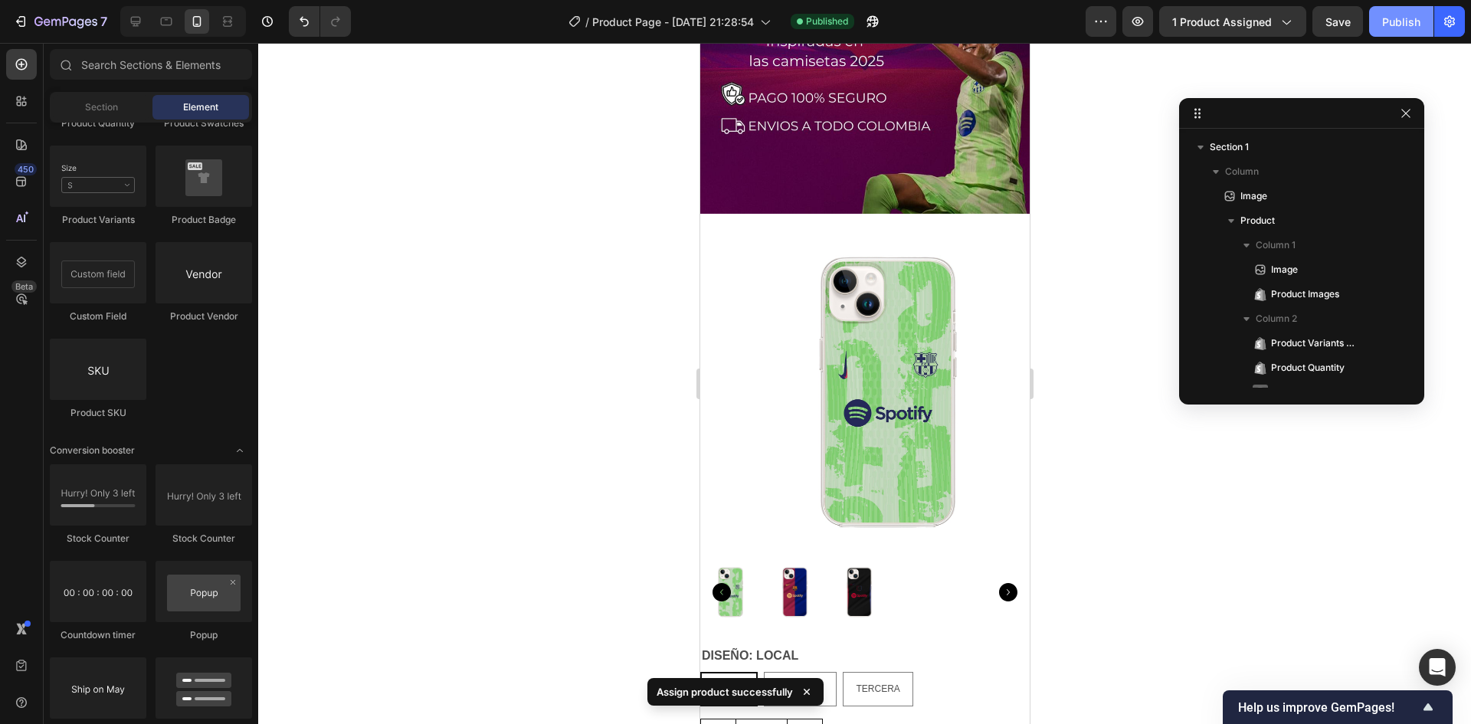
click at [1419, 22] on div "Publish" at bounding box center [1401, 22] width 38 height 16
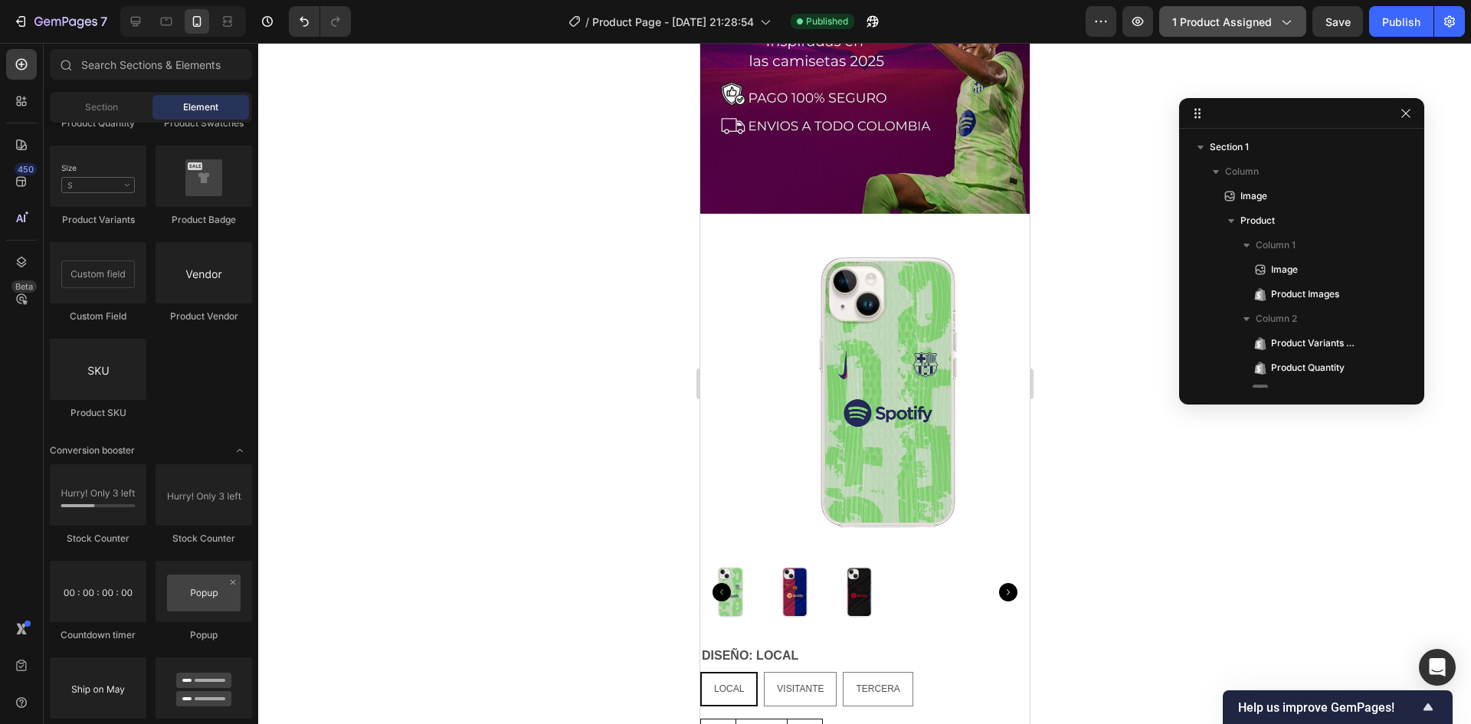
click at [1191, 24] on span "1 product assigned" at bounding box center [1222, 22] width 100 height 16
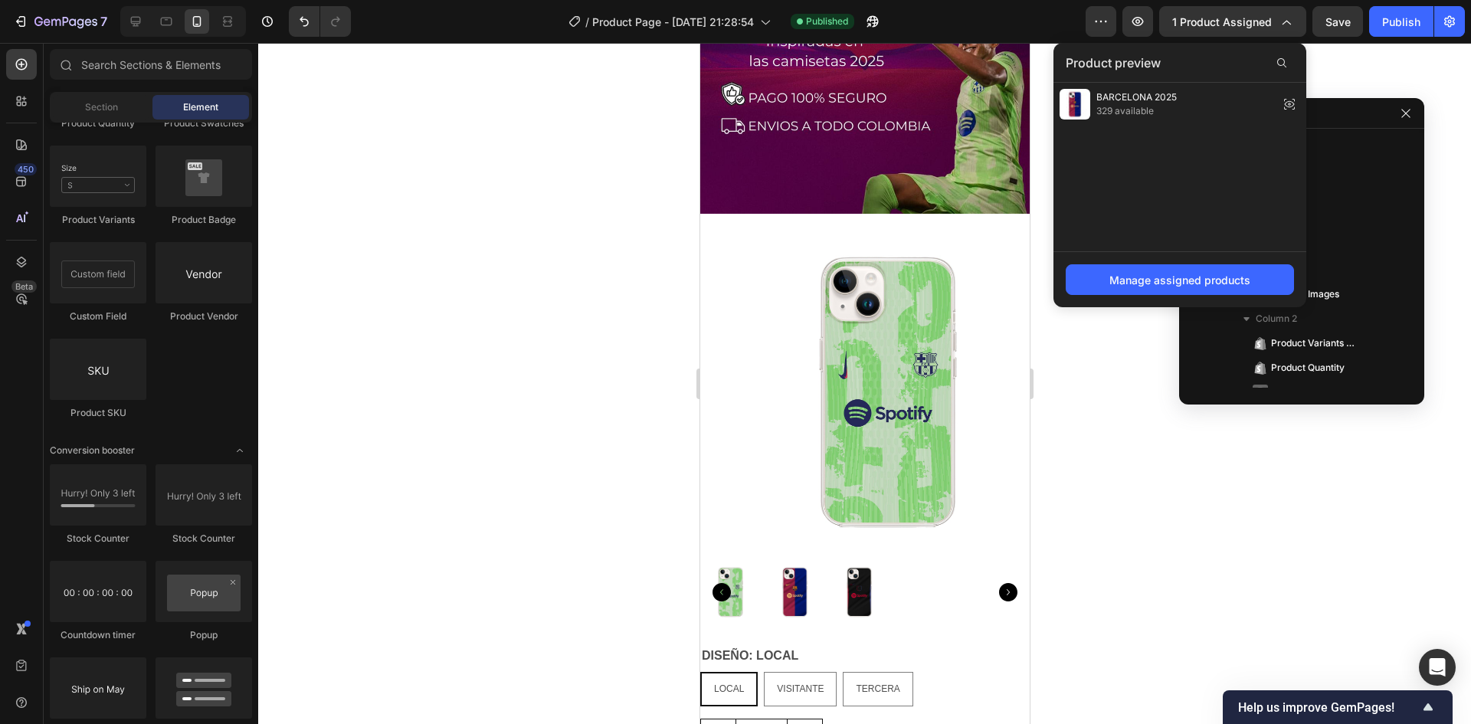
click at [1341, 78] on div at bounding box center [864, 383] width 1213 height 681
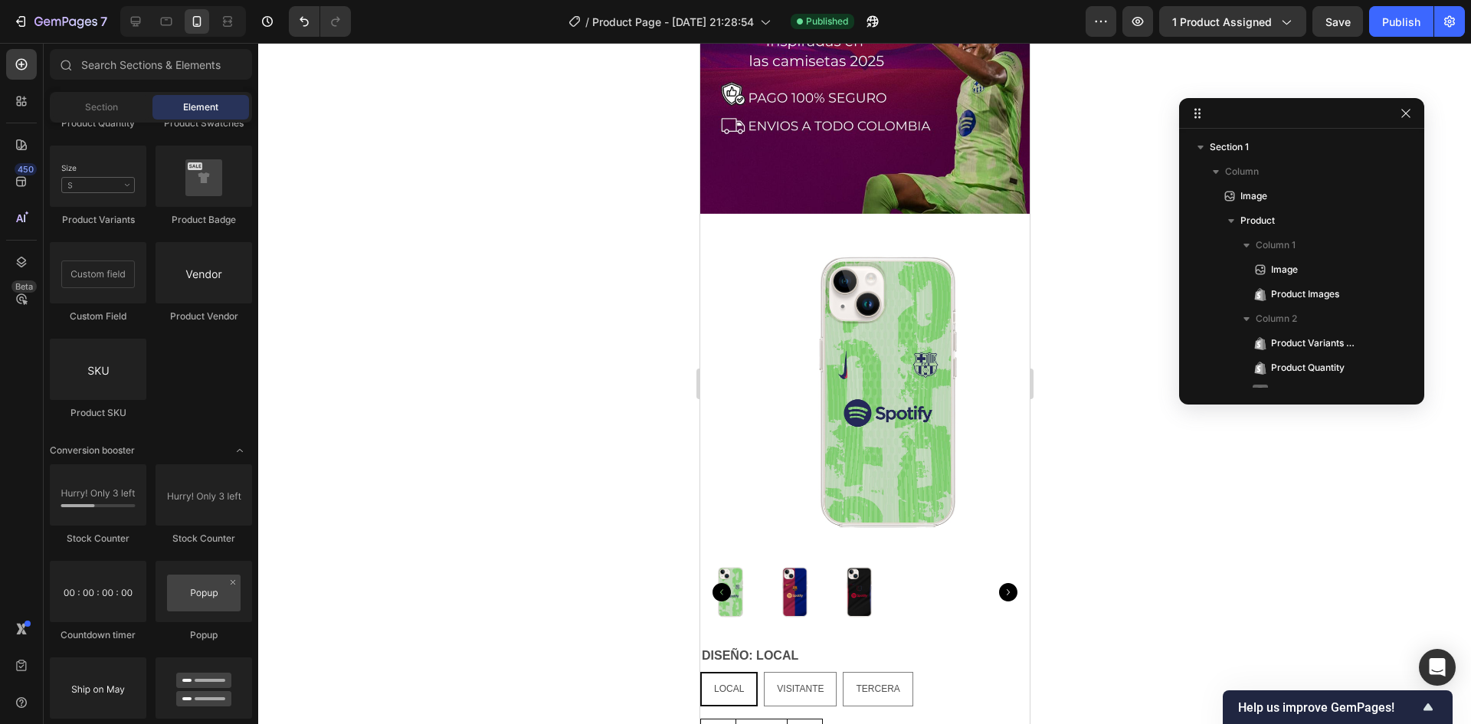
drag, startPoint x: 1132, startPoint y: 143, endPoint x: 1151, endPoint y: 127, distance: 24.5
click at [1133, 142] on div at bounding box center [864, 383] width 1213 height 681
click at [1266, 21] on span "1 product assigned" at bounding box center [1222, 22] width 100 height 16
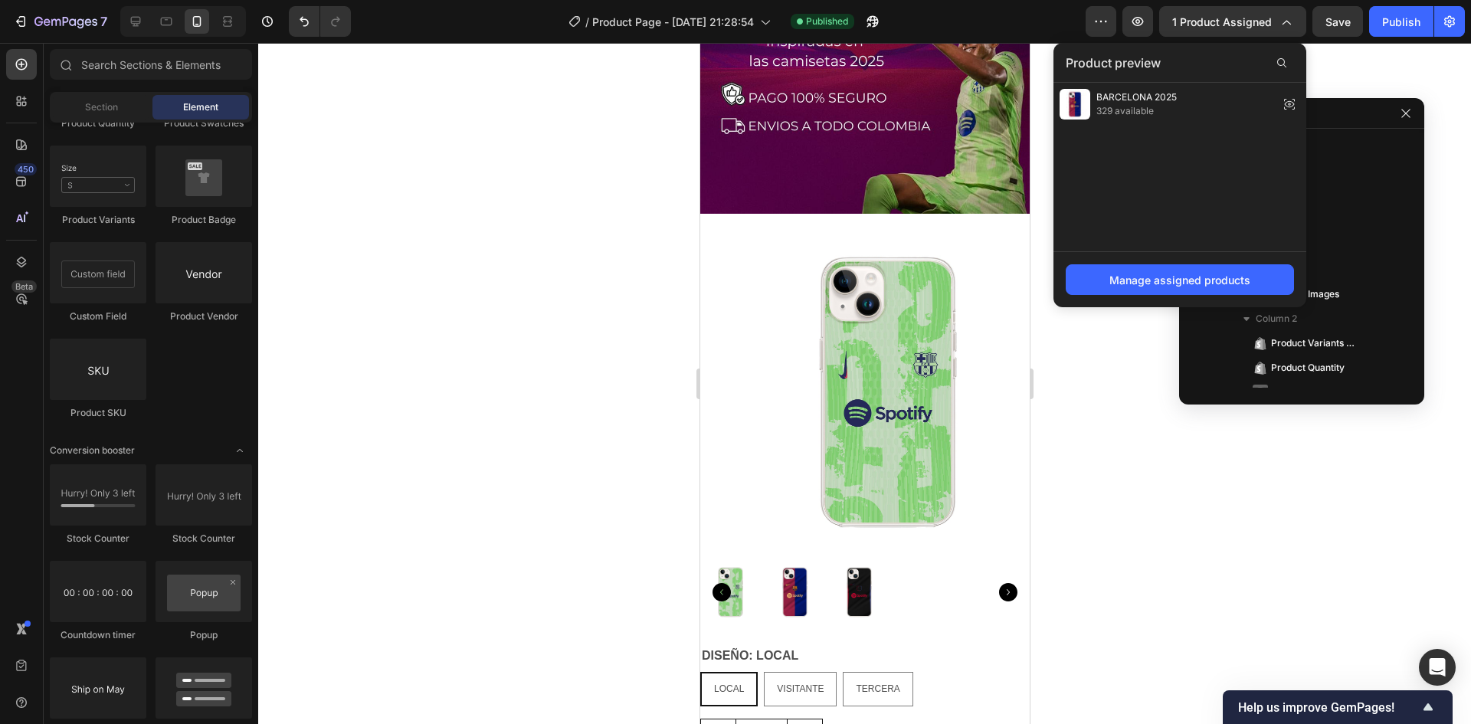
click at [1386, 65] on div at bounding box center [864, 383] width 1213 height 681
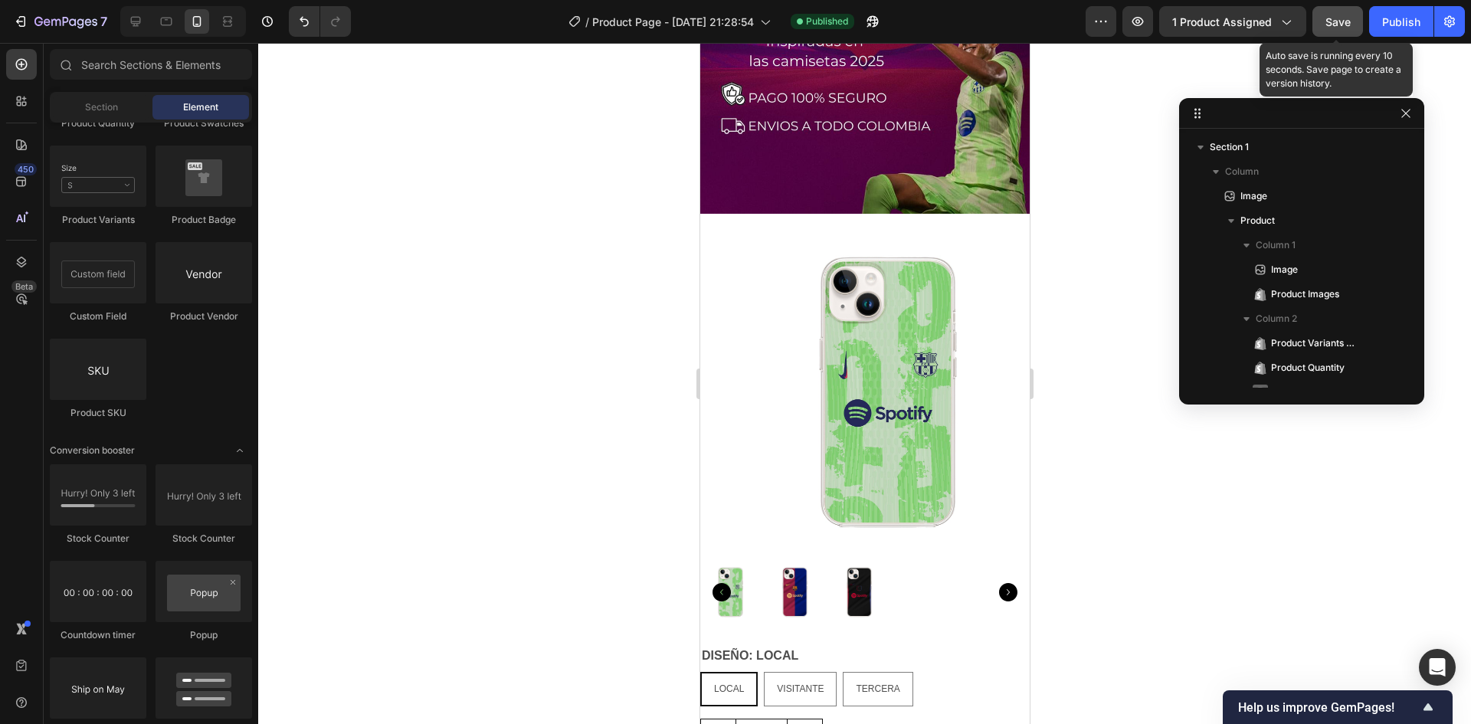
click at [1338, 27] on span "Save" at bounding box center [1337, 21] width 25 height 13
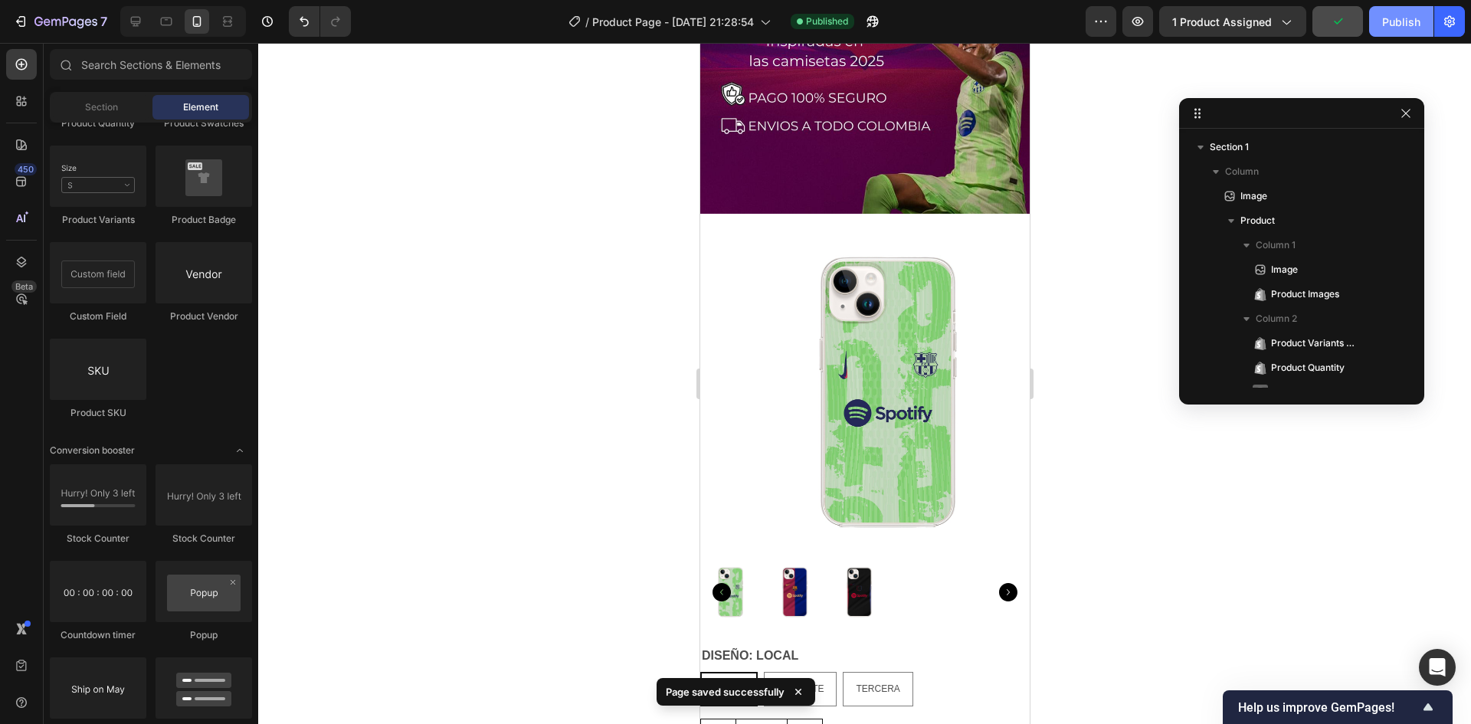
click at [1388, 27] on div "Publish" at bounding box center [1401, 22] width 38 height 16
